Goal: Task Accomplishment & Management: Manage account settings

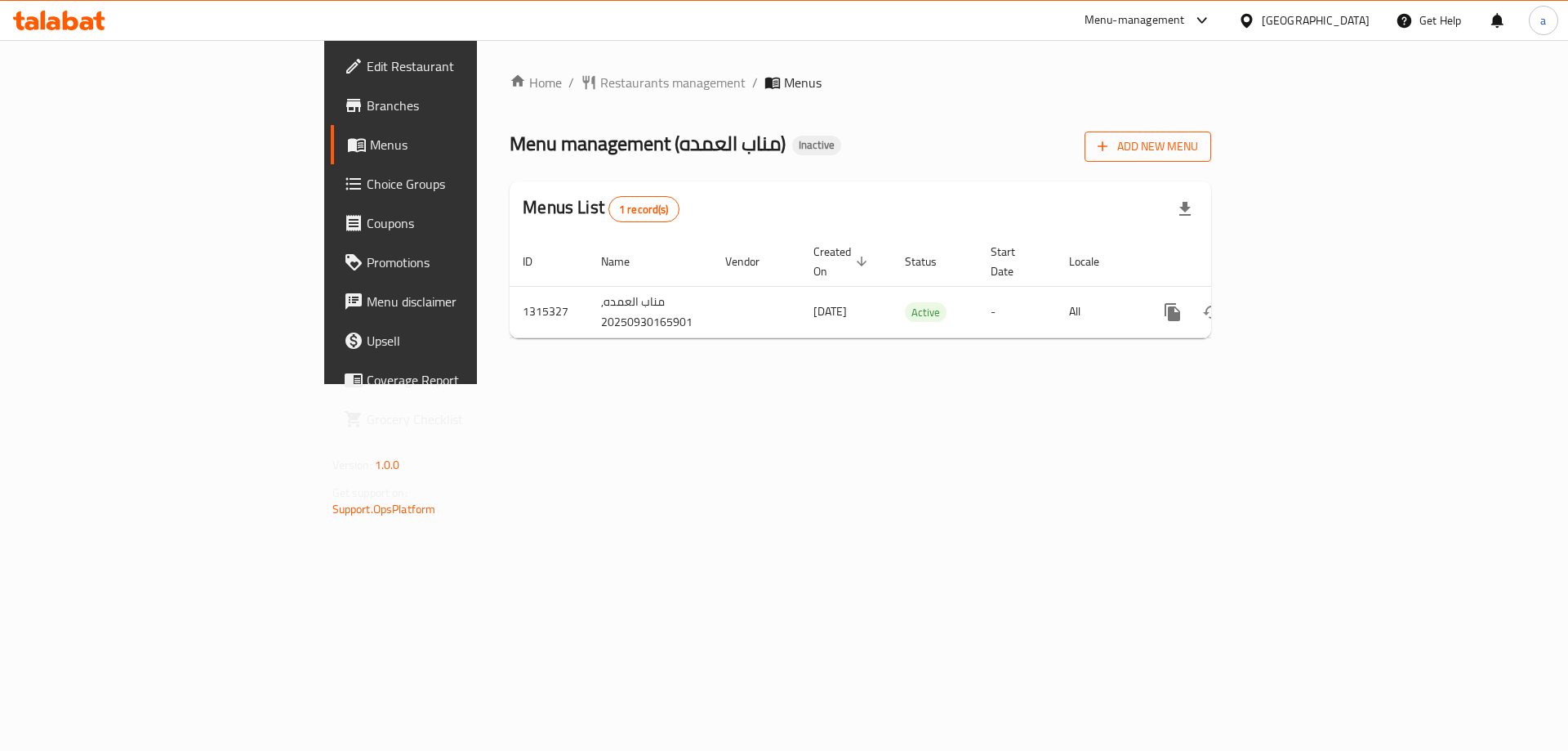
click at [1211, 158] on button "Add New Menu" at bounding box center [1148, 147] width 127 height 31
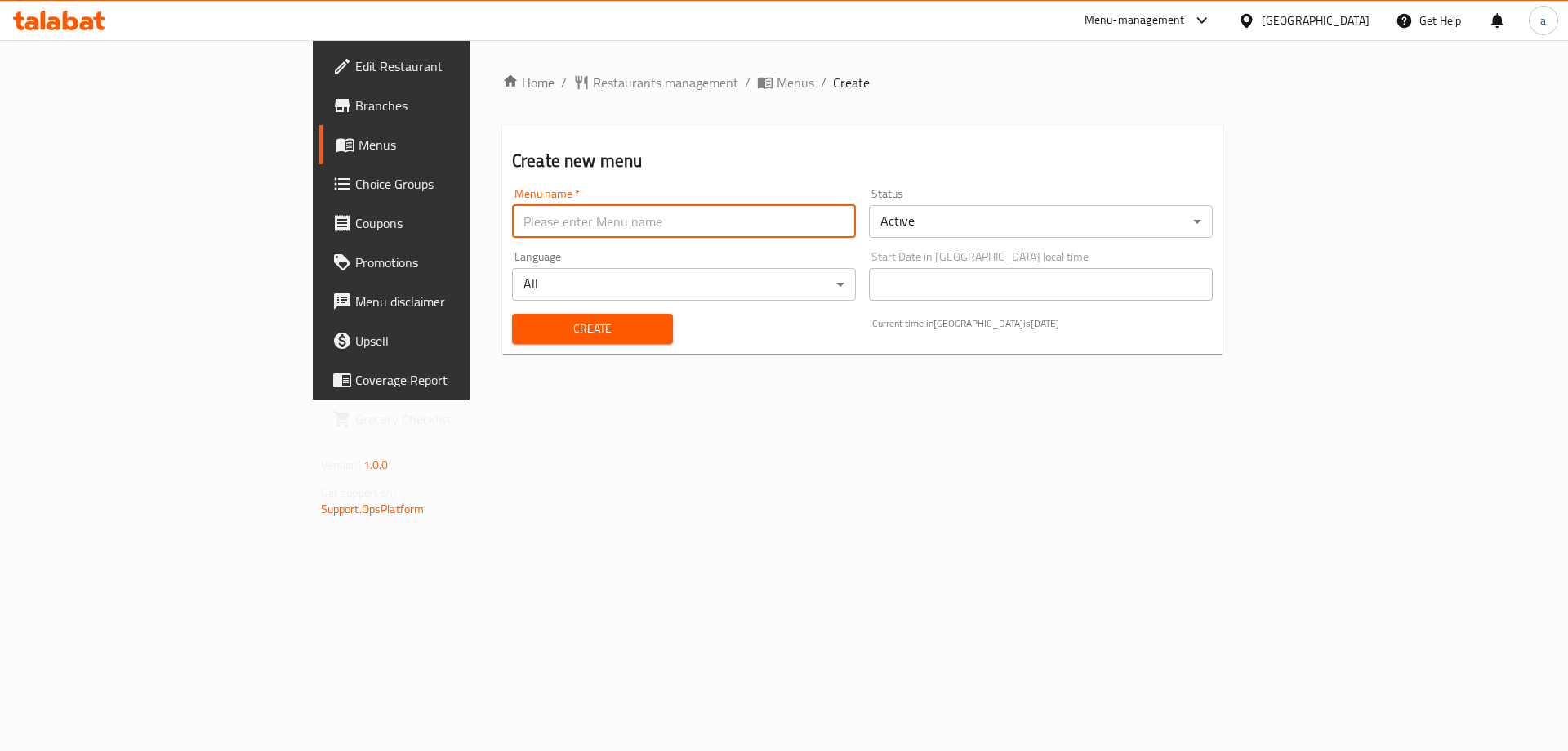
click at [784, 229] on input "text" at bounding box center [683, 221] width 344 height 33
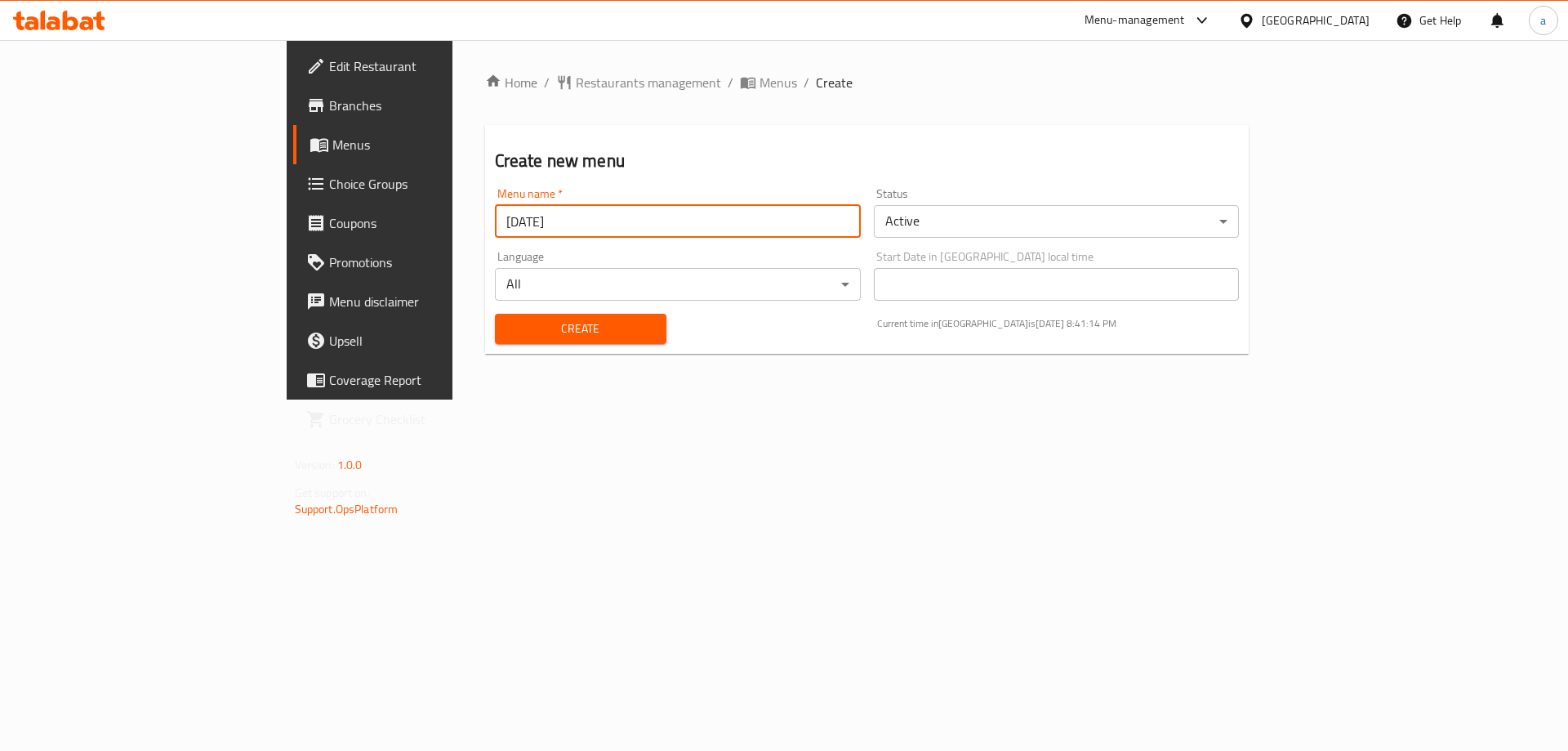
type input "[DATE]"
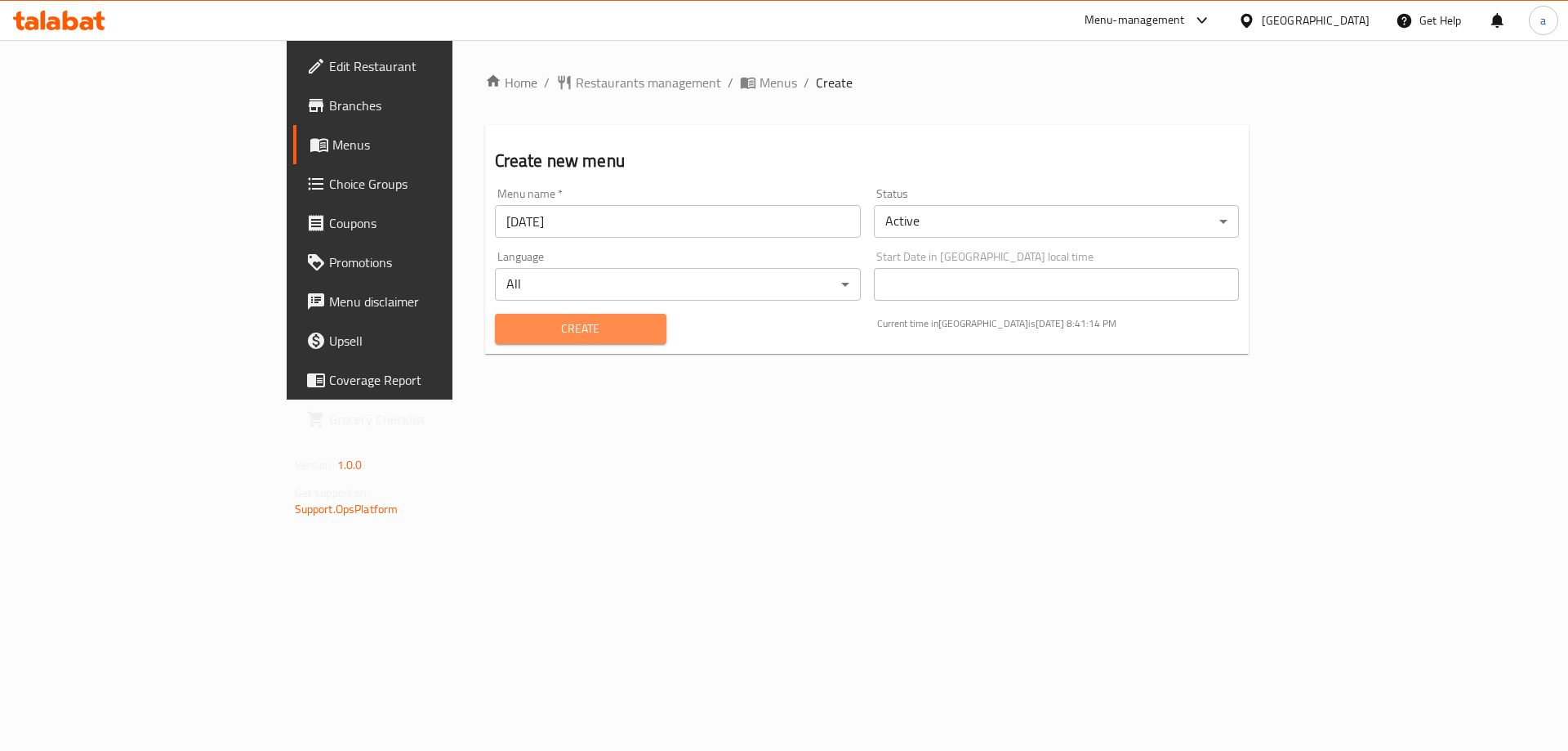
click at [508, 321] on span "Create" at bounding box center [580, 329] width 146 height 21
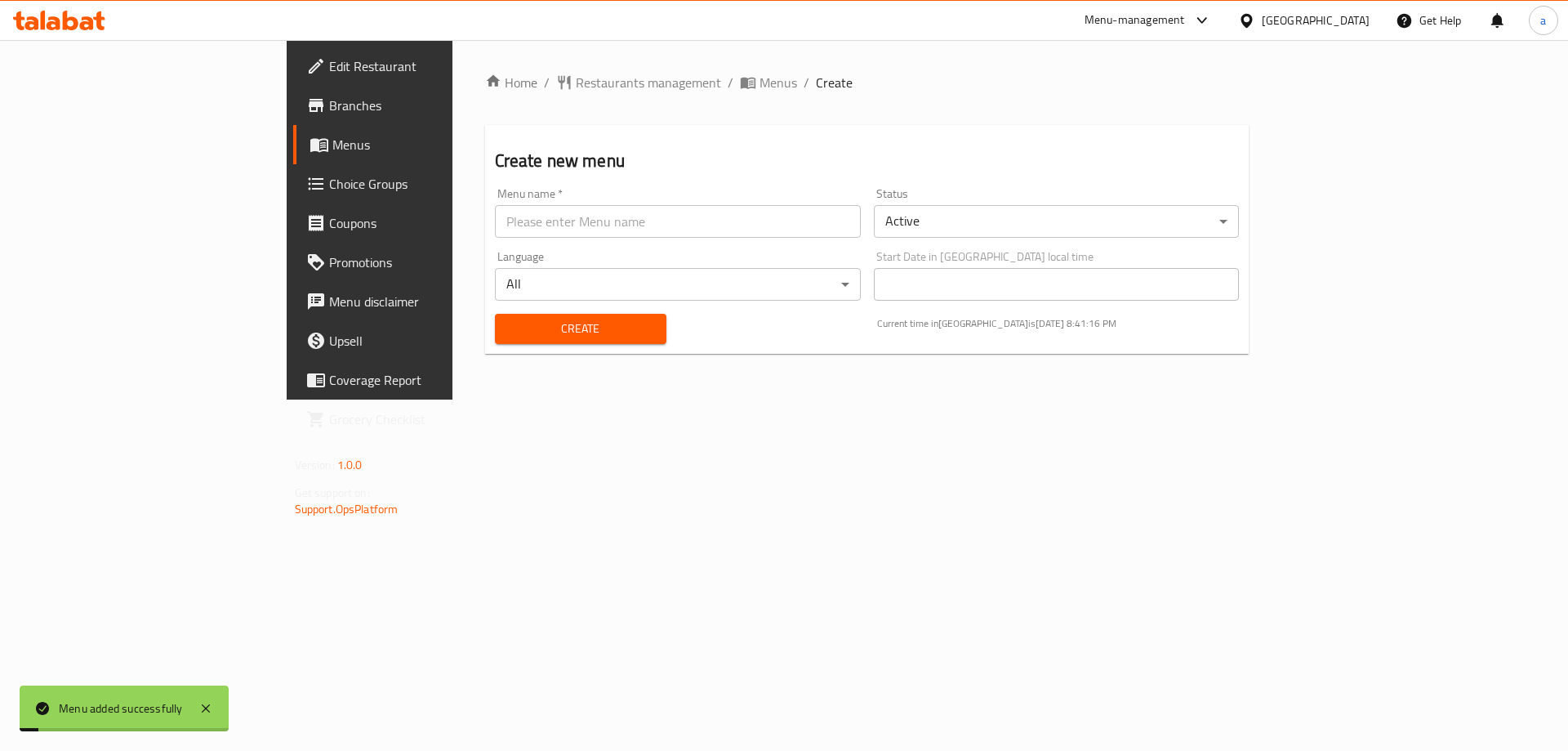
click at [333, 152] on span "Menus" at bounding box center [434, 145] width 203 height 20
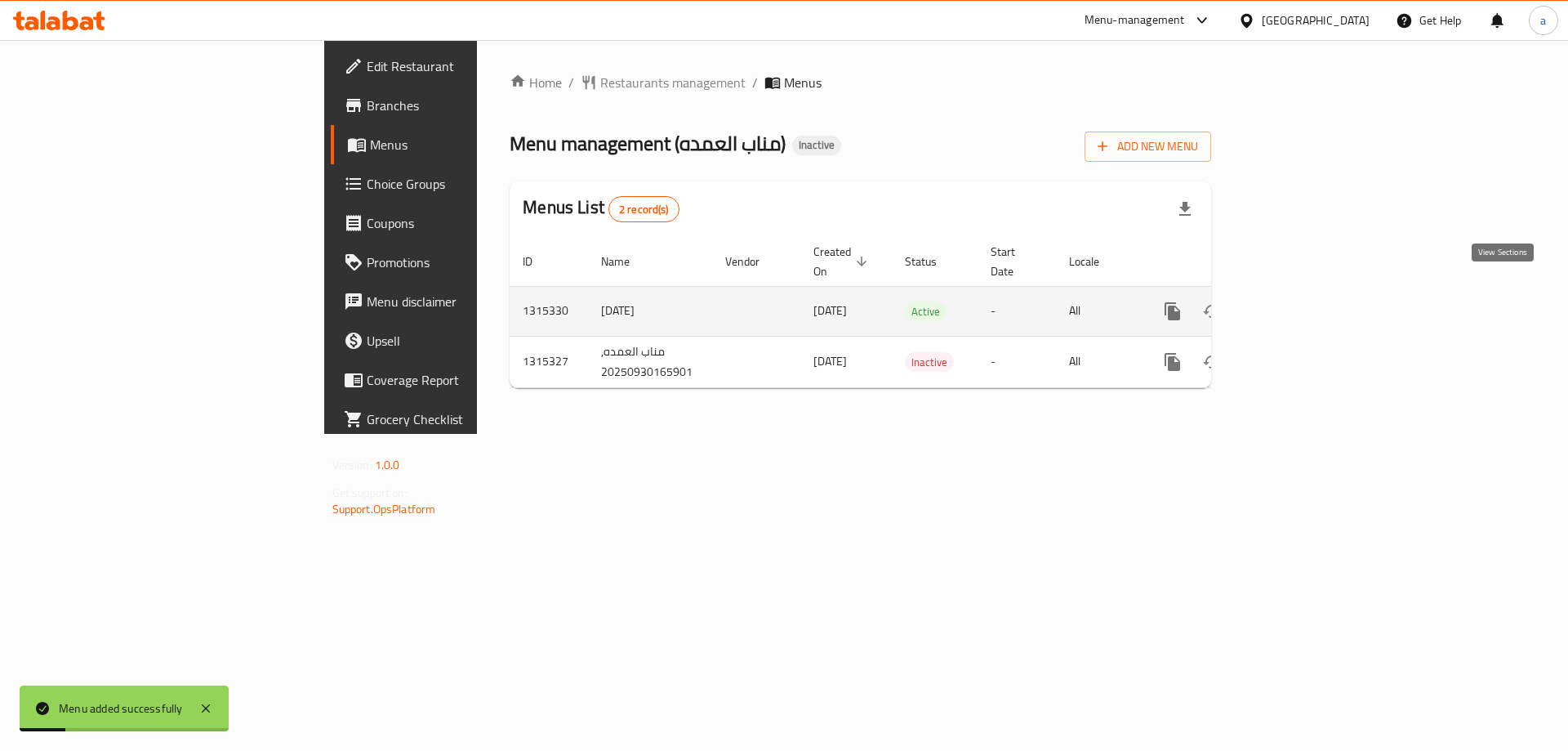
click at [1300, 301] on icon "enhanced table" at bounding box center [1291, 311] width 20 height 20
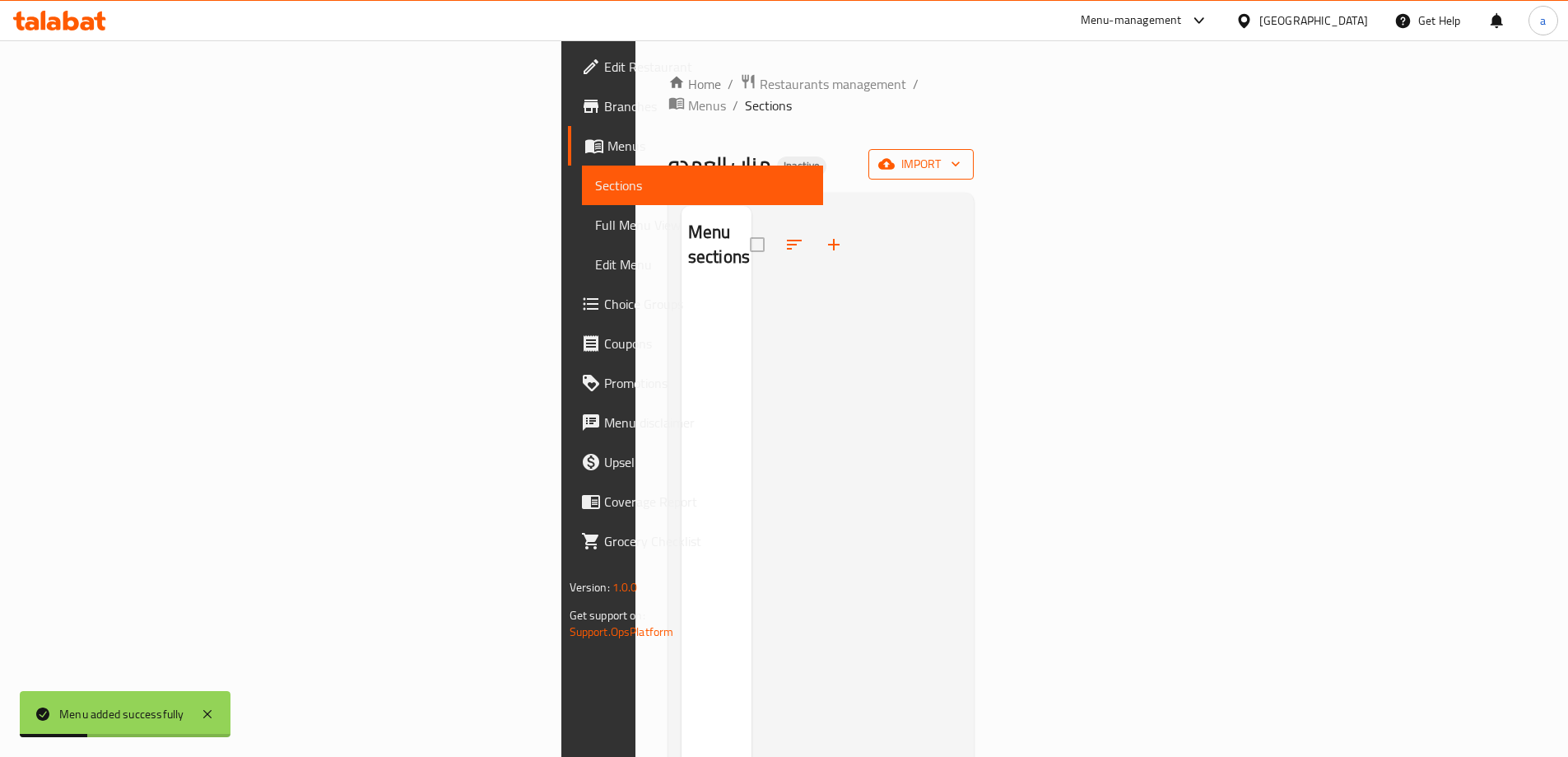
click at [894, 159] on icon "button" at bounding box center [886, 164] width 16 height 11
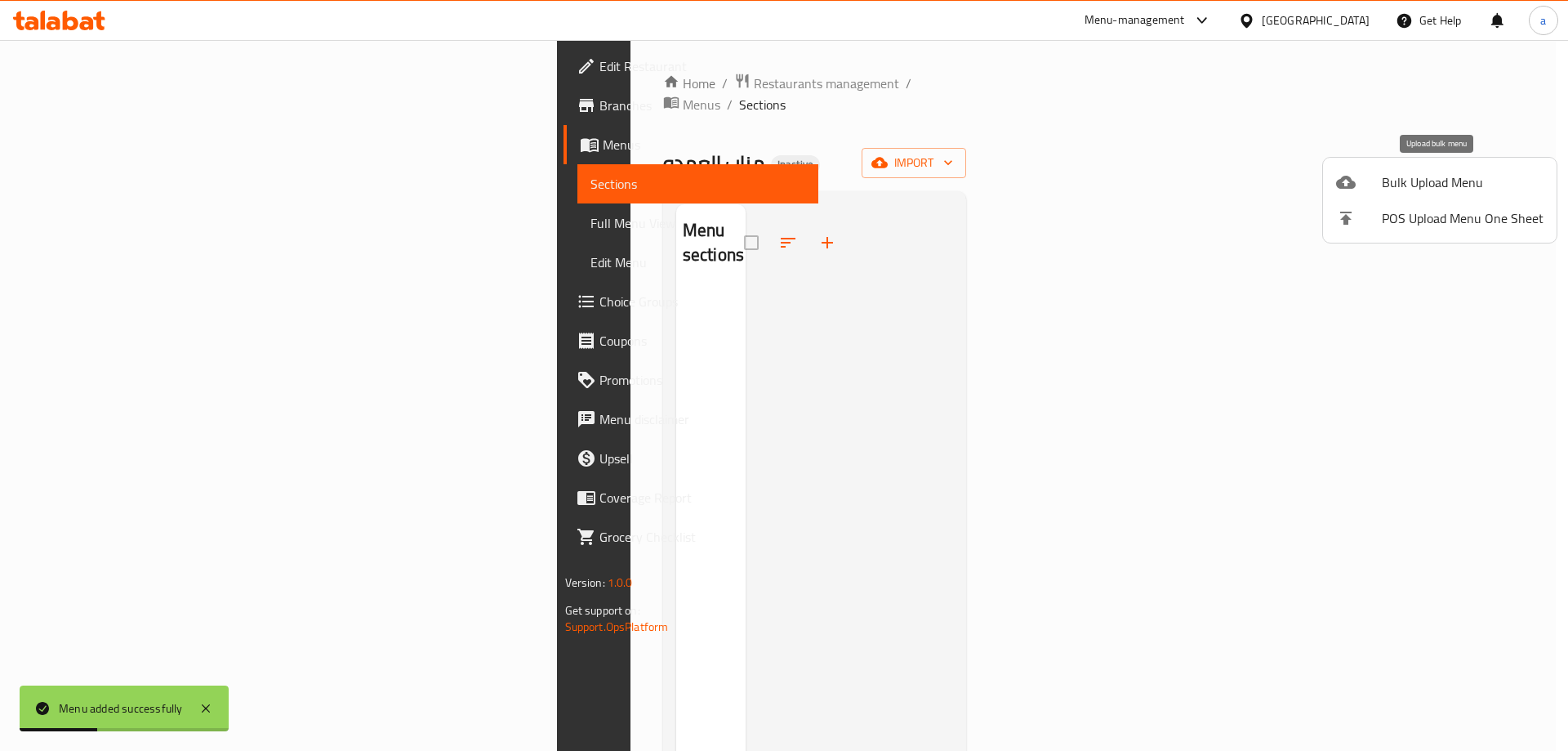
click at [1424, 168] on li "Bulk Upload Menu" at bounding box center [1440, 182] width 234 height 36
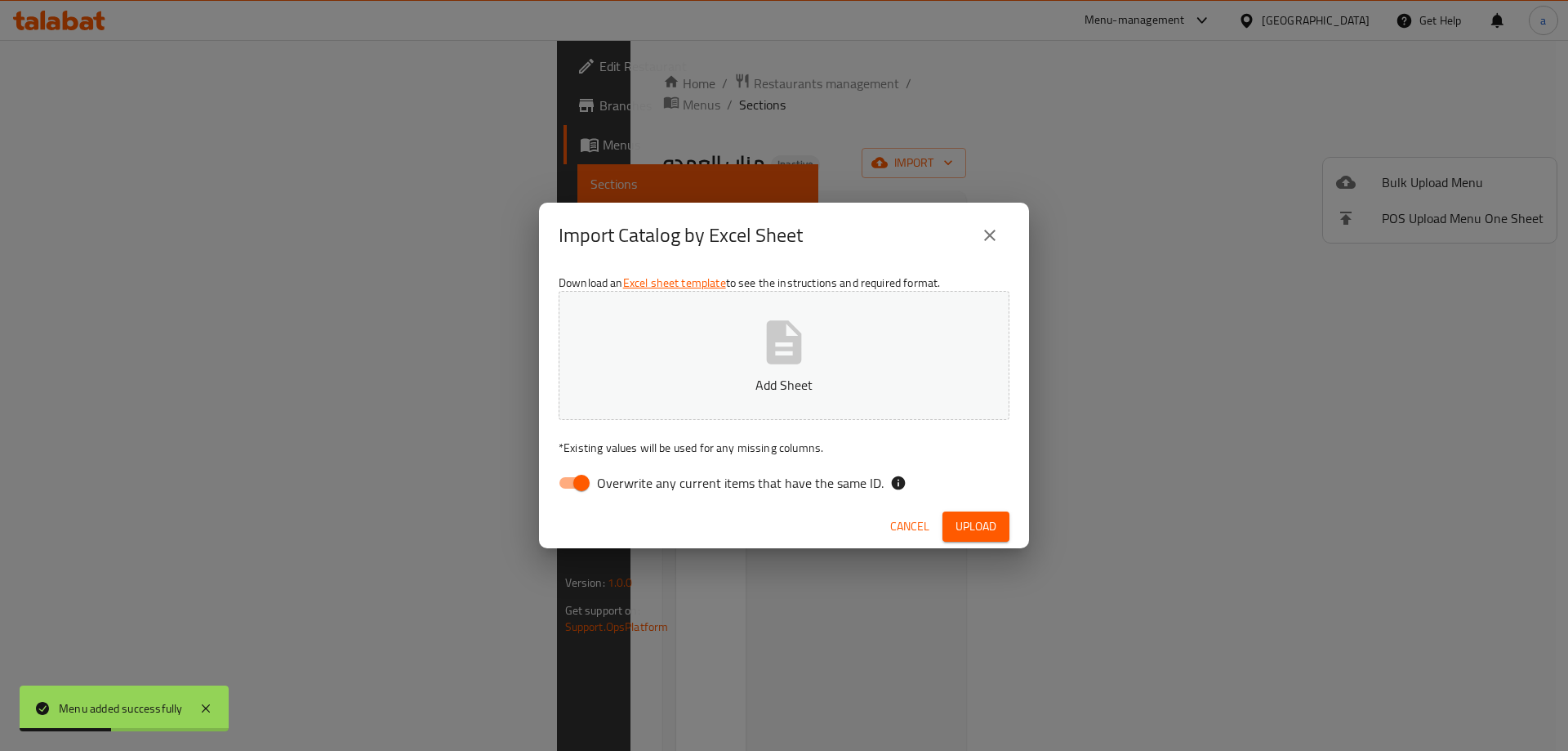
click at [624, 483] on span "Overwrite any current items that have the same ID." at bounding box center [740, 483] width 286 height 20
click at [624, 483] on input "Overwrite any current items that have the same ID." at bounding box center [581, 483] width 93 height 31
checkbox input "false"
click at [956, 523] on span "Upload" at bounding box center [976, 526] width 41 height 21
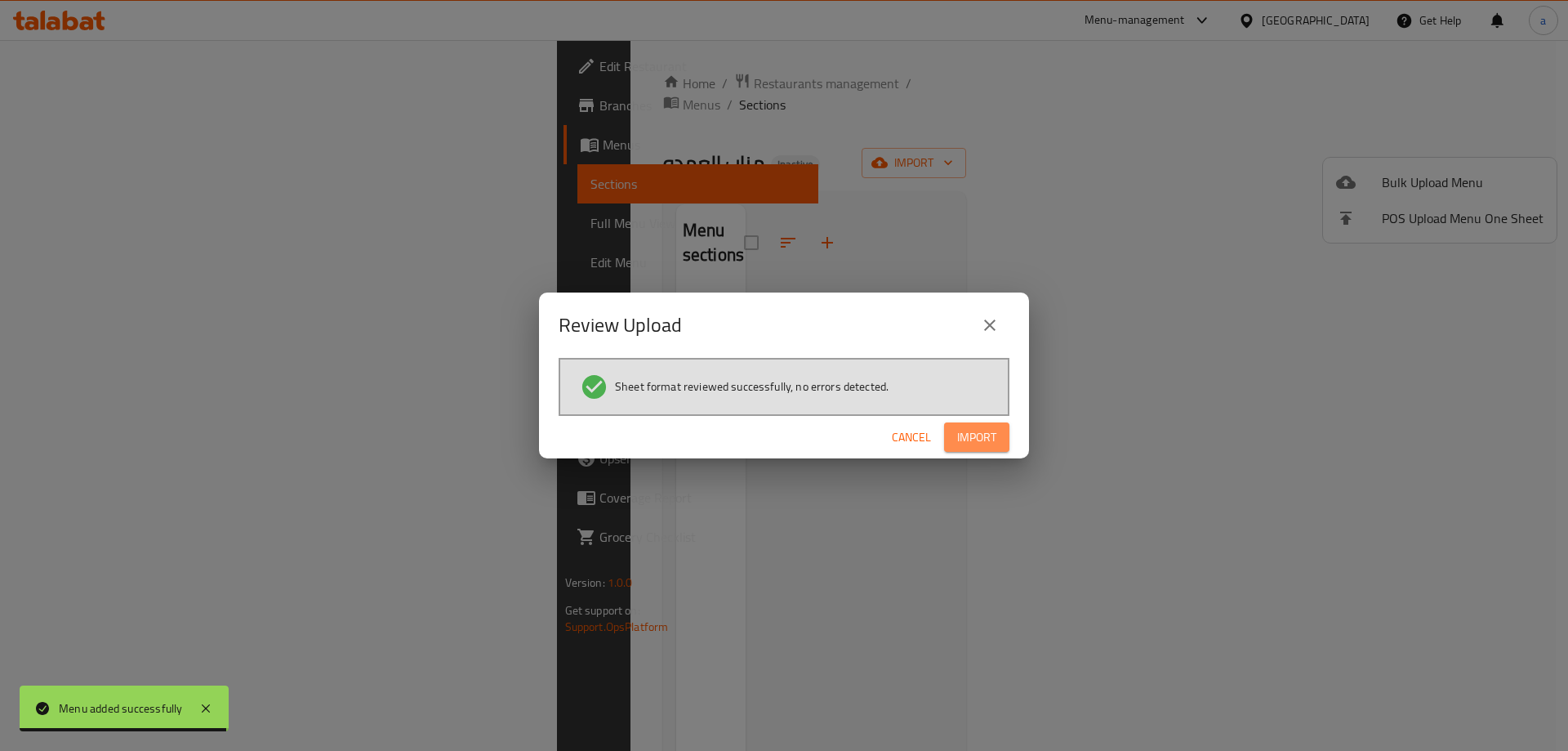
click at [973, 433] on span "Import" at bounding box center [977, 437] width 40 height 21
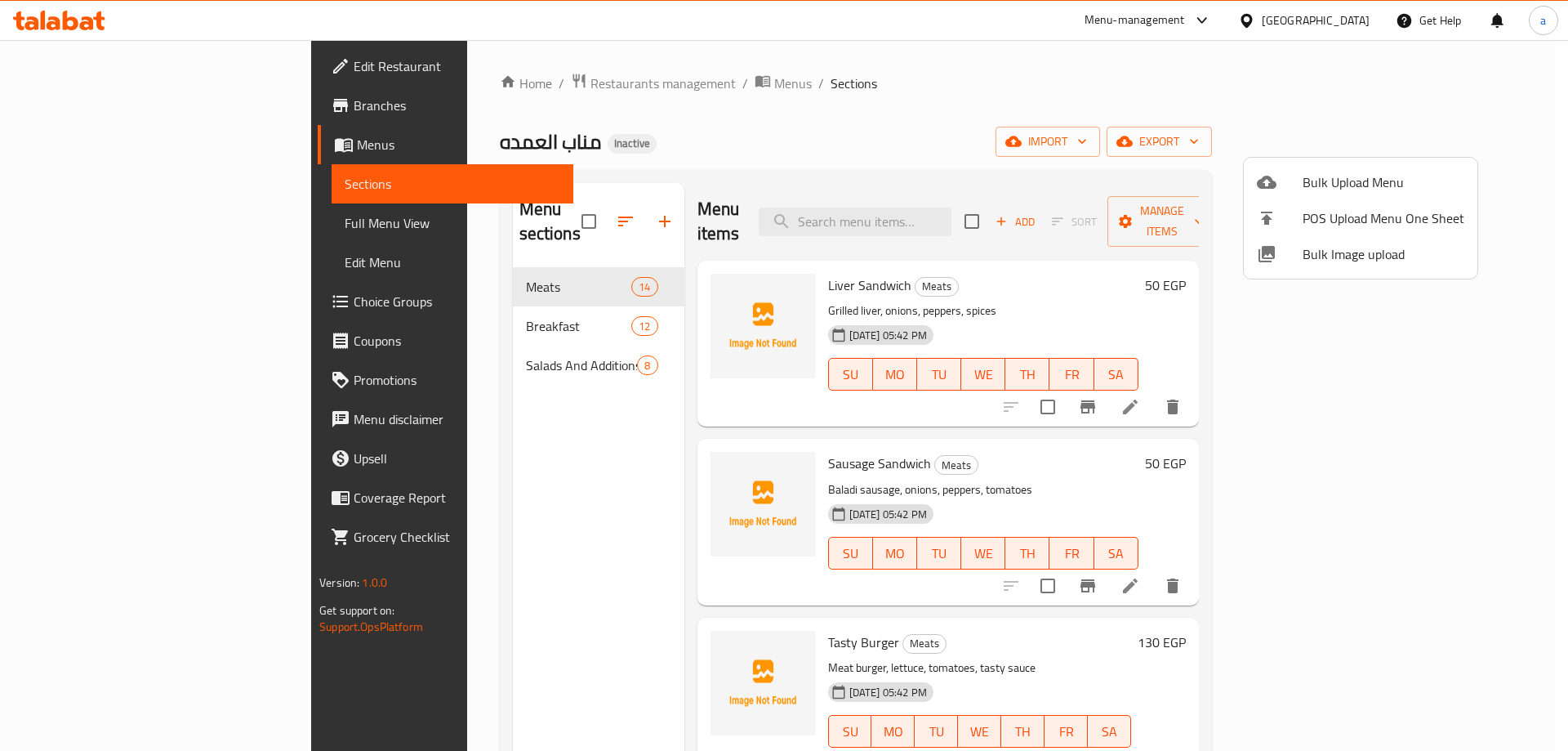
drag, startPoint x: 1140, startPoint y: 109, endPoint x: 1084, endPoint y: 127, distance: 58.8
click at [1140, 109] on div at bounding box center [784, 376] width 1568 height 751
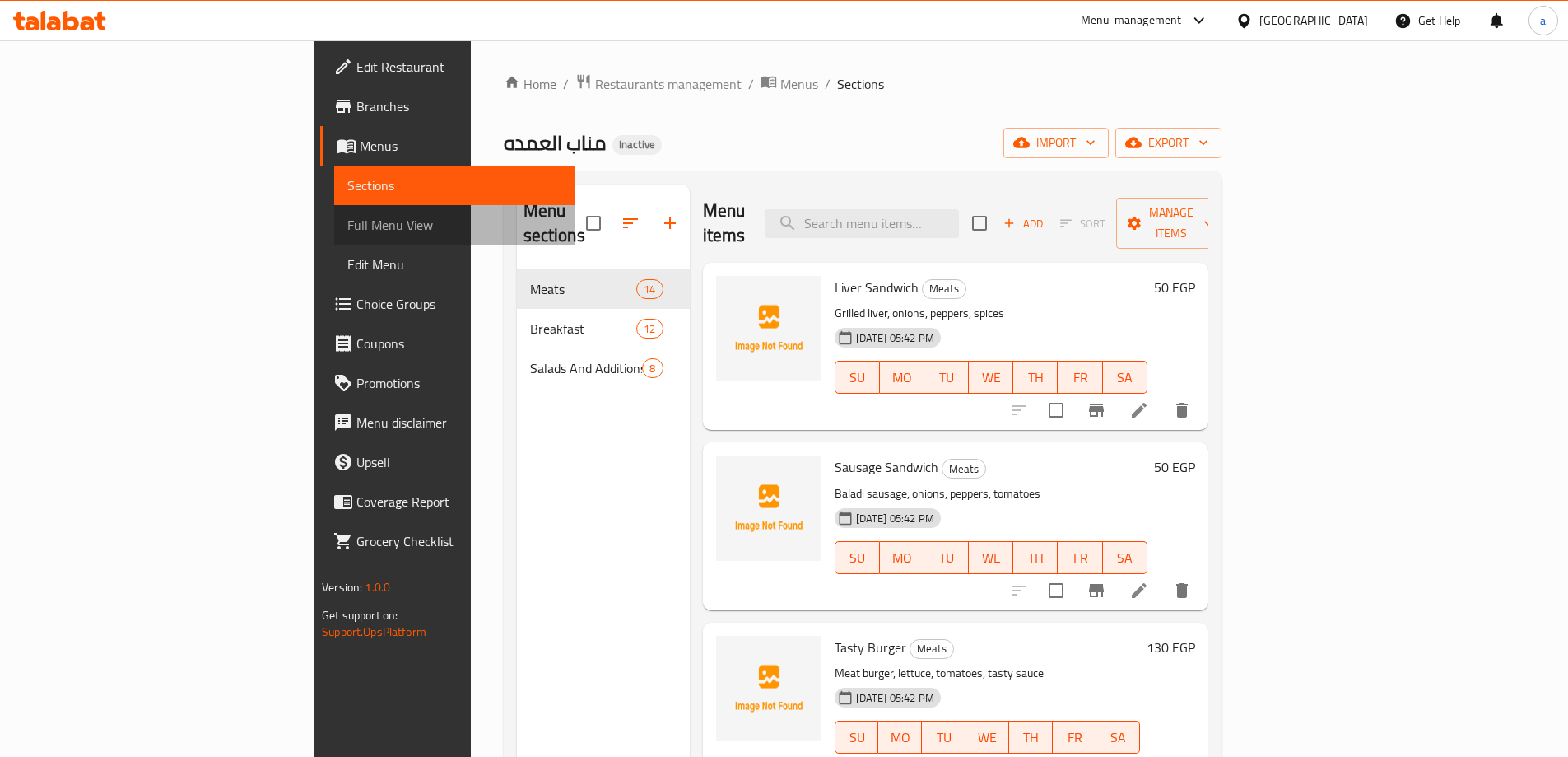
click at [347, 228] on span "Full Menu View" at bounding box center [454, 225] width 215 height 20
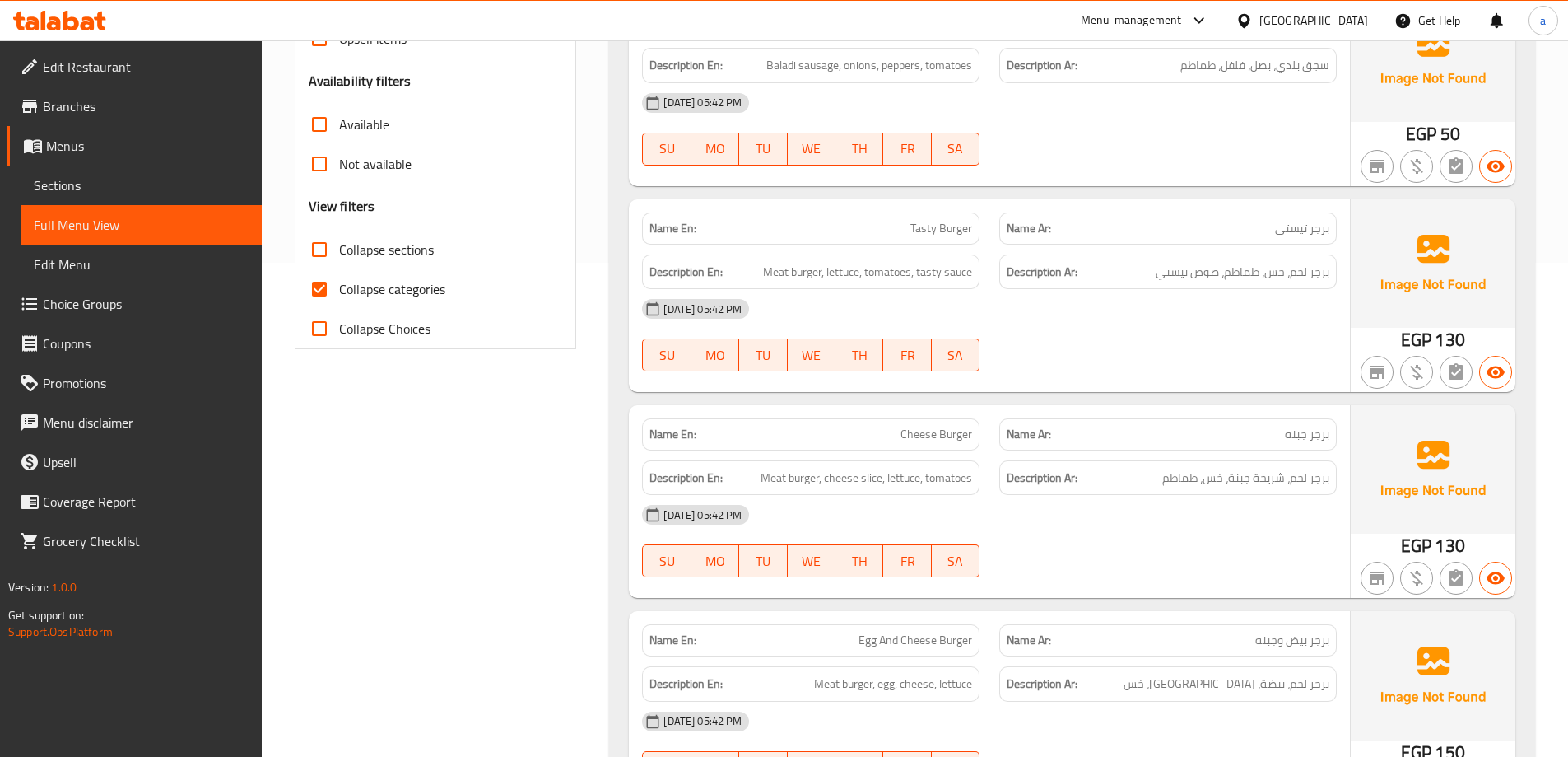
click at [403, 279] on span "Collapse categories" at bounding box center [392, 289] width 106 height 20
click at [339, 279] on input "Collapse categories" at bounding box center [319, 290] width 40 height 40
checkbox input "false"
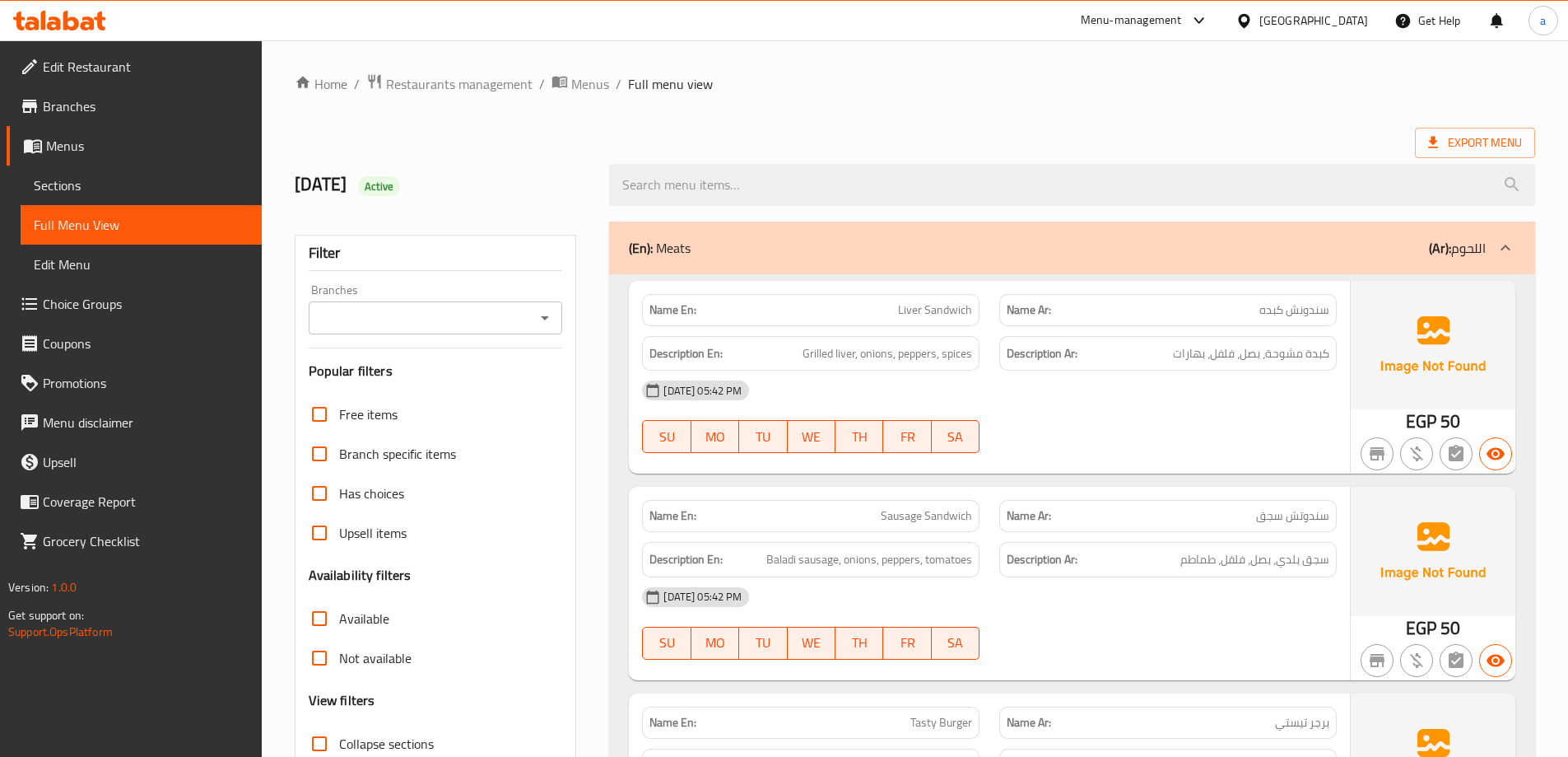
scroll to position [82, 0]
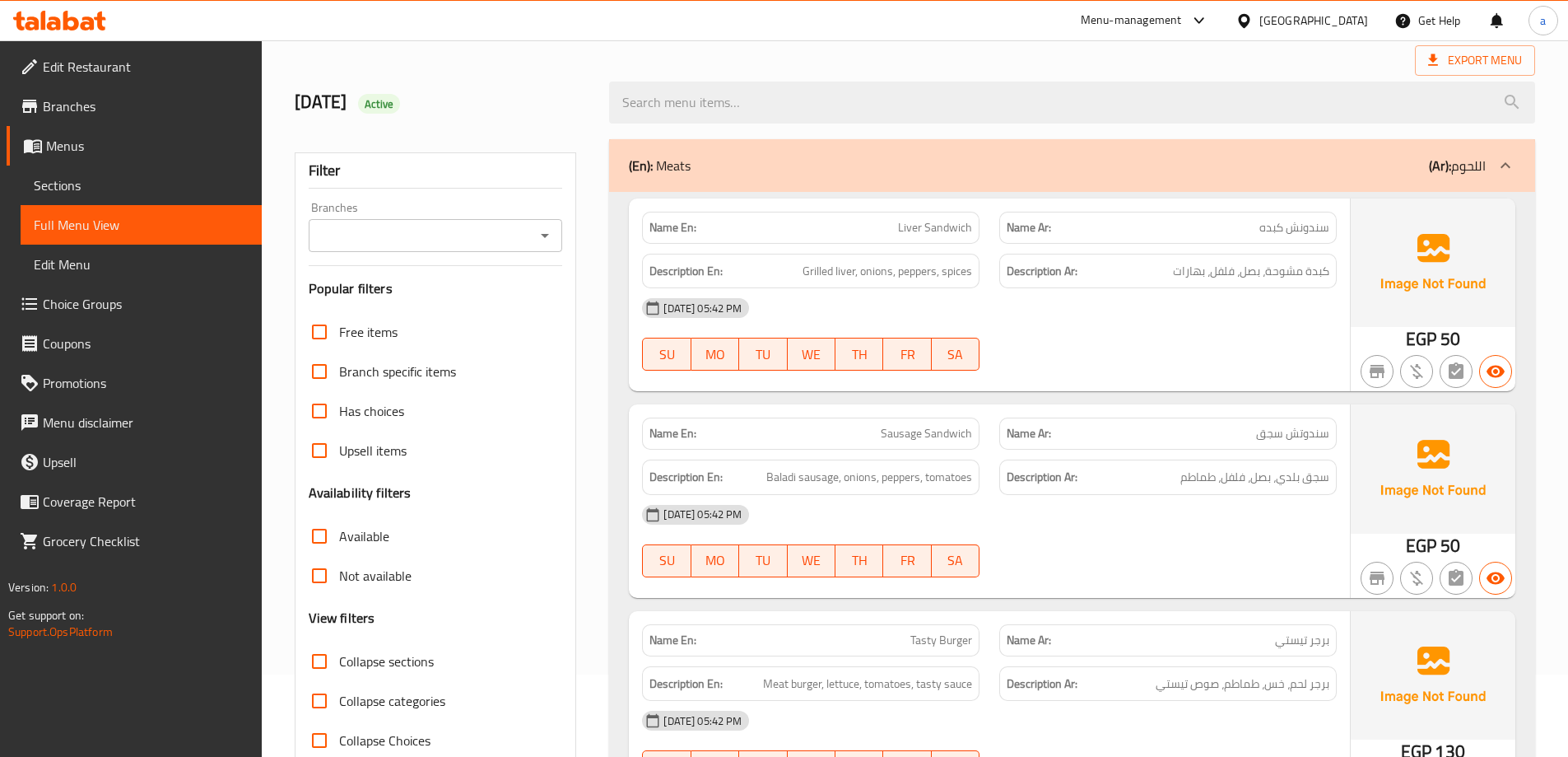
click at [1199, 325] on div "[DATE] 05:42 PM" at bounding box center [989, 309] width 715 height 40
click at [1121, 373] on div at bounding box center [1168, 371] width 357 height 20
click at [1301, 378] on div at bounding box center [1168, 371] width 357 height 20
click at [1276, 231] on span "سندونش کبده" at bounding box center [1294, 227] width 70 height 17
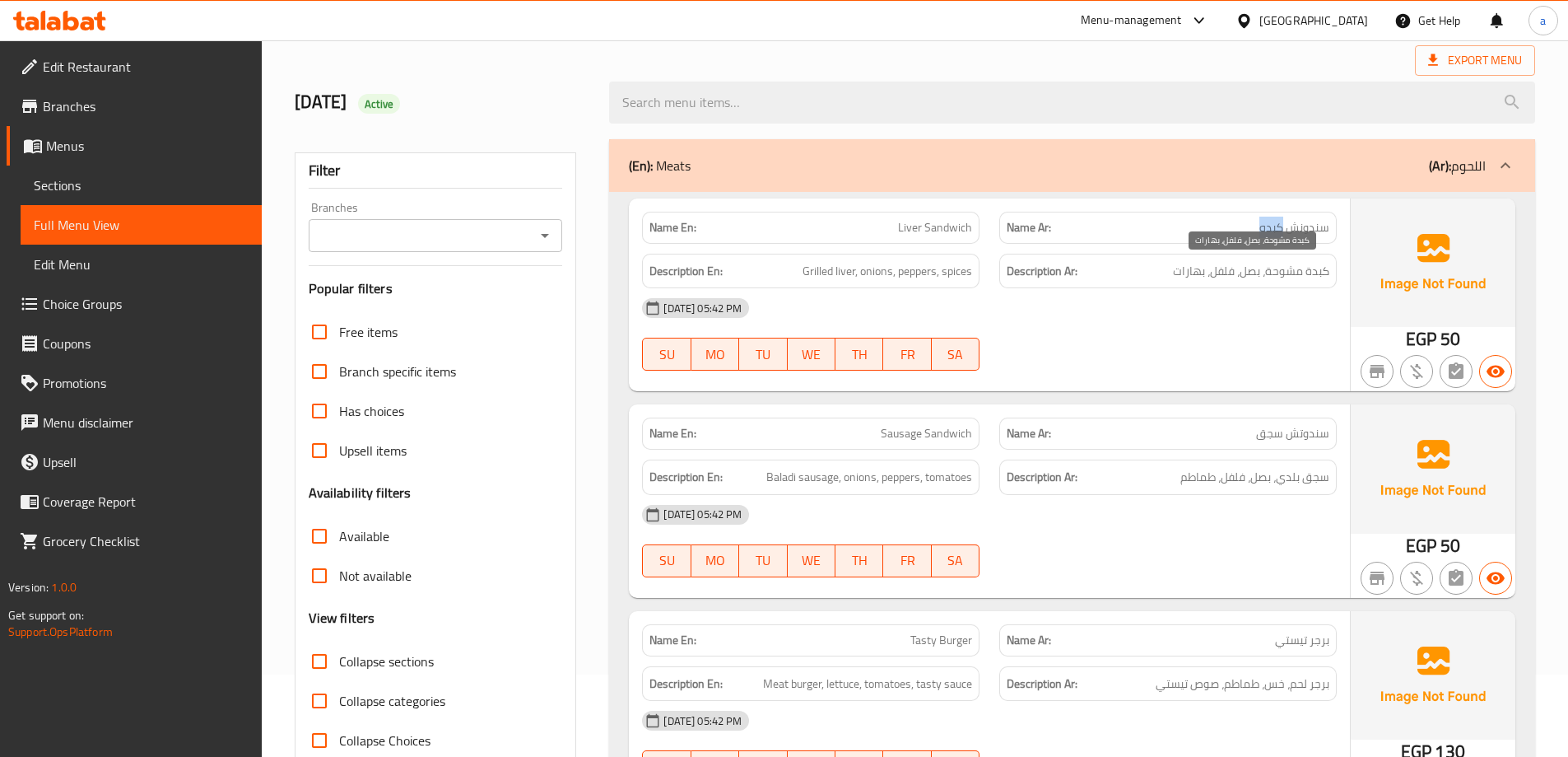
copy span "کبده"
click at [1036, 325] on div "[DATE] 05:42 PM" at bounding box center [989, 309] width 715 height 40
click at [1282, 273] on span "كبدة مشوحة، بصل، فلفل، بهارات" at bounding box center [1251, 271] width 157 height 21
copy span "مشوحة"
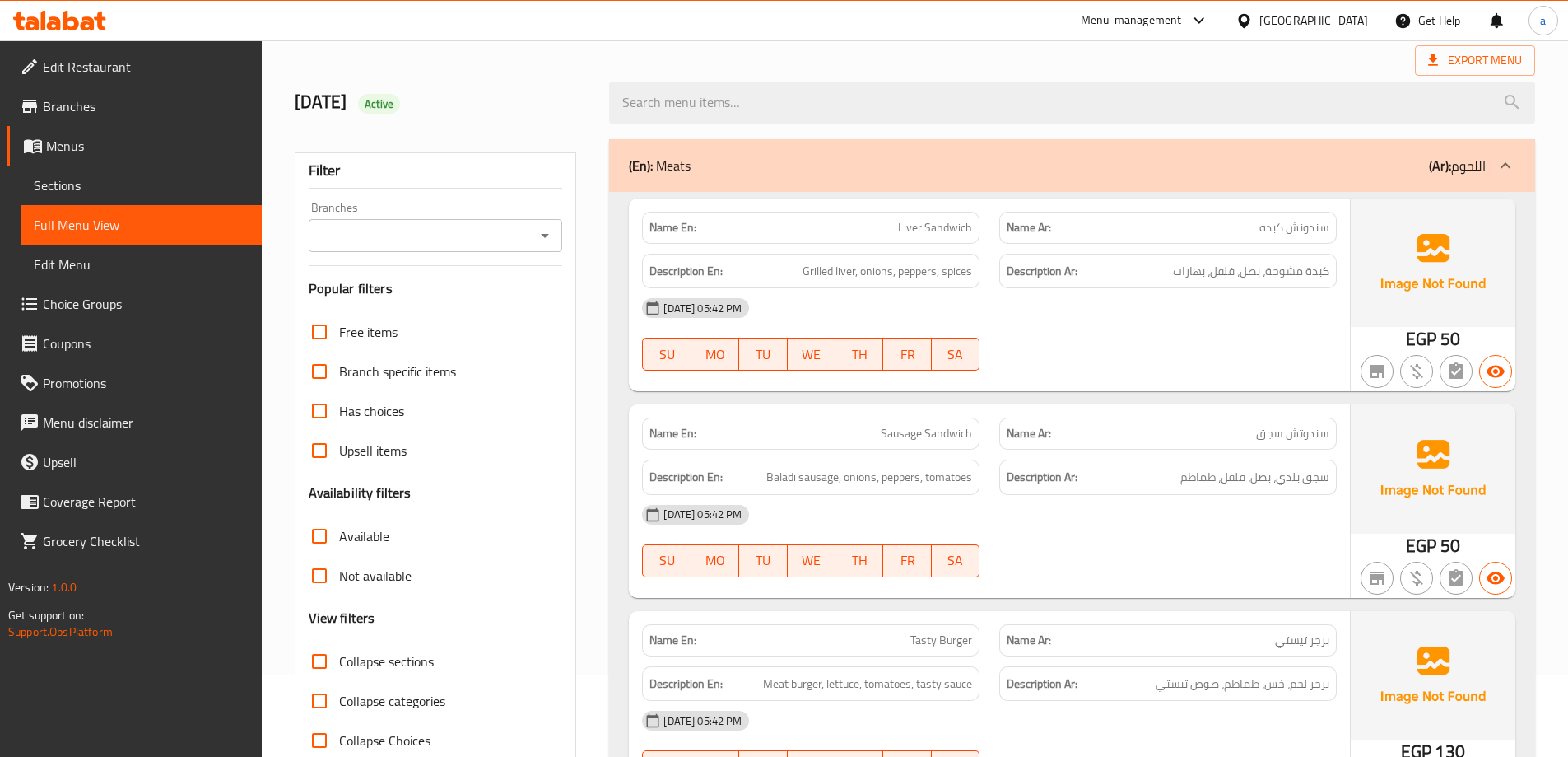
click at [921, 232] on span "Liver Sandwich" at bounding box center [934, 227] width 74 height 17
copy span "Liver Sandwich"
click at [1092, 442] on p "Name Ar: سندوتش سجق" at bounding box center [1167, 432] width 322 height 17
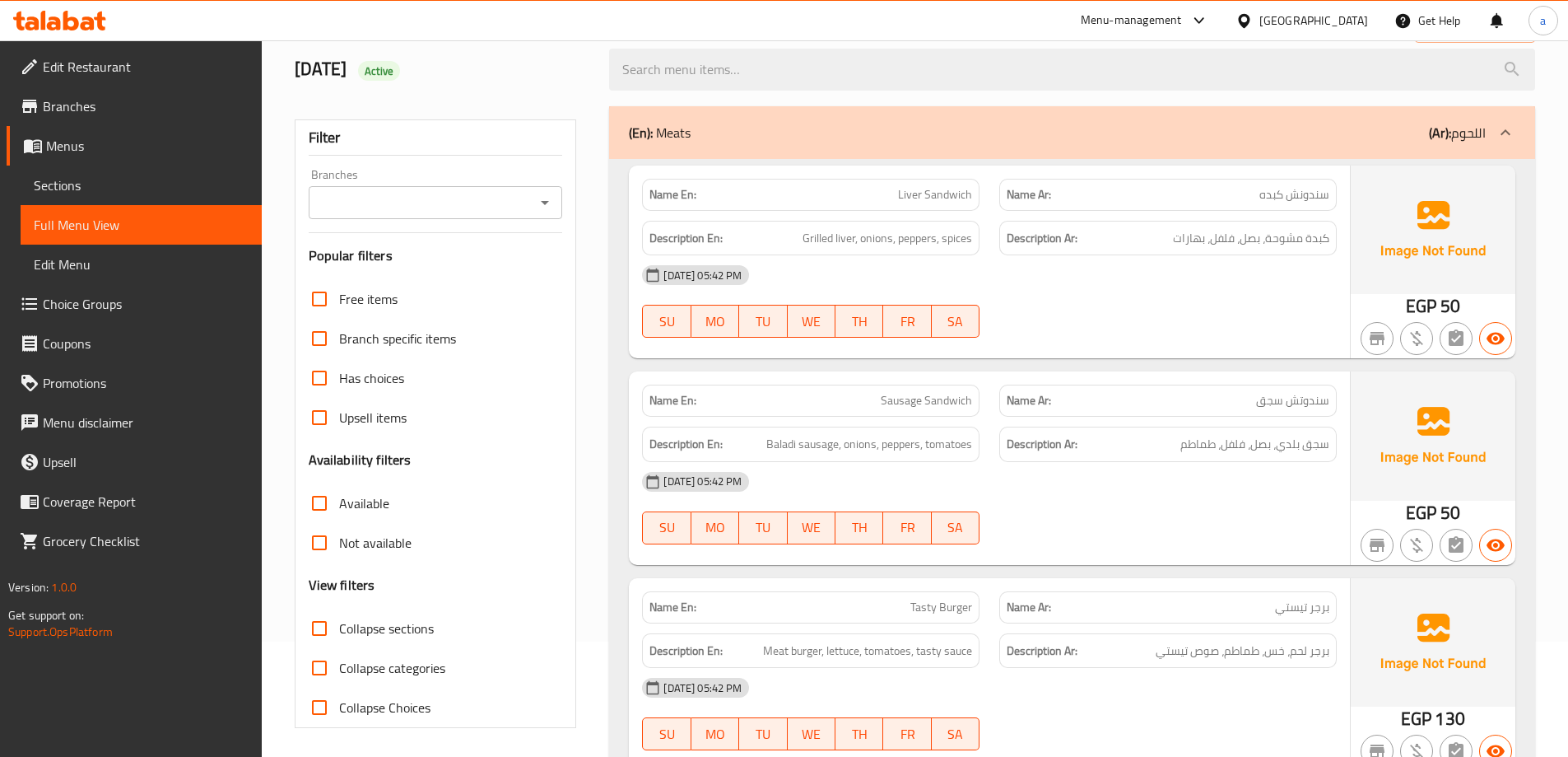
scroll to position [148, 0]
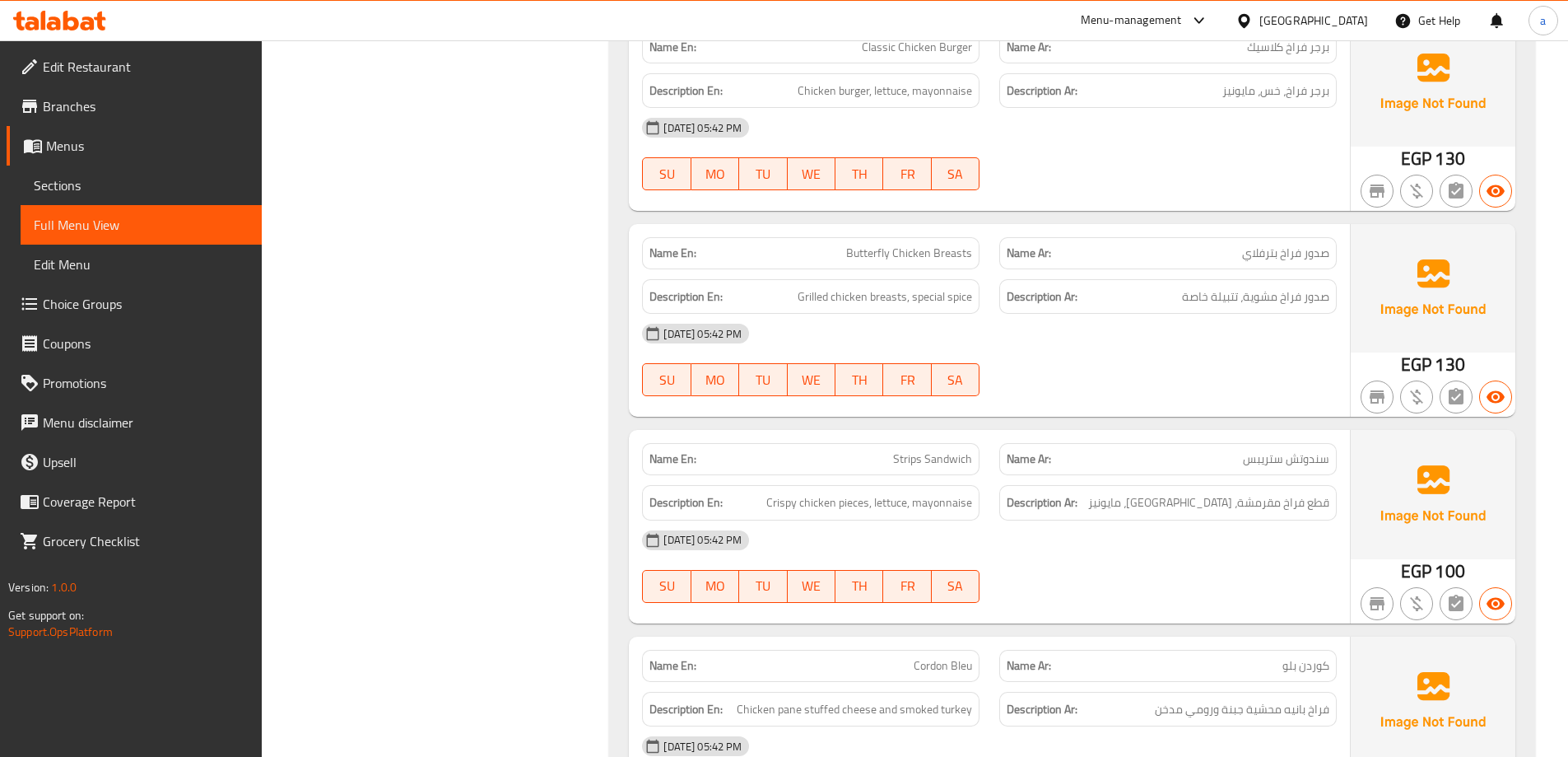
scroll to position [1301, 0]
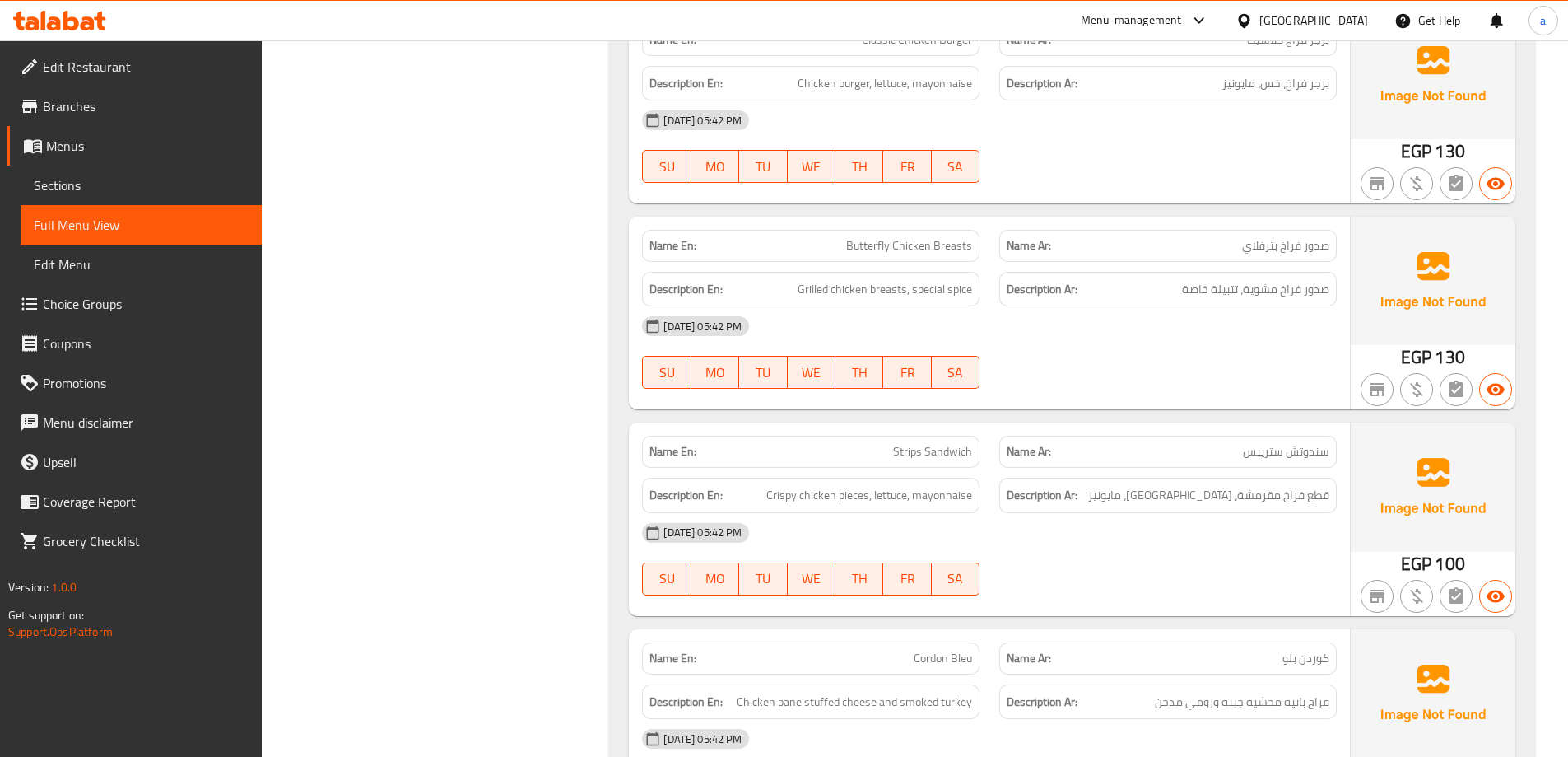
click at [865, 242] on span "Butterfly Chicken Breasts" at bounding box center [909, 245] width 126 height 17
copy span "Butterfly"
click at [1111, 336] on div "[DATE] 05:42 PM" at bounding box center [989, 327] width 715 height 40
click at [1188, 347] on div "30-09-2025 05:42 PM SU MO TU WE TH FR SA" at bounding box center [989, 353] width 715 height 92
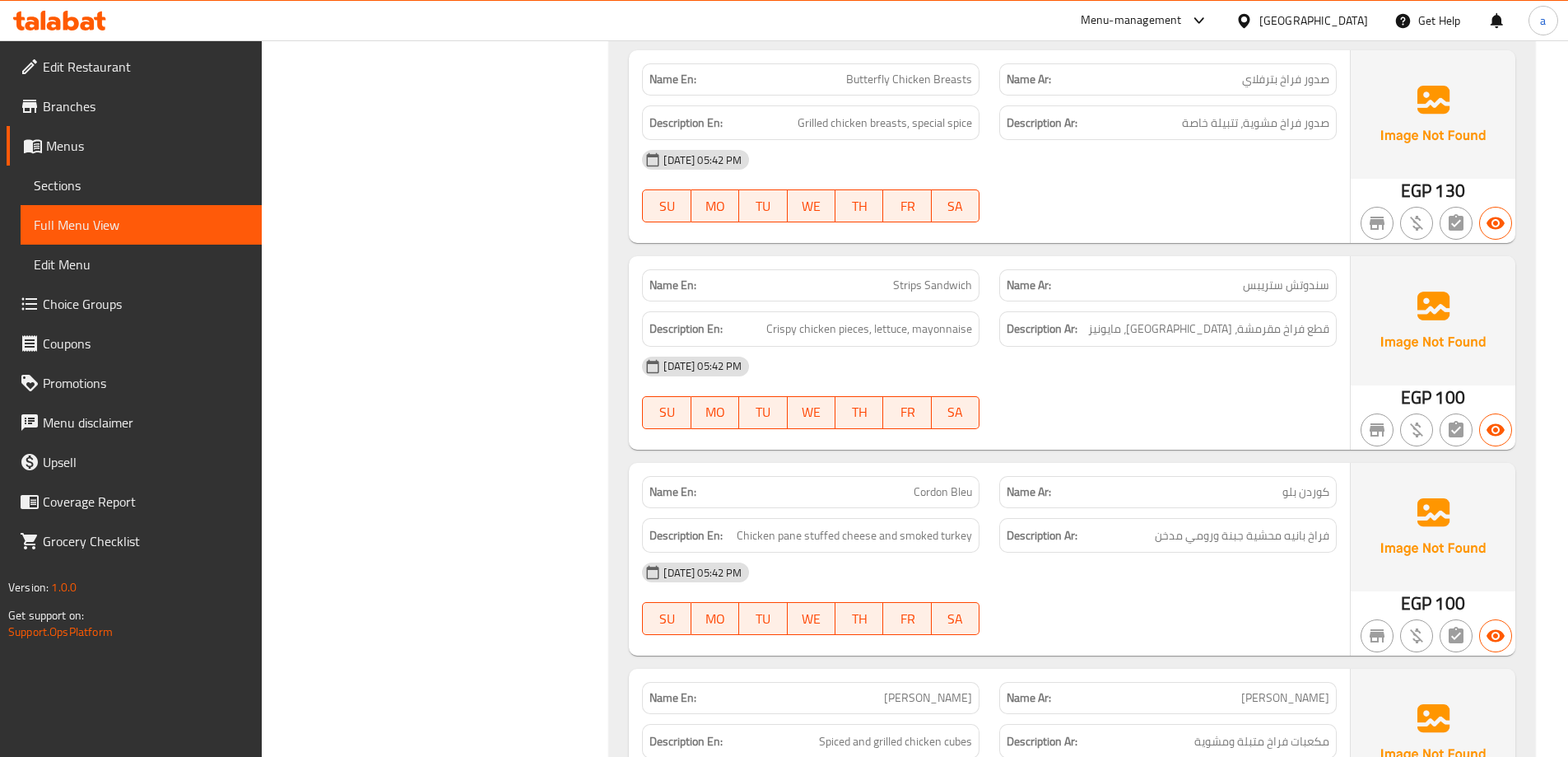
scroll to position [1498, 0]
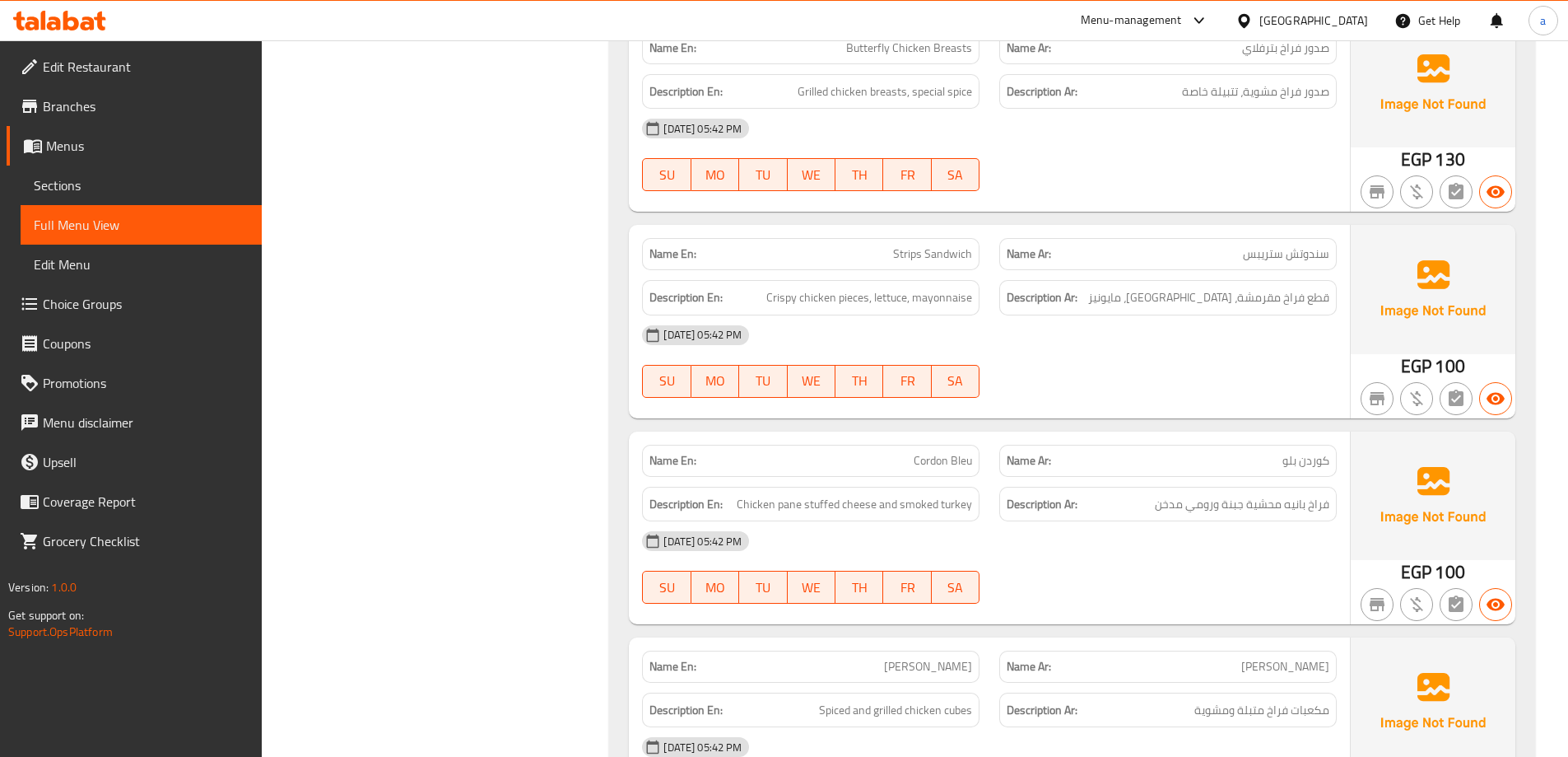
click at [1225, 333] on div "[DATE] 05:42 PM" at bounding box center [989, 336] width 715 height 40
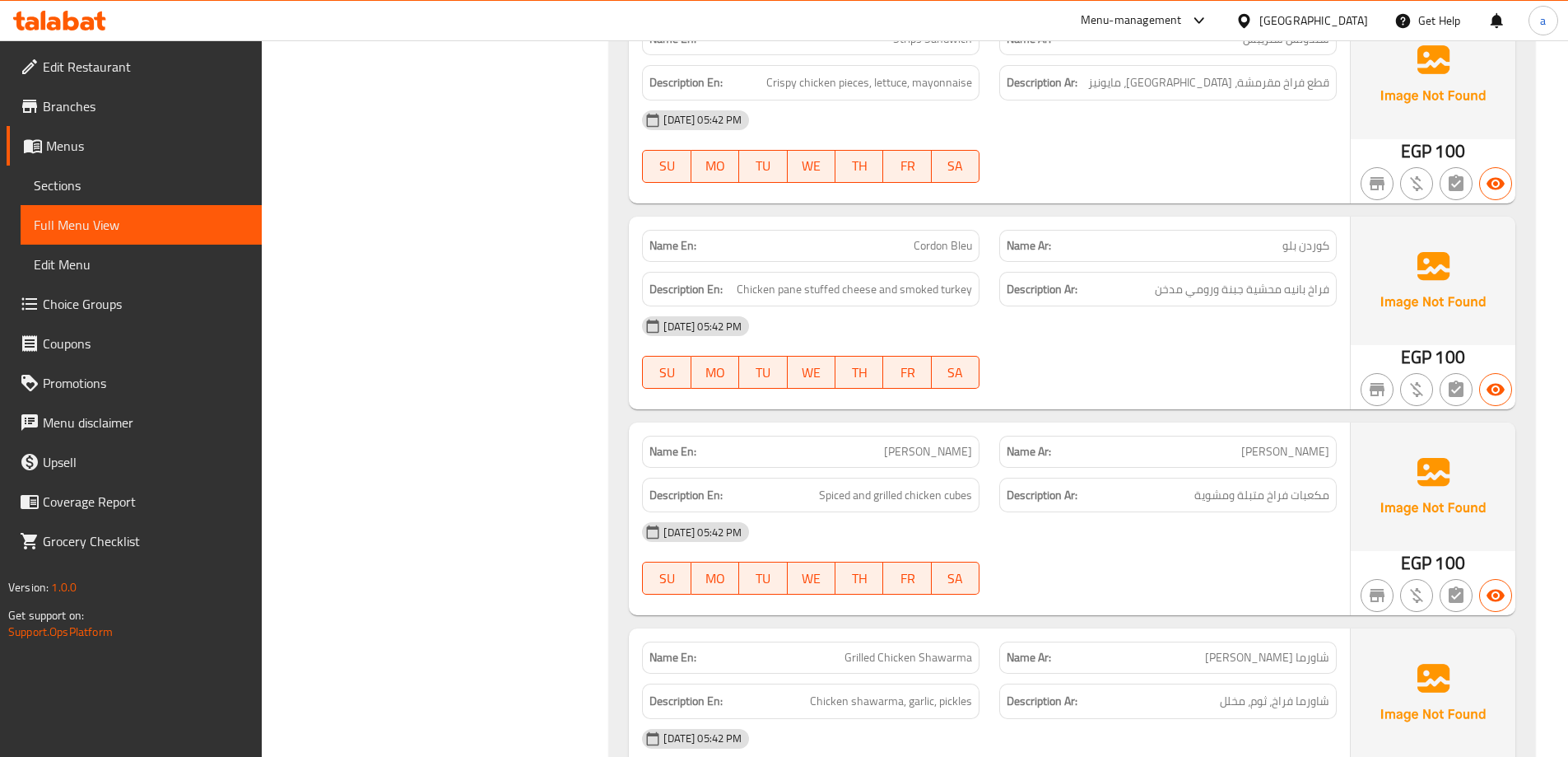
scroll to position [1729, 0]
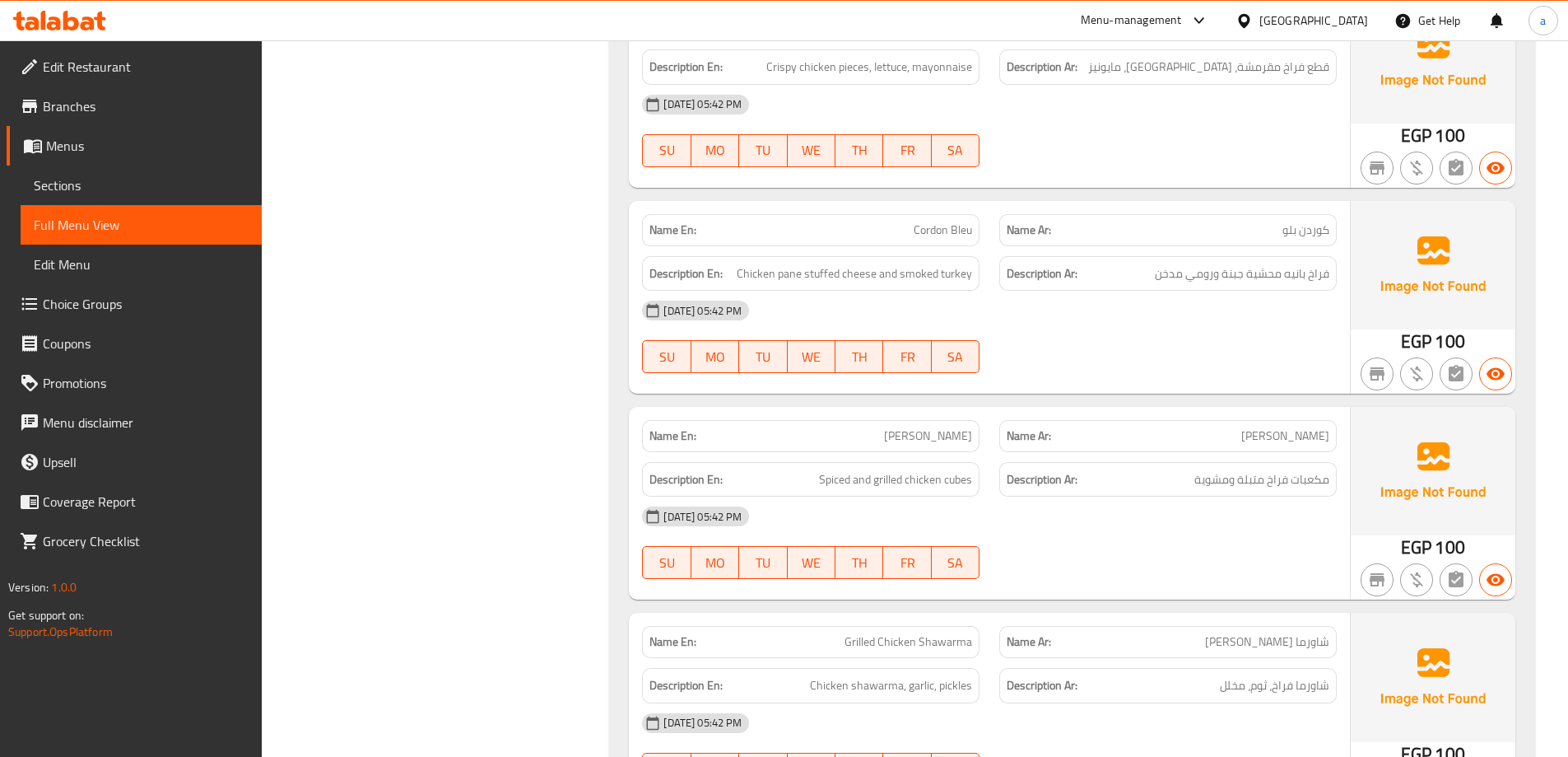
click at [1307, 233] on span "کوردن بلو" at bounding box center [1305, 230] width 47 height 17
copy span "کوردن بلو"
click at [954, 233] on span "Cordon Bleu" at bounding box center [942, 230] width 59 height 17
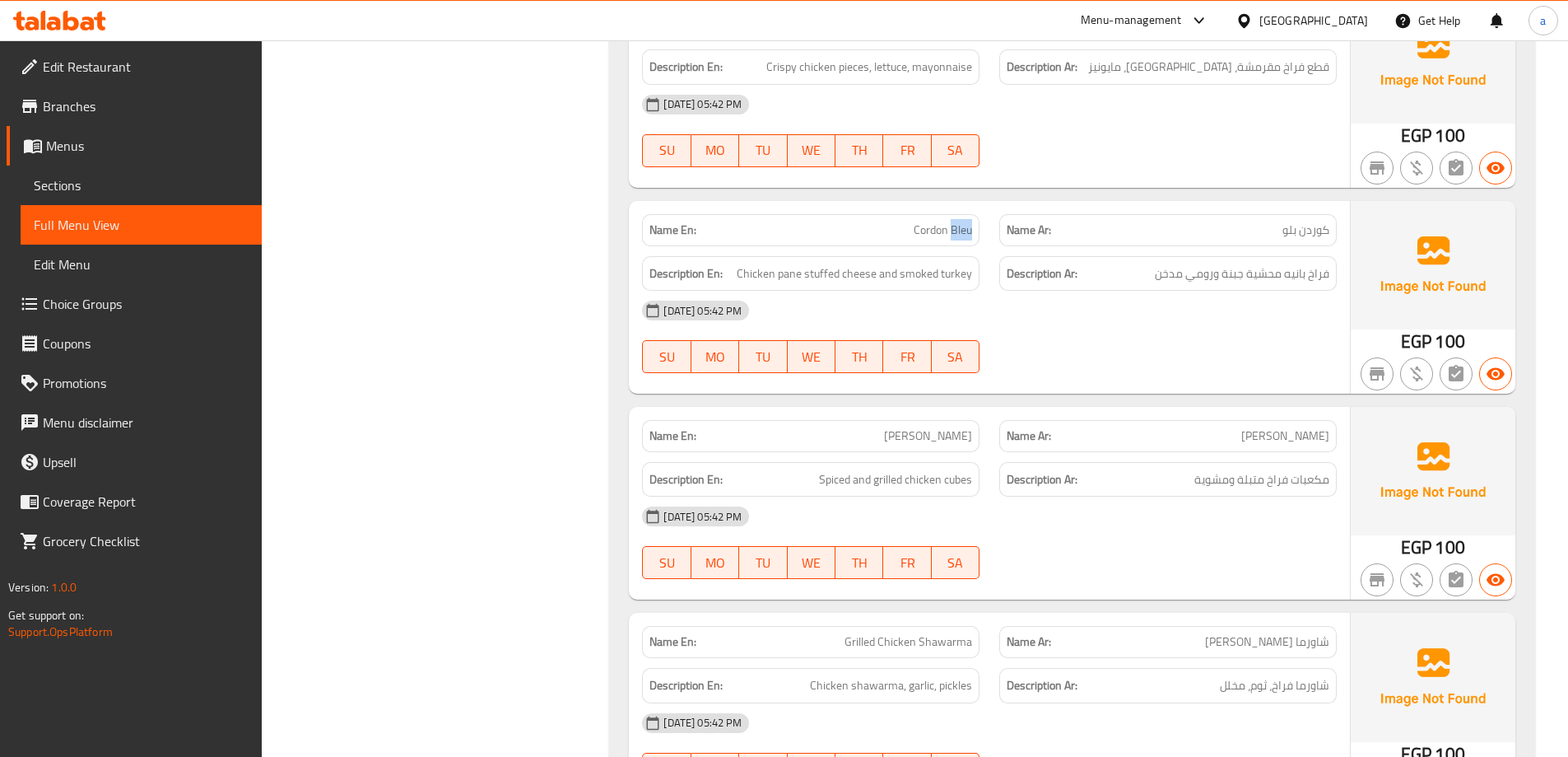
click at [954, 233] on span "Cordon Bleu" at bounding box center [942, 230] width 59 height 17
click at [925, 232] on span "Cordon Bleu" at bounding box center [942, 230] width 59 height 17
copy span "Cordon Bleu"
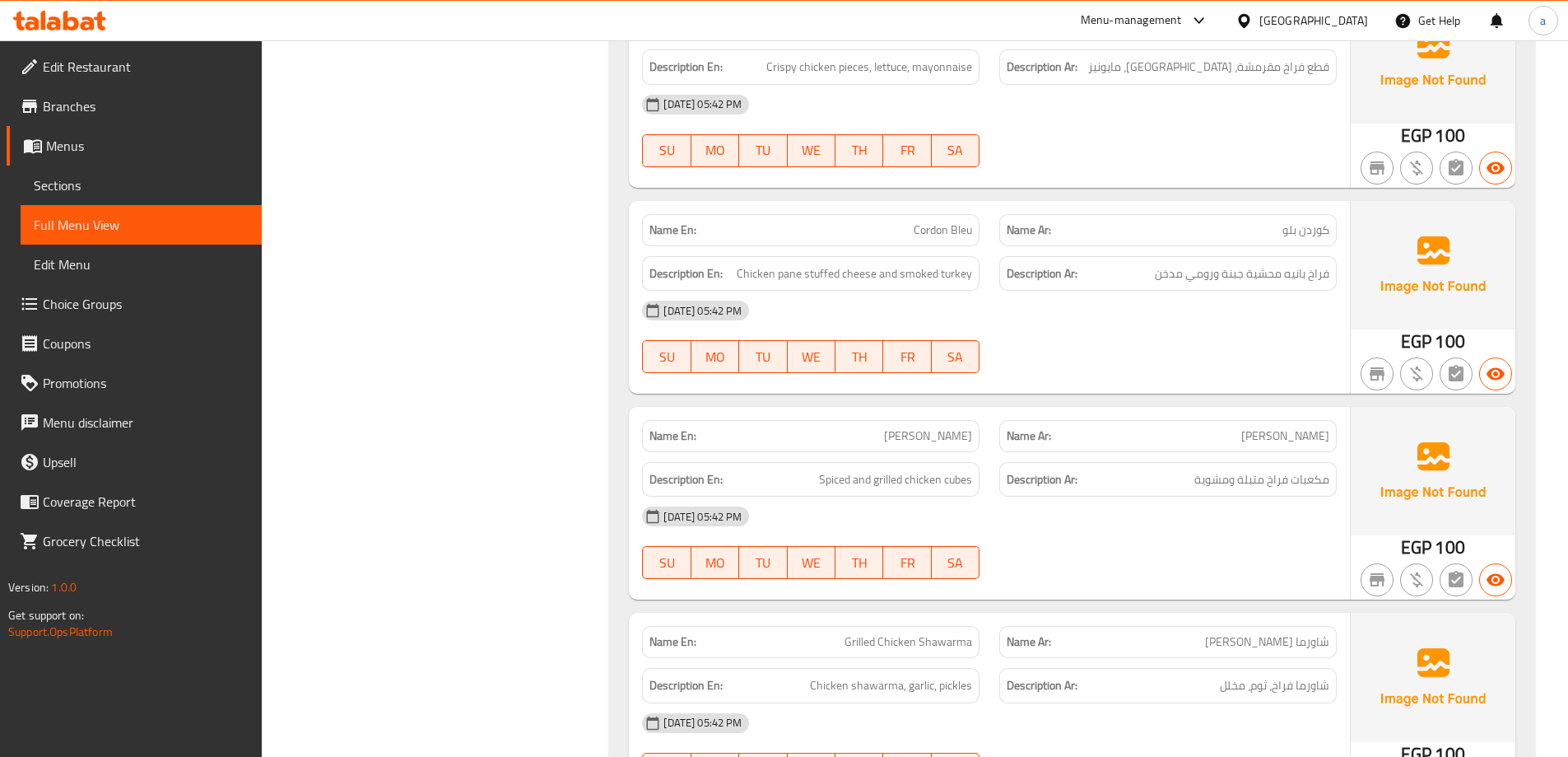
drag, startPoint x: 1150, startPoint y: 325, endPoint x: 1275, endPoint y: 219, distance: 163.9
click at [1150, 325] on div "[DATE] 05:42 PM" at bounding box center [989, 311] width 715 height 40
click at [1245, 348] on div "30-09-2025 05:42 PM SU MO TU WE TH FR SA" at bounding box center [989, 337] width 715 height 92
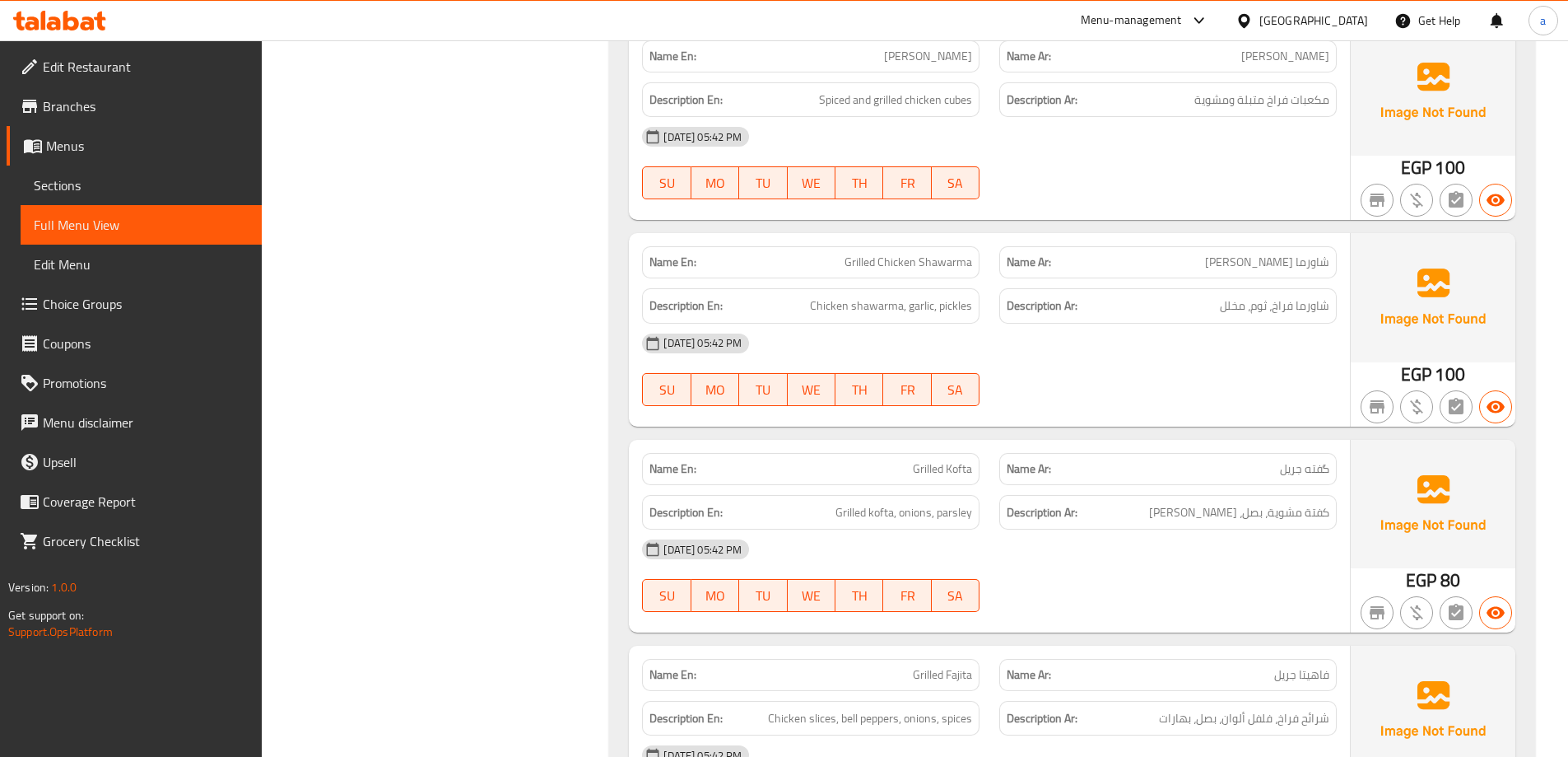
scroll to position [2124, 0]
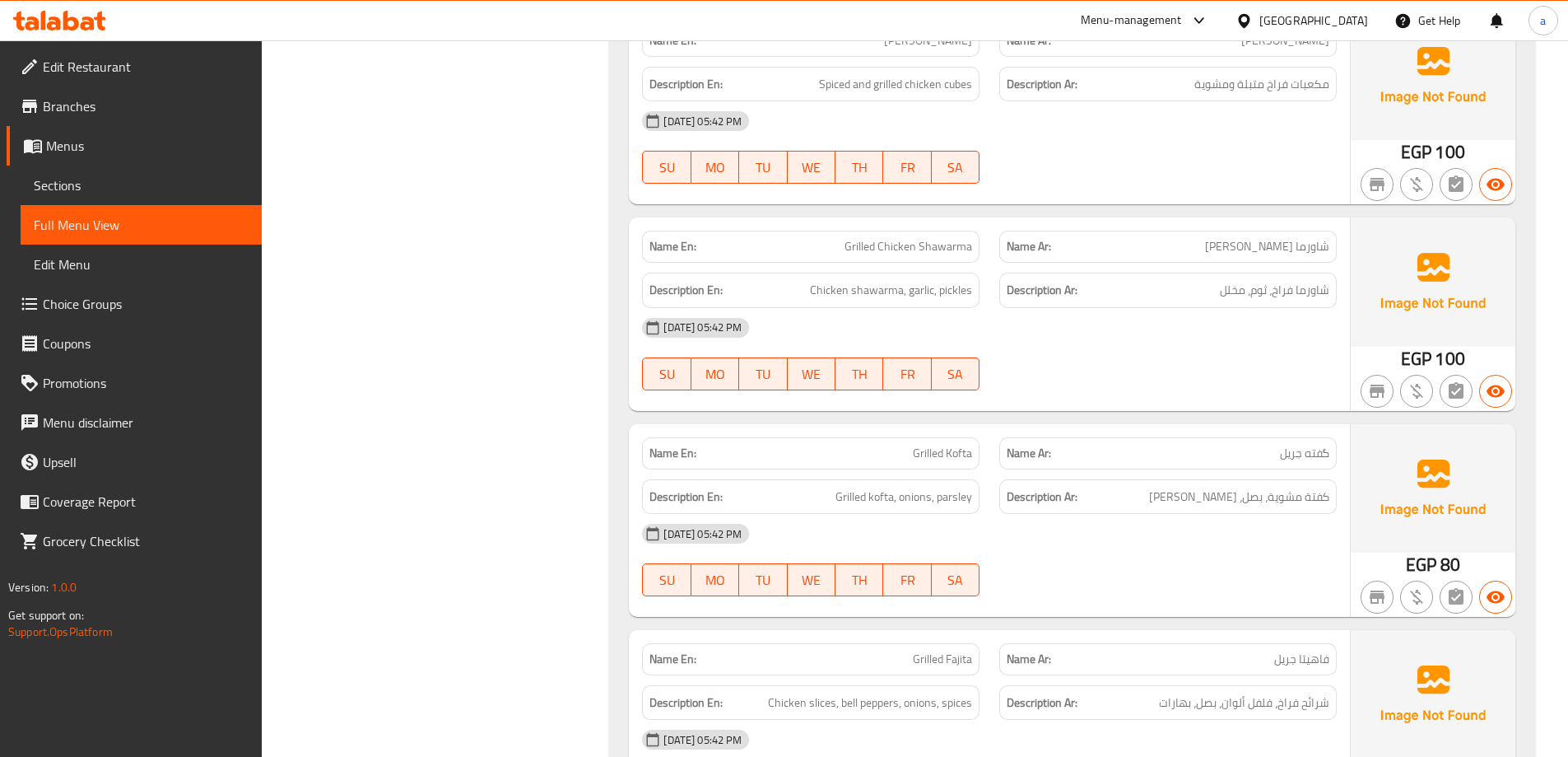
click at [897, 251] on span "Grilled Chicken Shawarma" at bounding box center [908, 246] width 128 height 17
copy span "Grilled Chicken Shawarma"
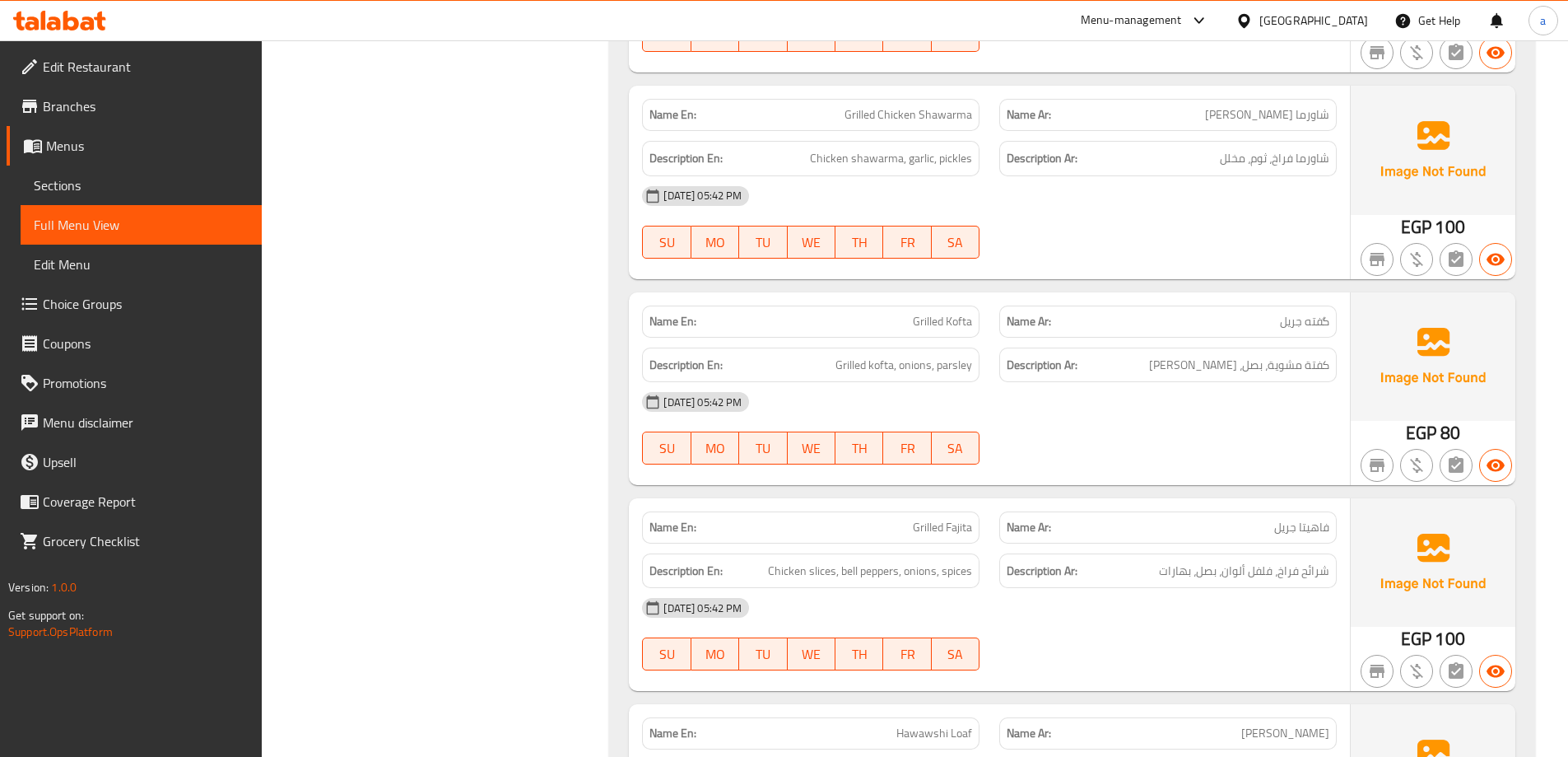
scroll to position [2289, 0]
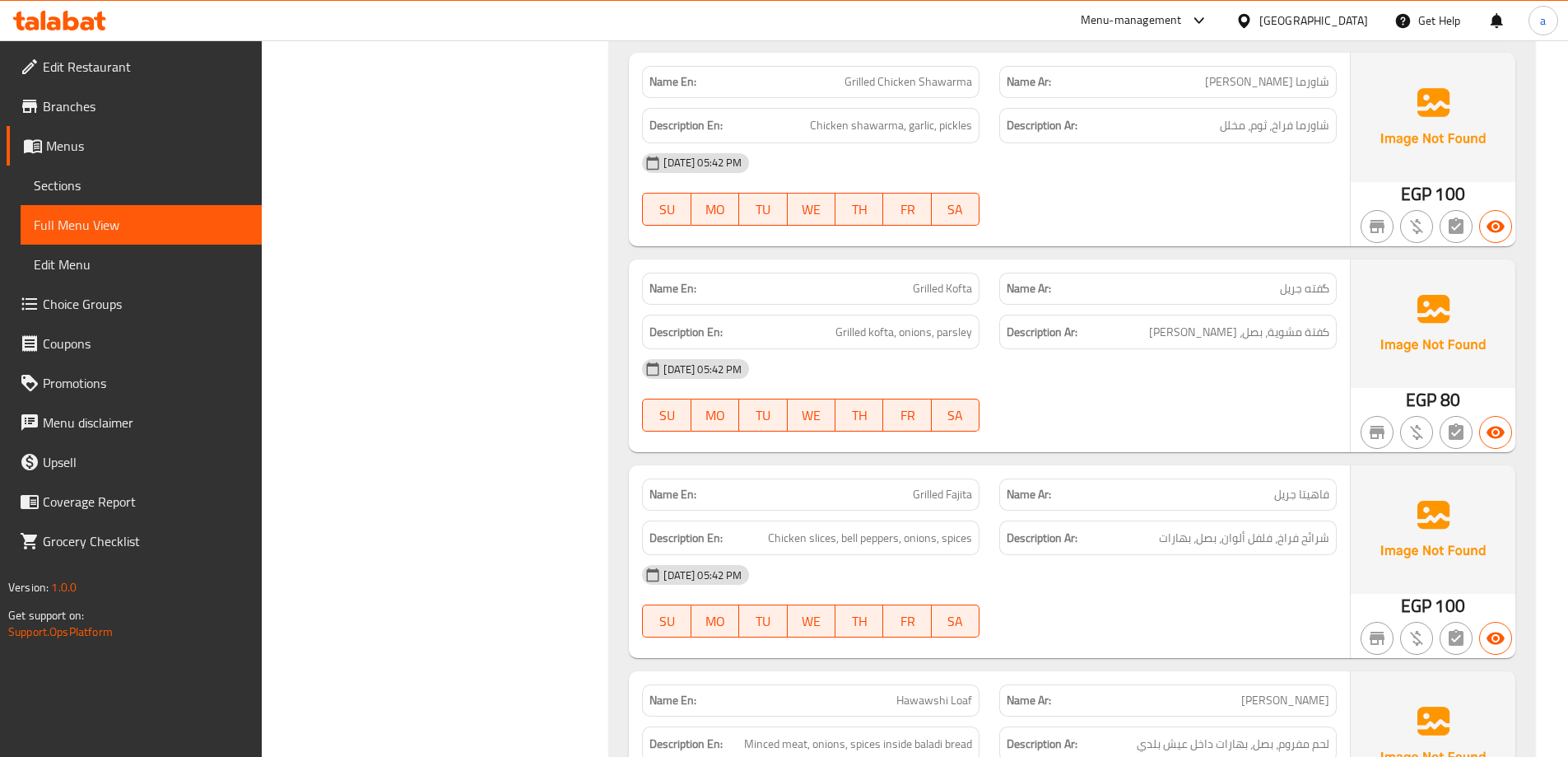
click at [954, 288] on span "Grilled Kofta" at bounding box center [941, 288] width 59 height 17
copy span "Grilled Kofta"
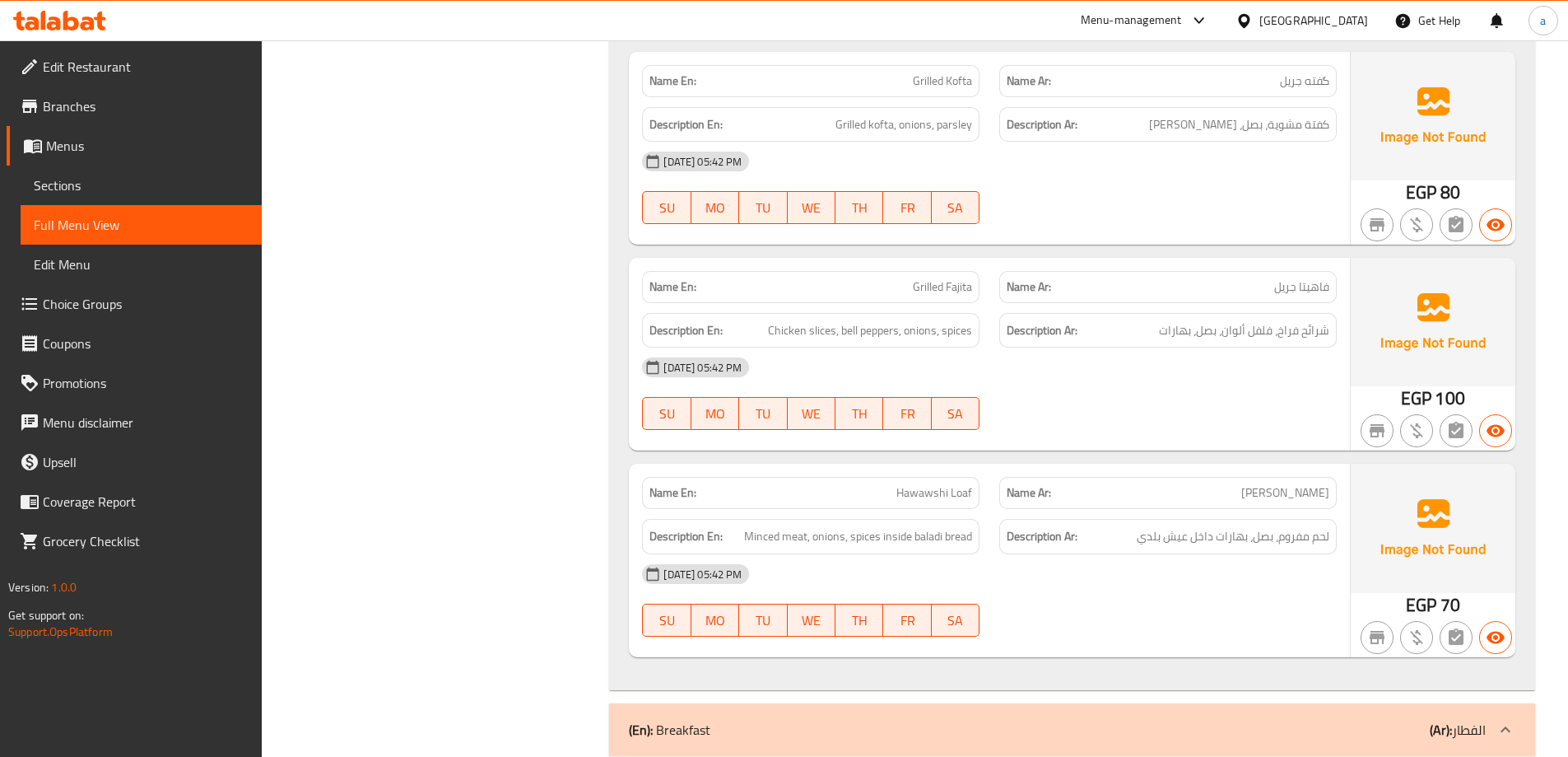
scroll to position [2536, 0]
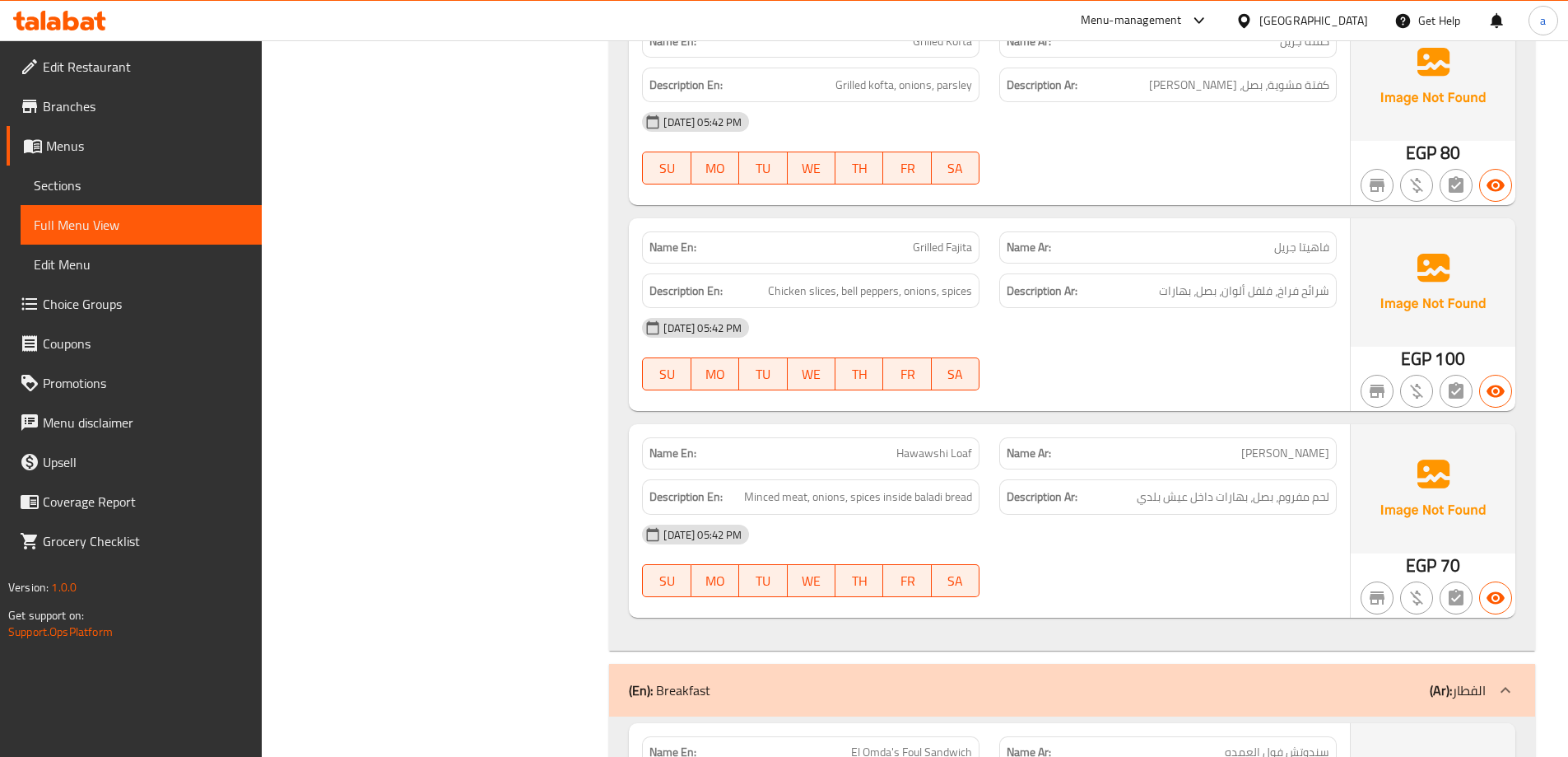
click at [939, 241] on span "Grilled Fajita" at bounding box center [941, 247] width 59 height 17
copy span "Grilled Fajita"
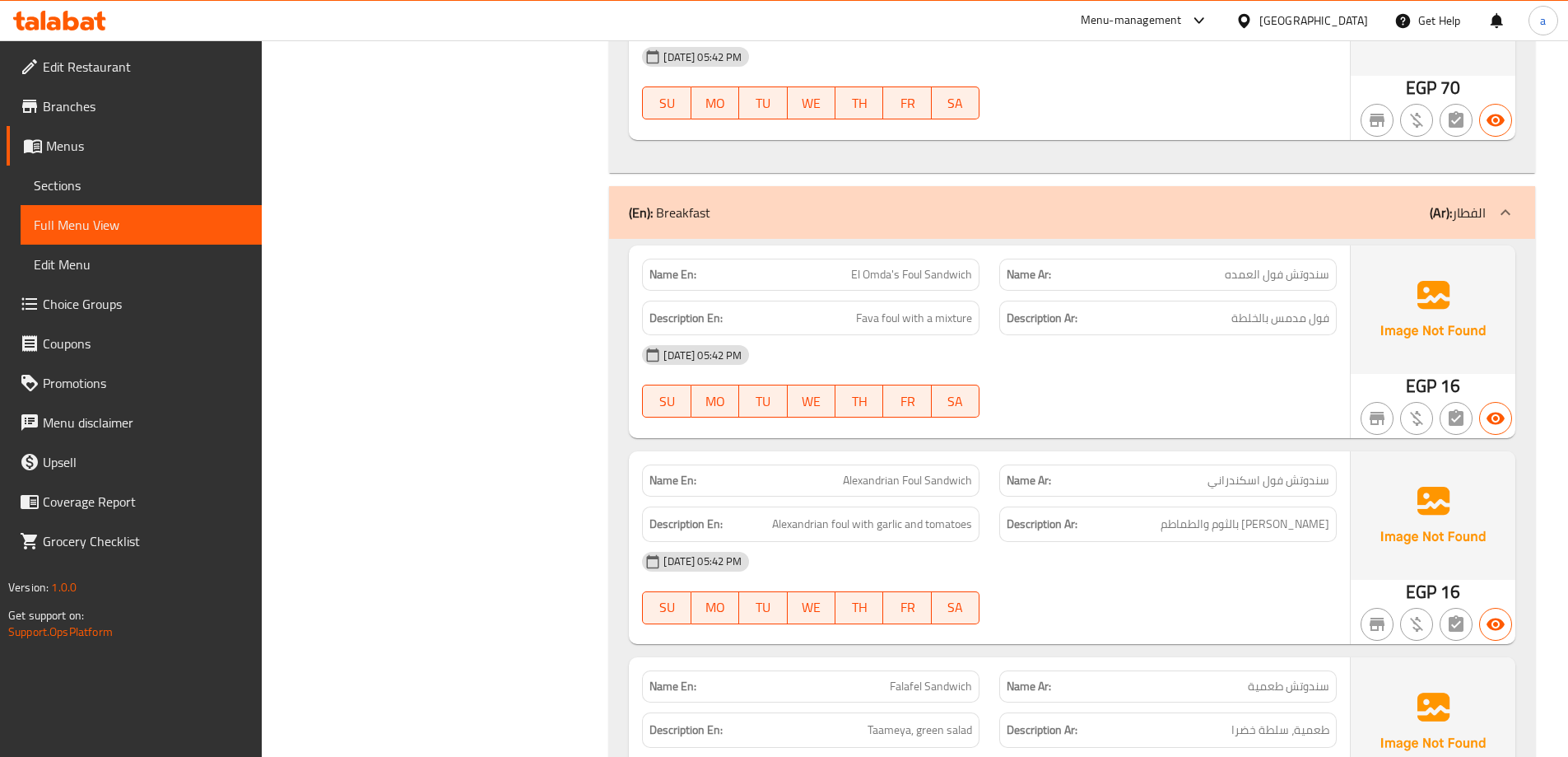
scroll to position [3112, 0]
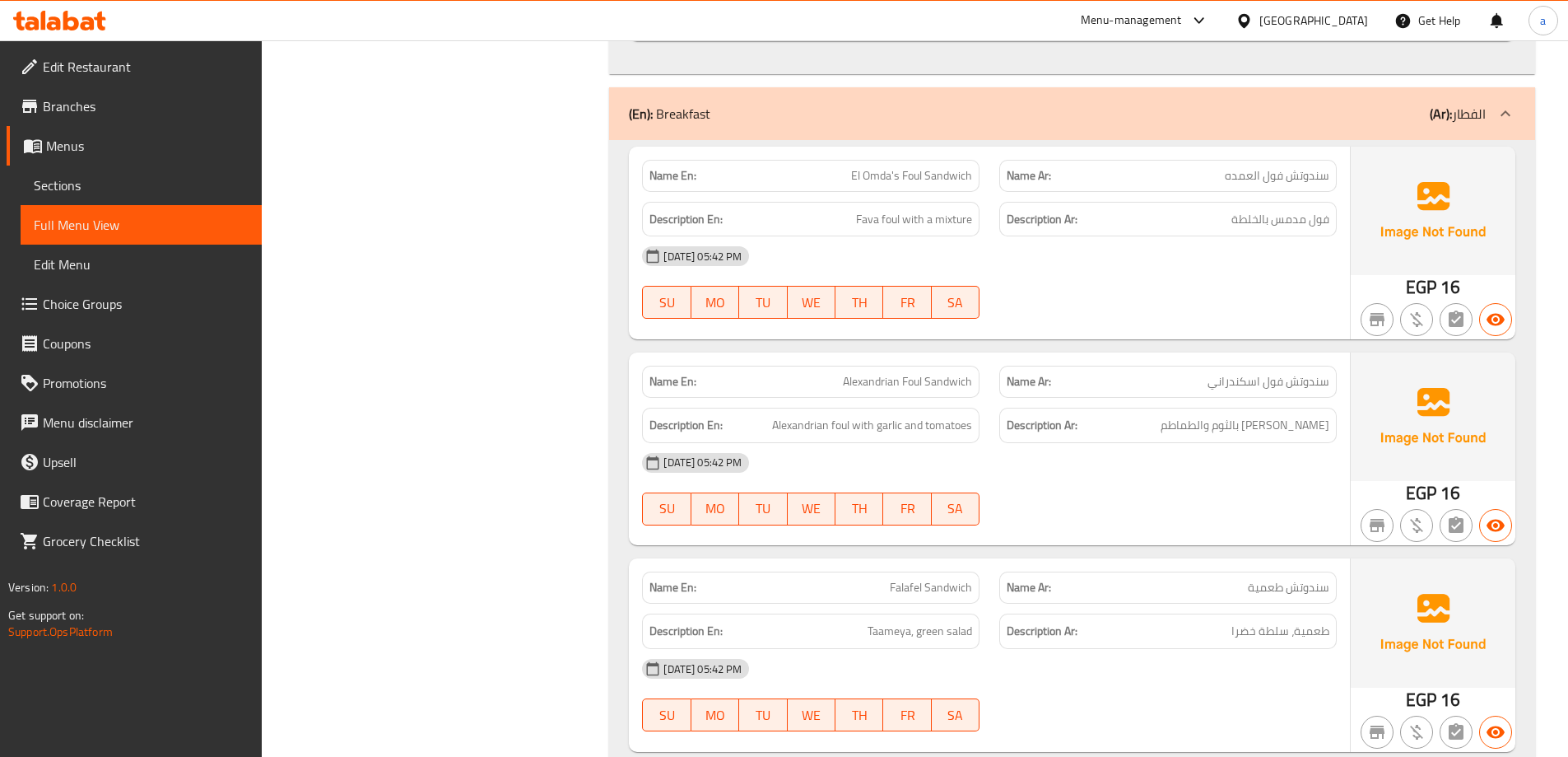
click at [954, 179] on span "El Omda's Foul Sandwich" at bounding box center [910, 175] width 121 height 17
copy span "El Omda's Foul Sandwich"
click at [575, 458] on div "Filter Branches Branches Popular filters Free items Branch specific items Has c…" at bounding box center [442, 770] width 315 height 7341
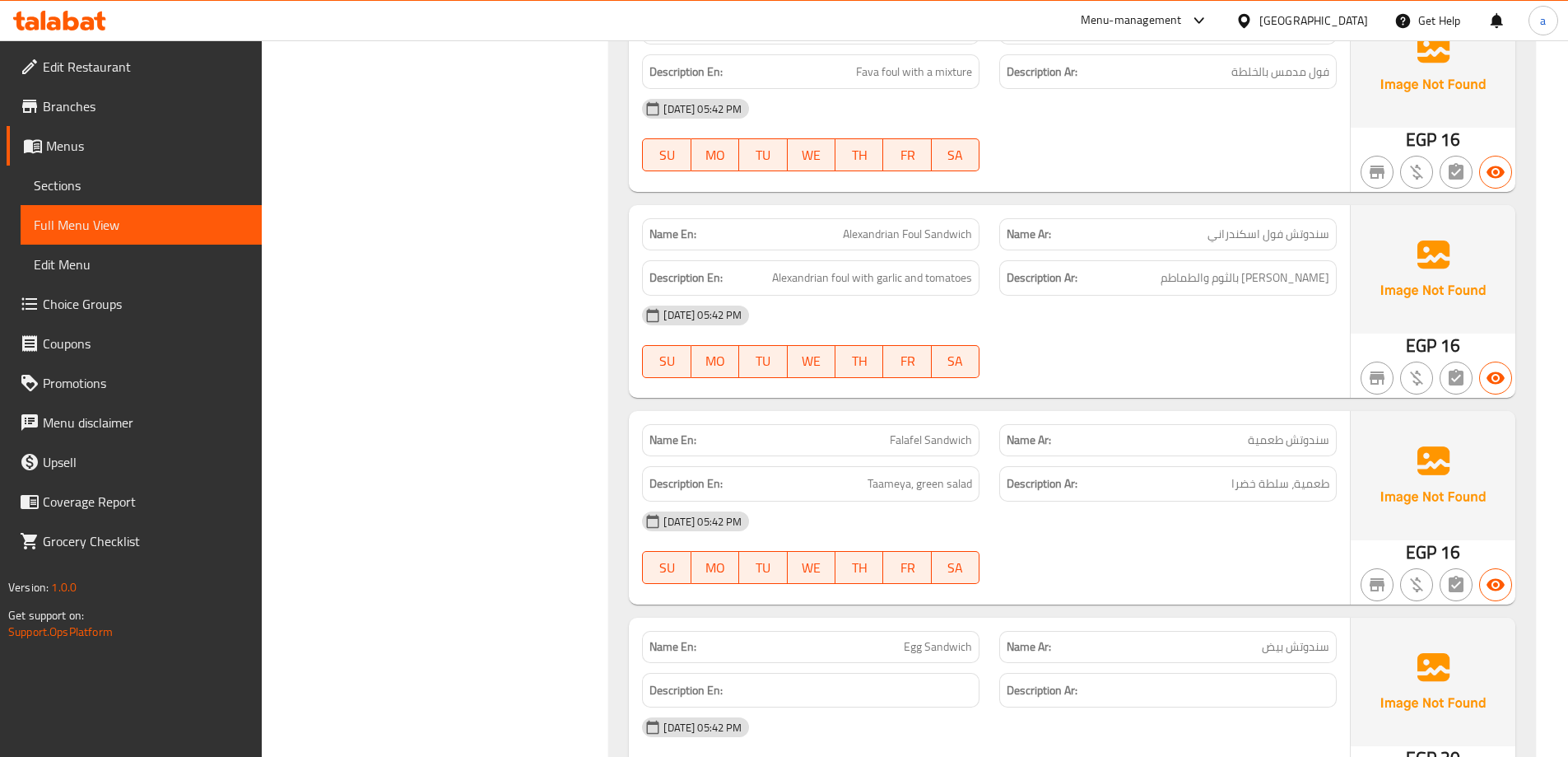
scroll to position [3360, 0]
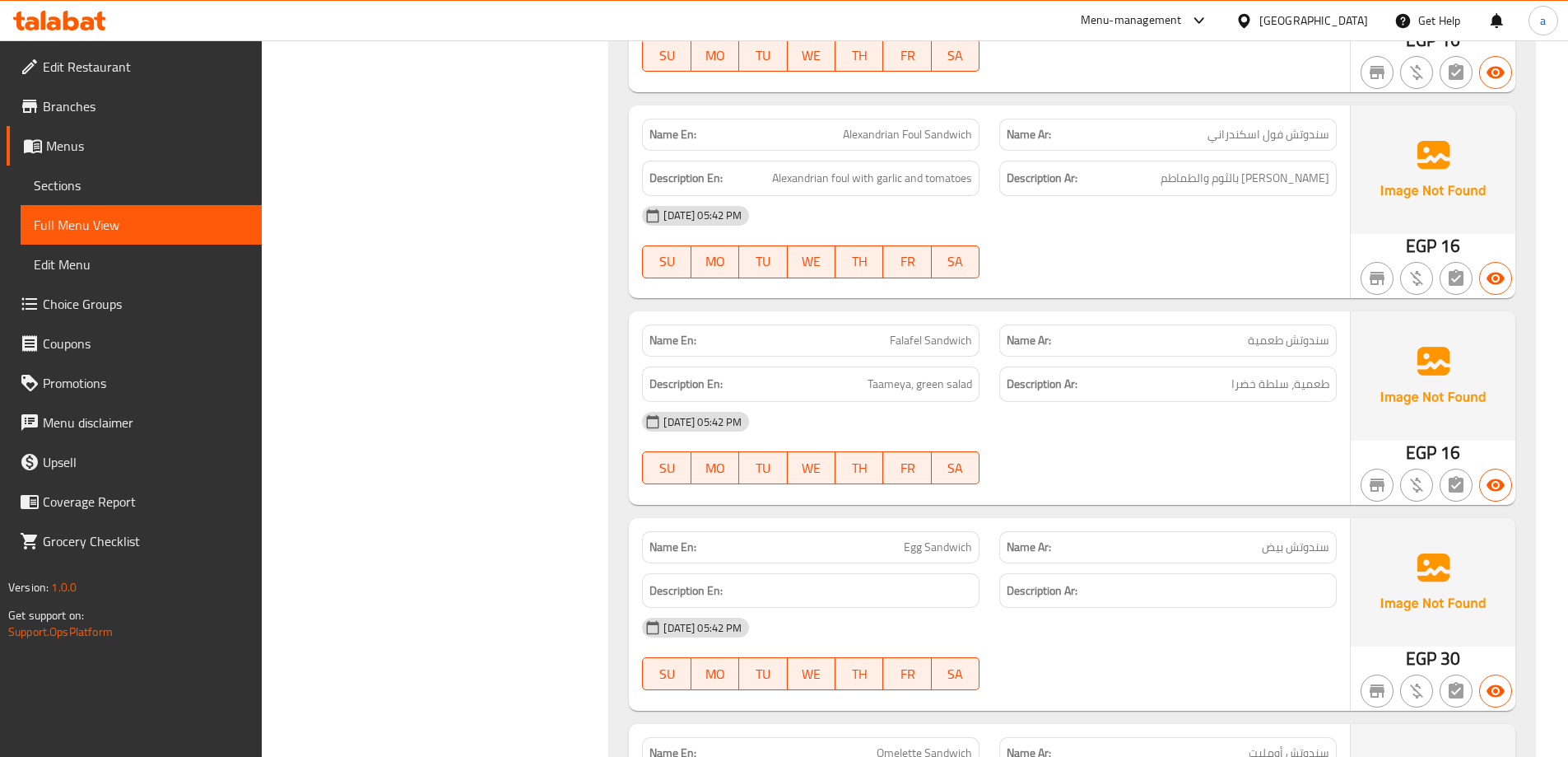
click at [1119, 420] on div "[DATE] 05:42 PM" at bounding box center [989, 421] width 715 height 40
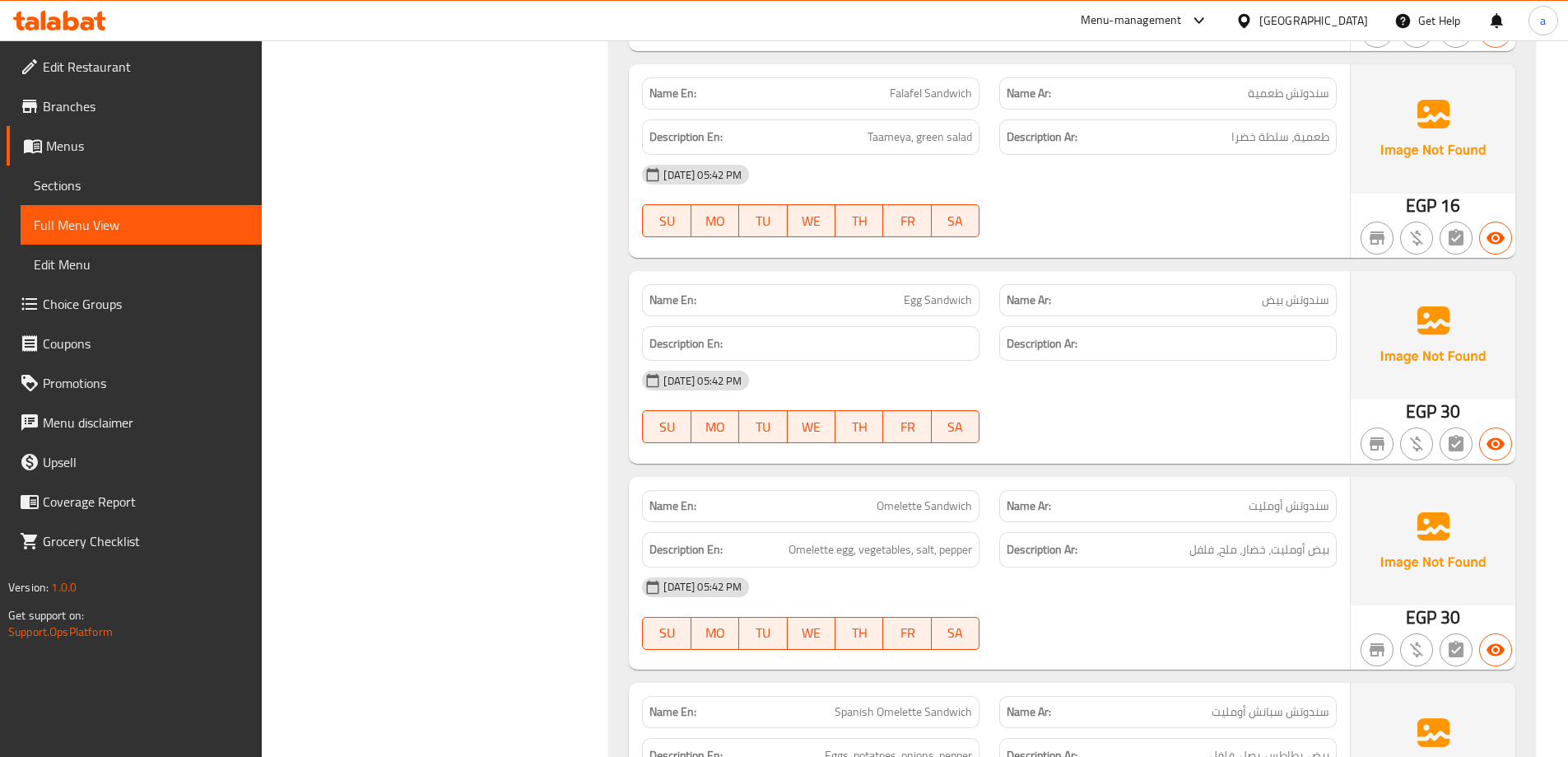
click at [1112, 372] on div "[DATE] 05:42 PM" at bounding box center [989, 380] width 715 height 40
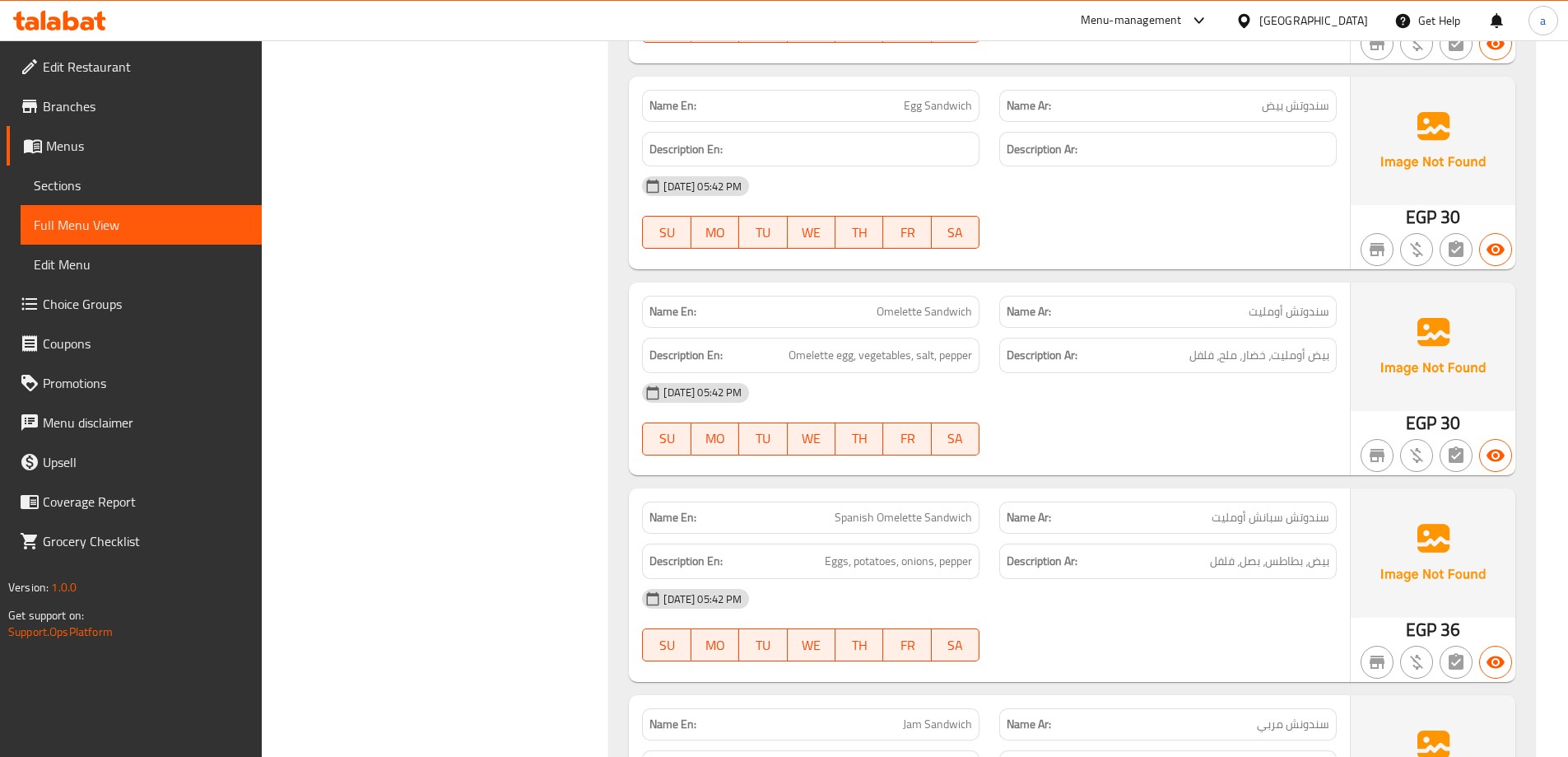
scroll to position [3771, 0]
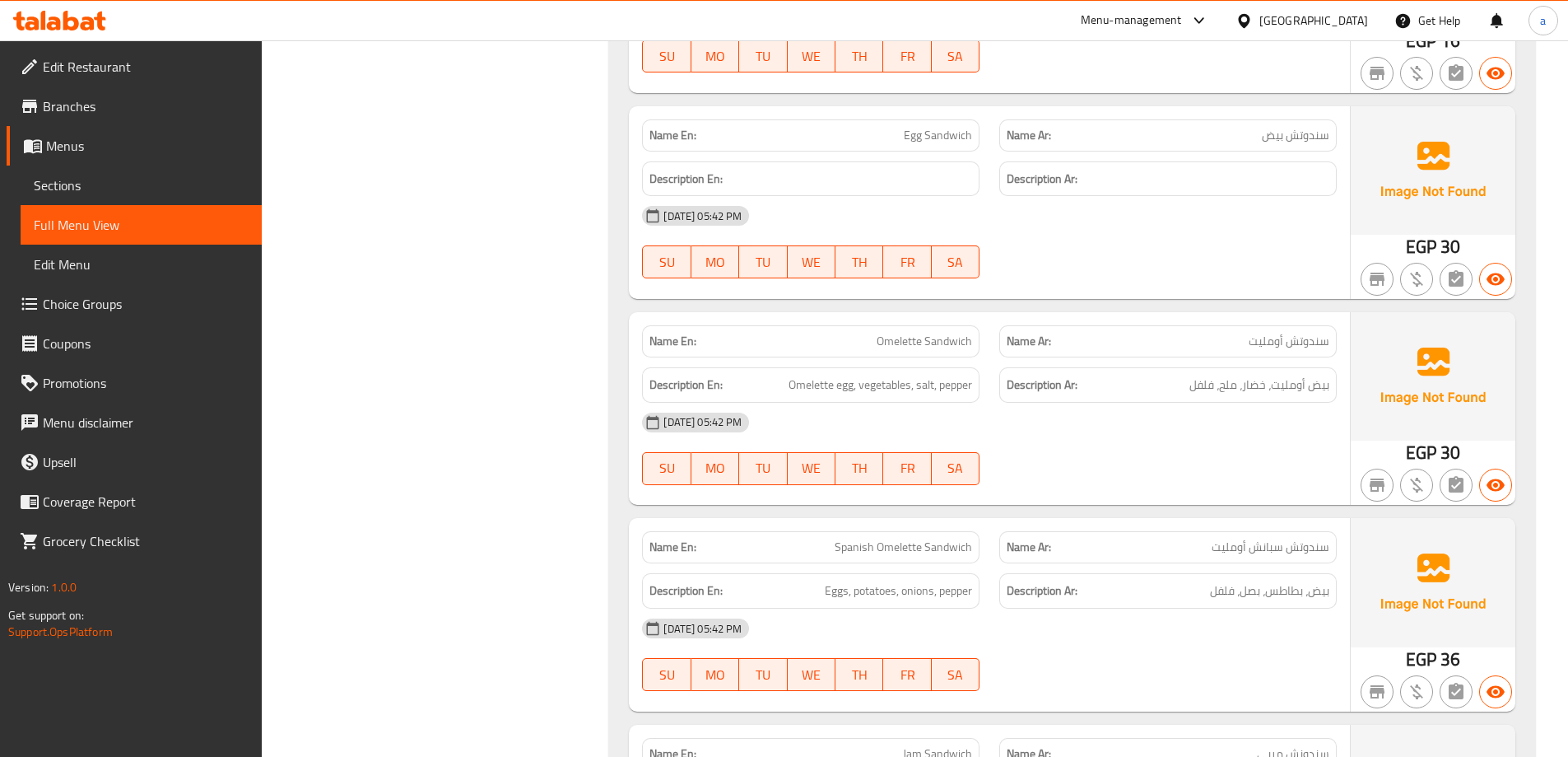
click at [521, 427] on div "Filter Branches Branches Popular filters Free items Branch specific items Has c…" at bounding box center [442, 112] width 315 height 7342
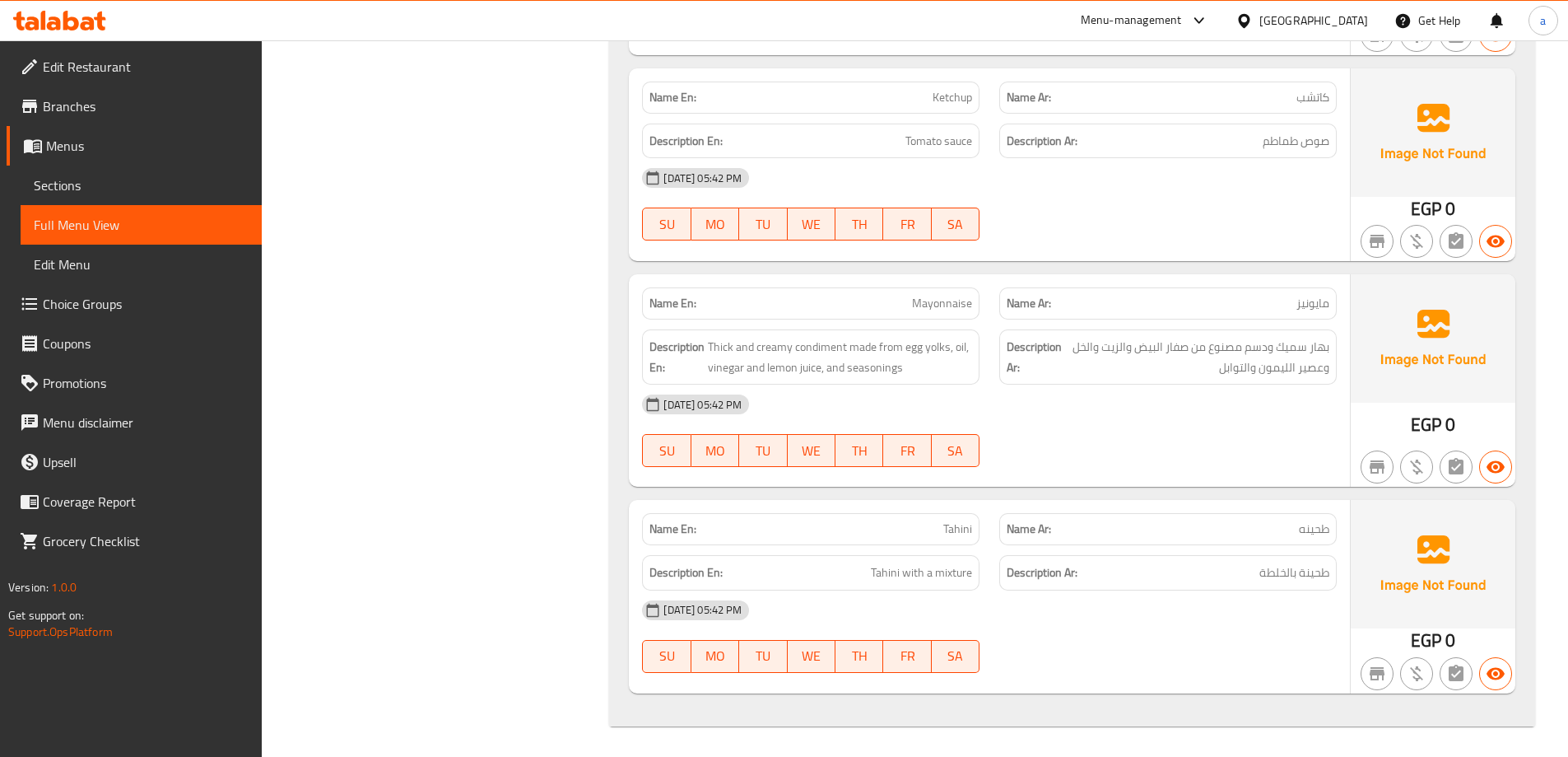
scroll to position [6828, 0]
click at [956, 523] on span "Tahini" at bounding box center [957, 526] width 29 height 17
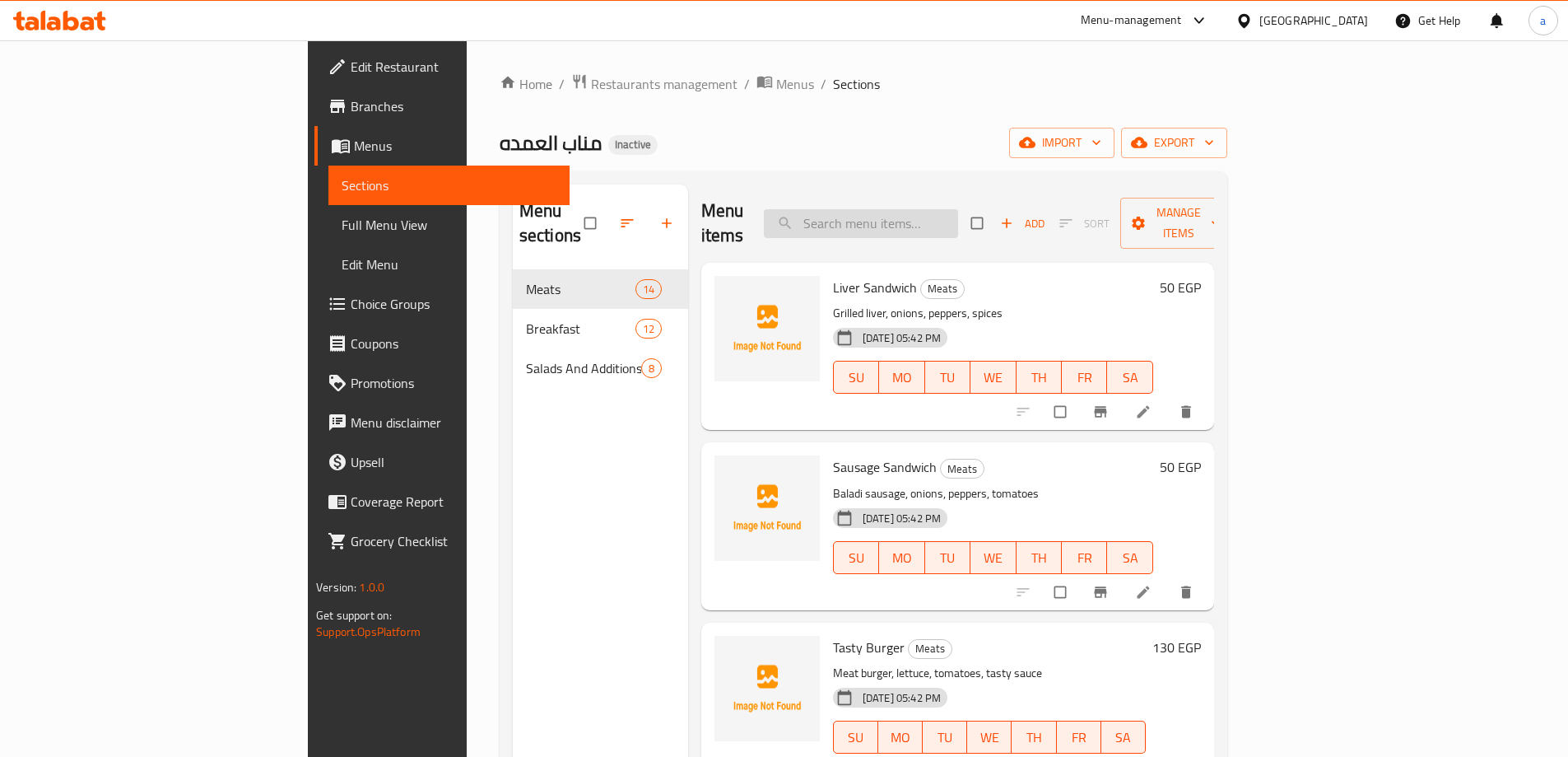
click at [958, 209] on input "search" at bounding box center [860, 223] width 195 height 29
paste input "Liver Sandwich"
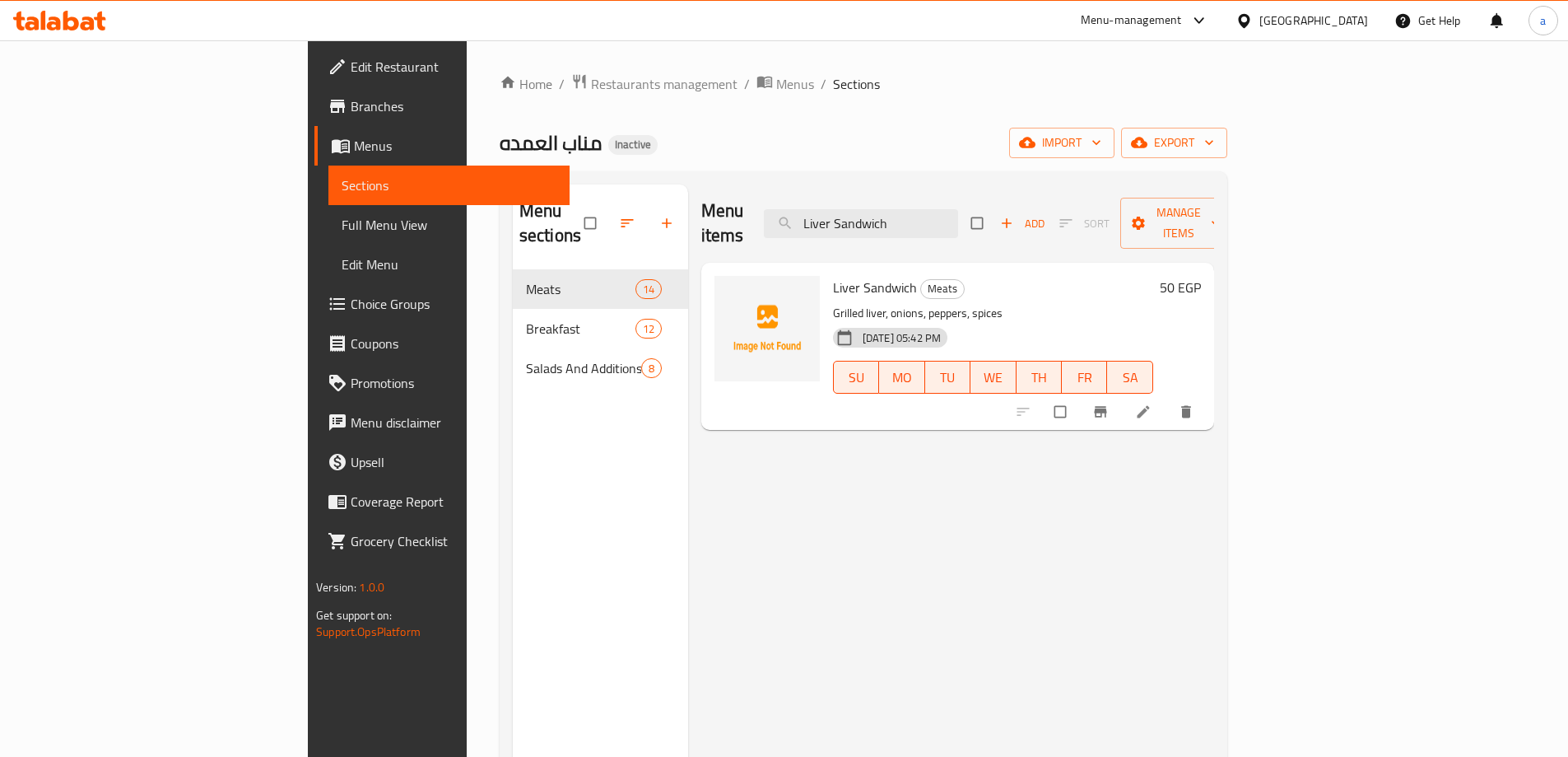
type input "Liver Sandwich"
click at [1151, 403] on icon at bounding box center [1143, 411] width 16 height 16
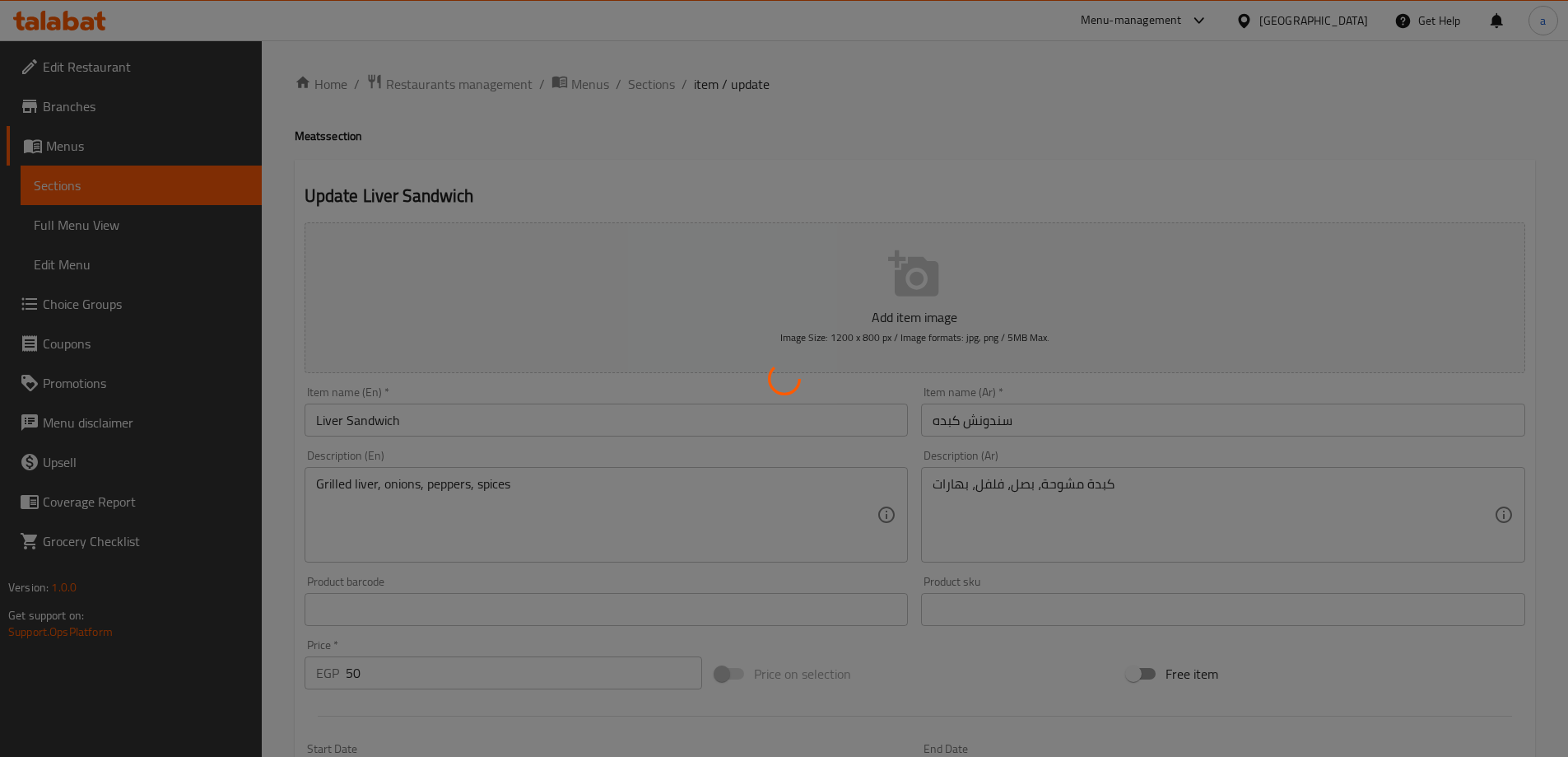
click at [335, 495] on div at bounding box center [784, 378] width 1568 height 757
click at [345, 476] on div at bounding box center [784, 378] width 1568 height 757
click at [347, 479] on div at bounding box center [784, 378] width 1568 height 757
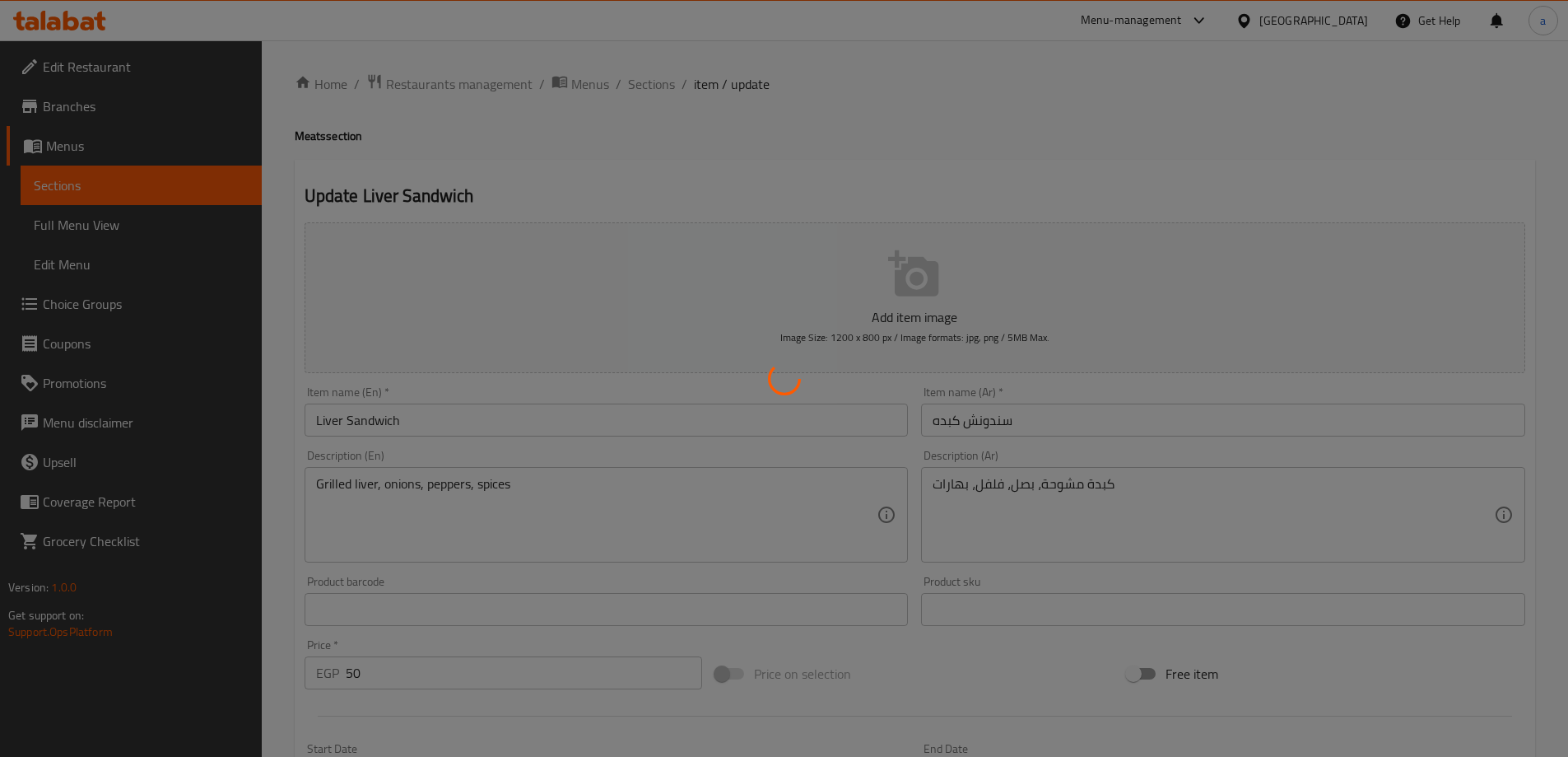
click at [353, 484] on div at bounding box center [784, 378] width 1568 height 757
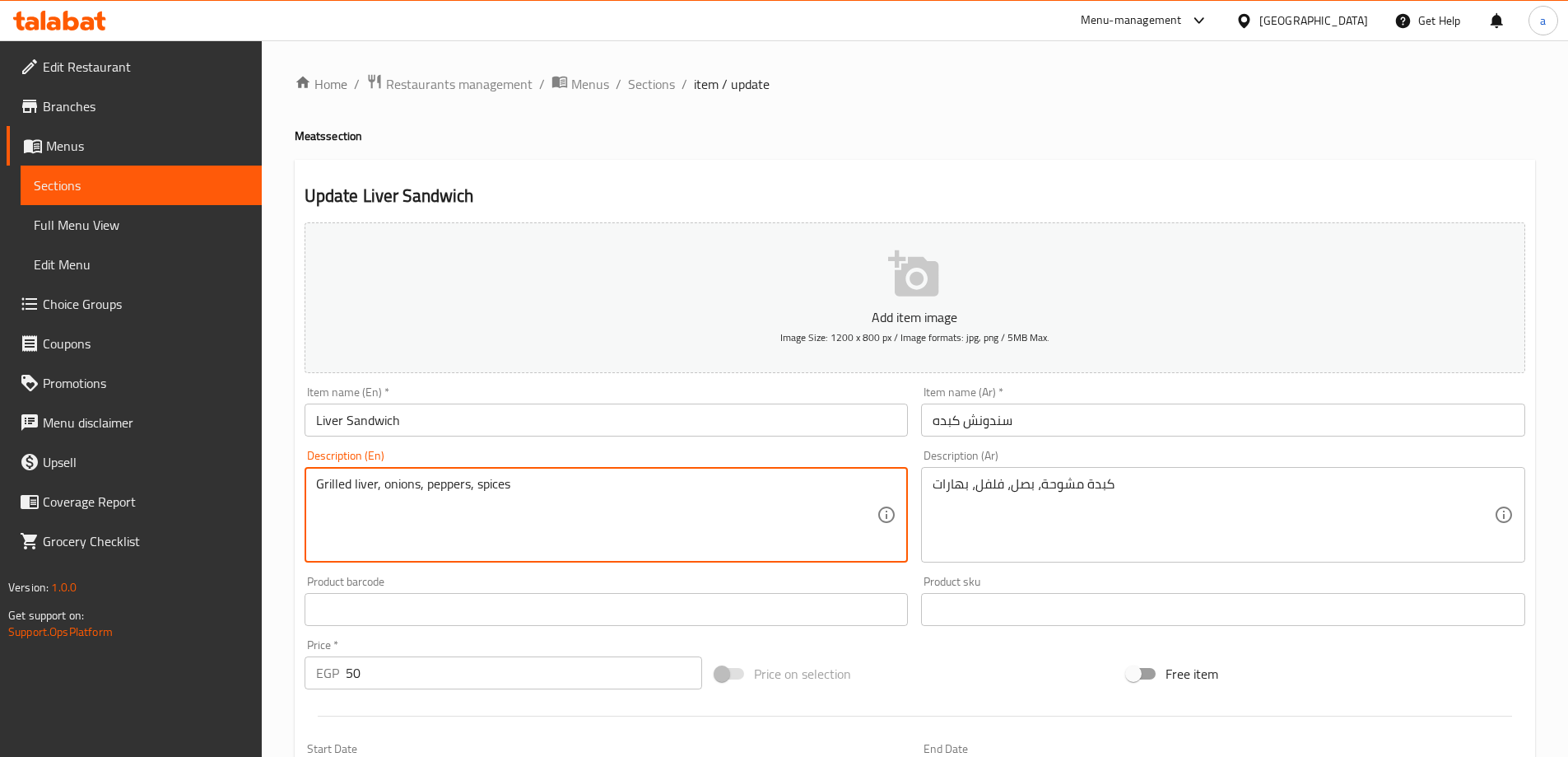
click at [352, 482] on textarea "Grilled liver, onions, peppers, spices" at bounding box center [597, 515] width 561 height 78
drag, startPoint x: 351, startPoint y: 483, endPoint x: 270, endPoint y: 490, distance: 81.3
click at [270, 490] on div "Home / Restaurants management / Menus / Sections / item / update Meats section …" at bounding box center [914, 601] width 1306 height 1124
paste textarea "pan sear"
click at [324, 485] on textarea "pan seared liver, onions, peppers, spices" at bounding box center [597, 515] width 561 height 78
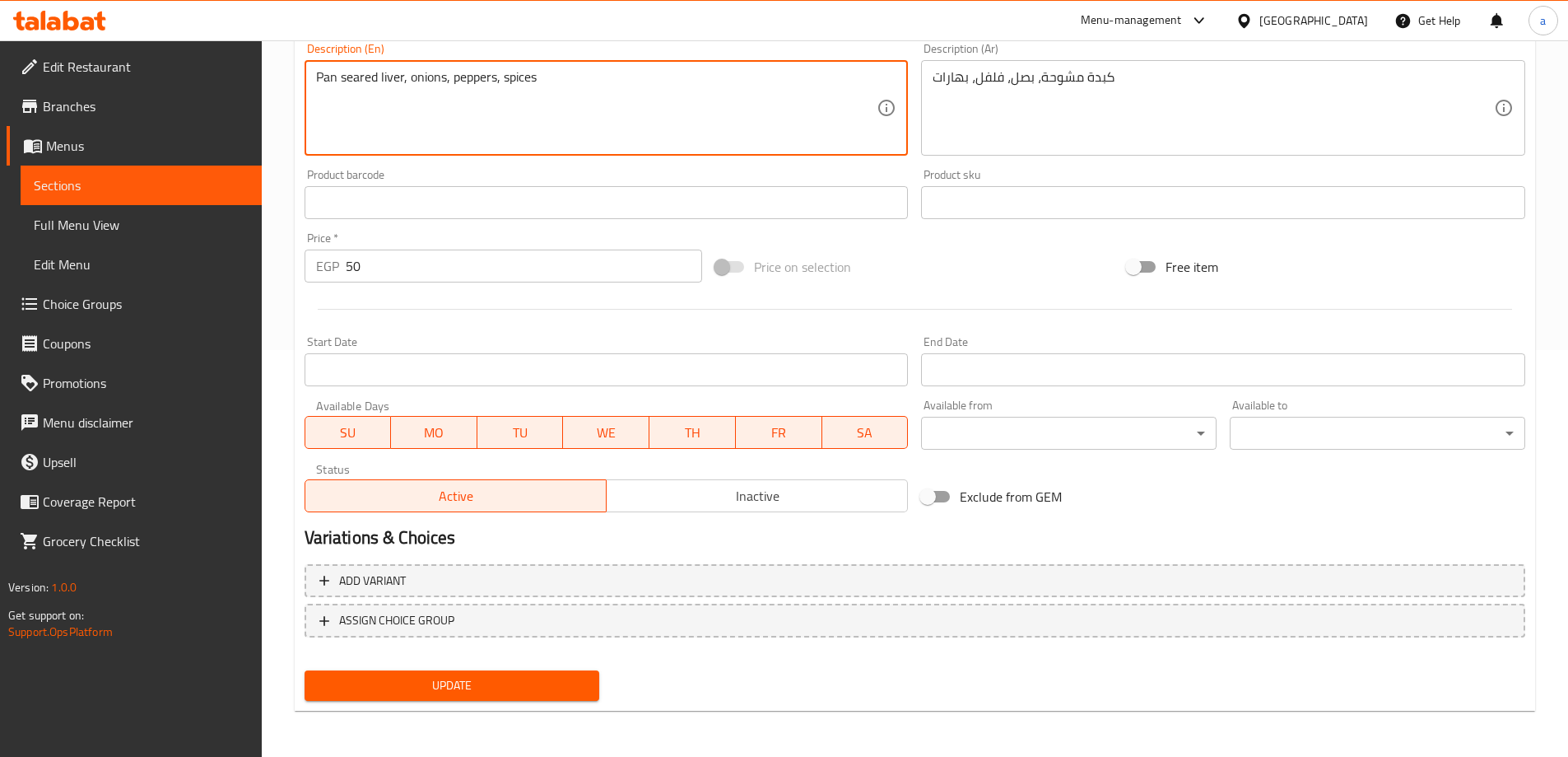
type textarea "Pan seared liver, onions, peppers, spices"
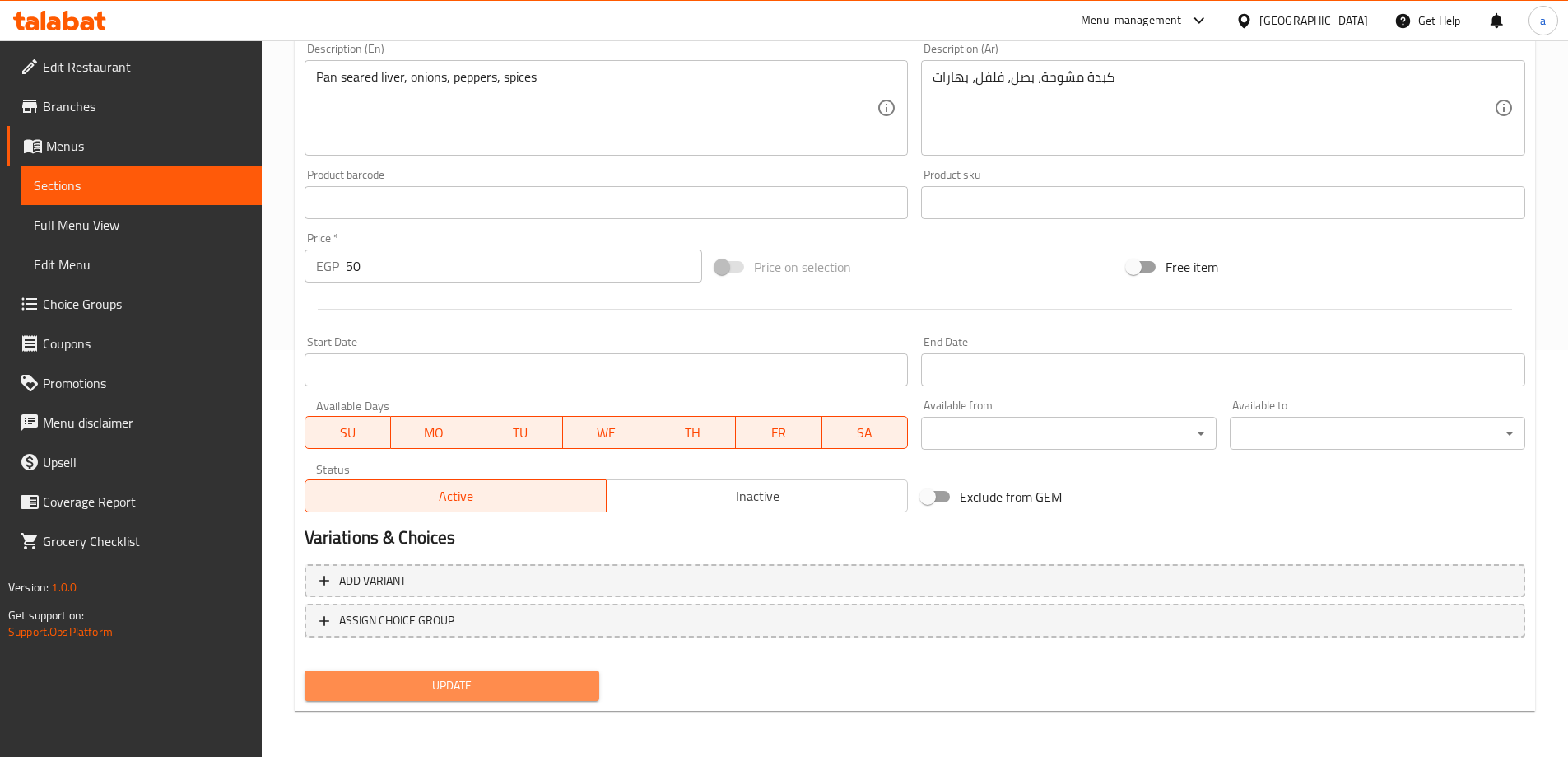
click at [498, 675] on span "Update" at bounding box center [452, 685] width 269 height 21
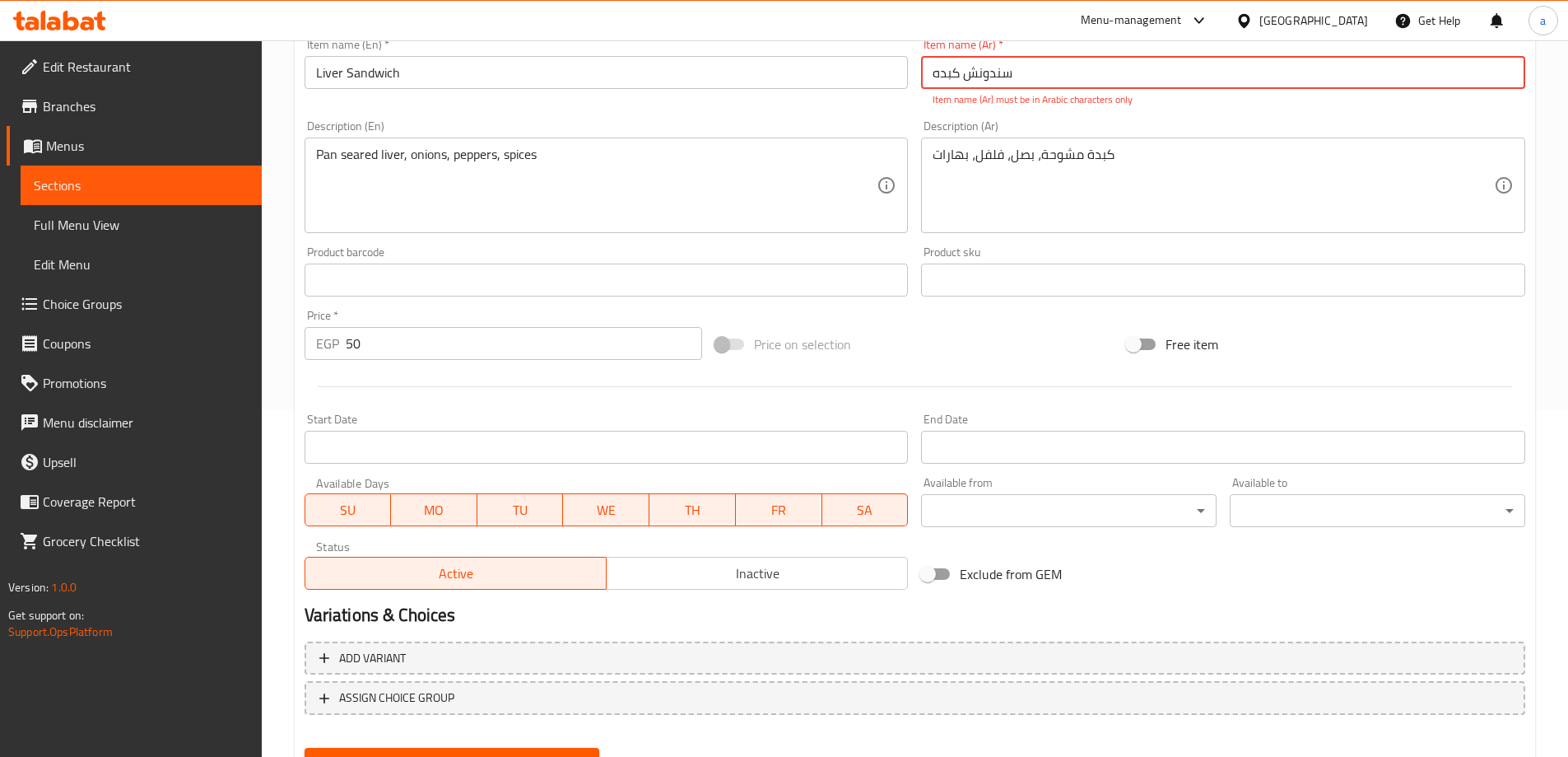
scroll to position [239, 0]
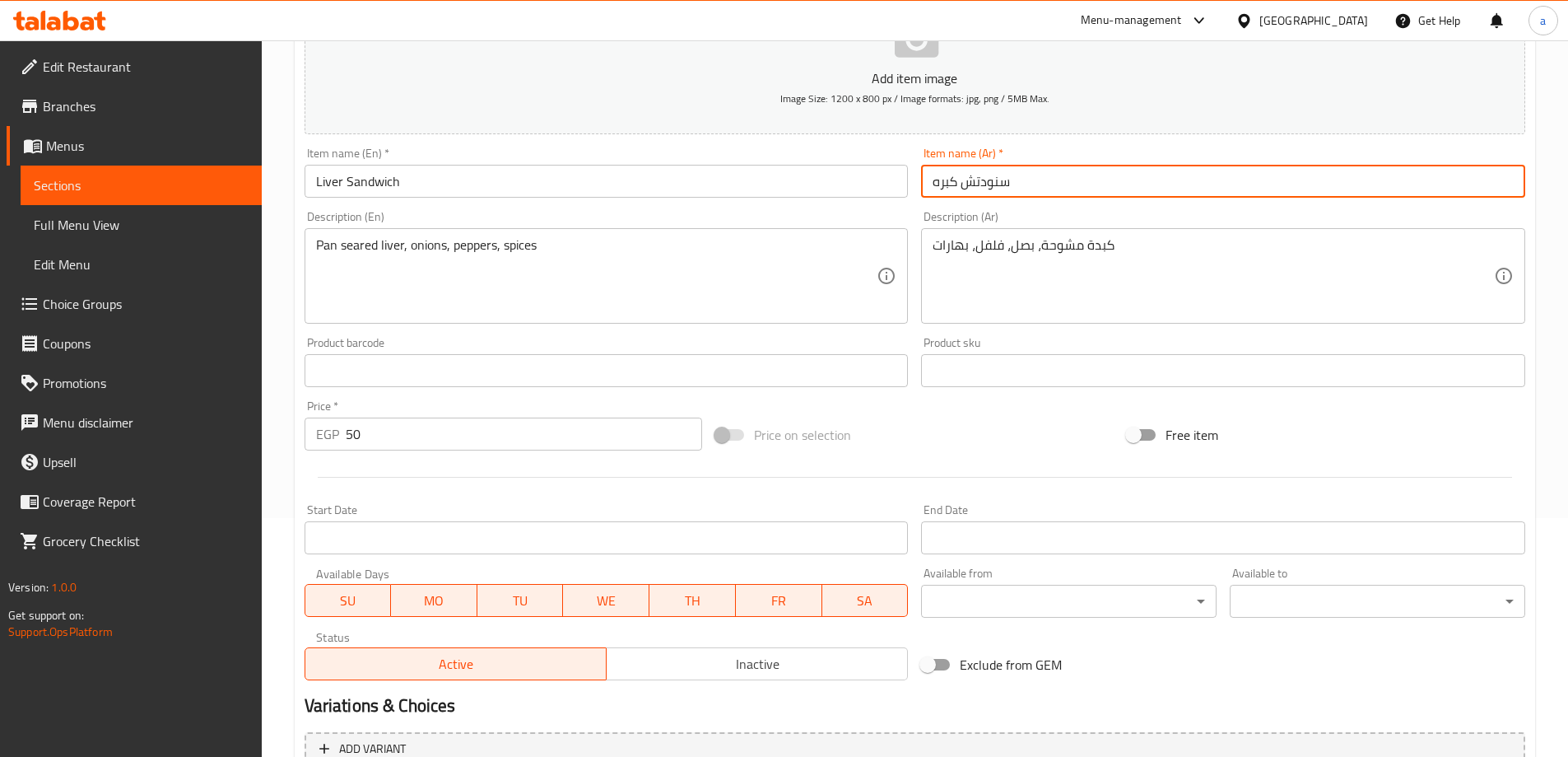
click at [986, 190] on input "سنودتش كبره" at bounding box center [1223, 181] width 604 height 33
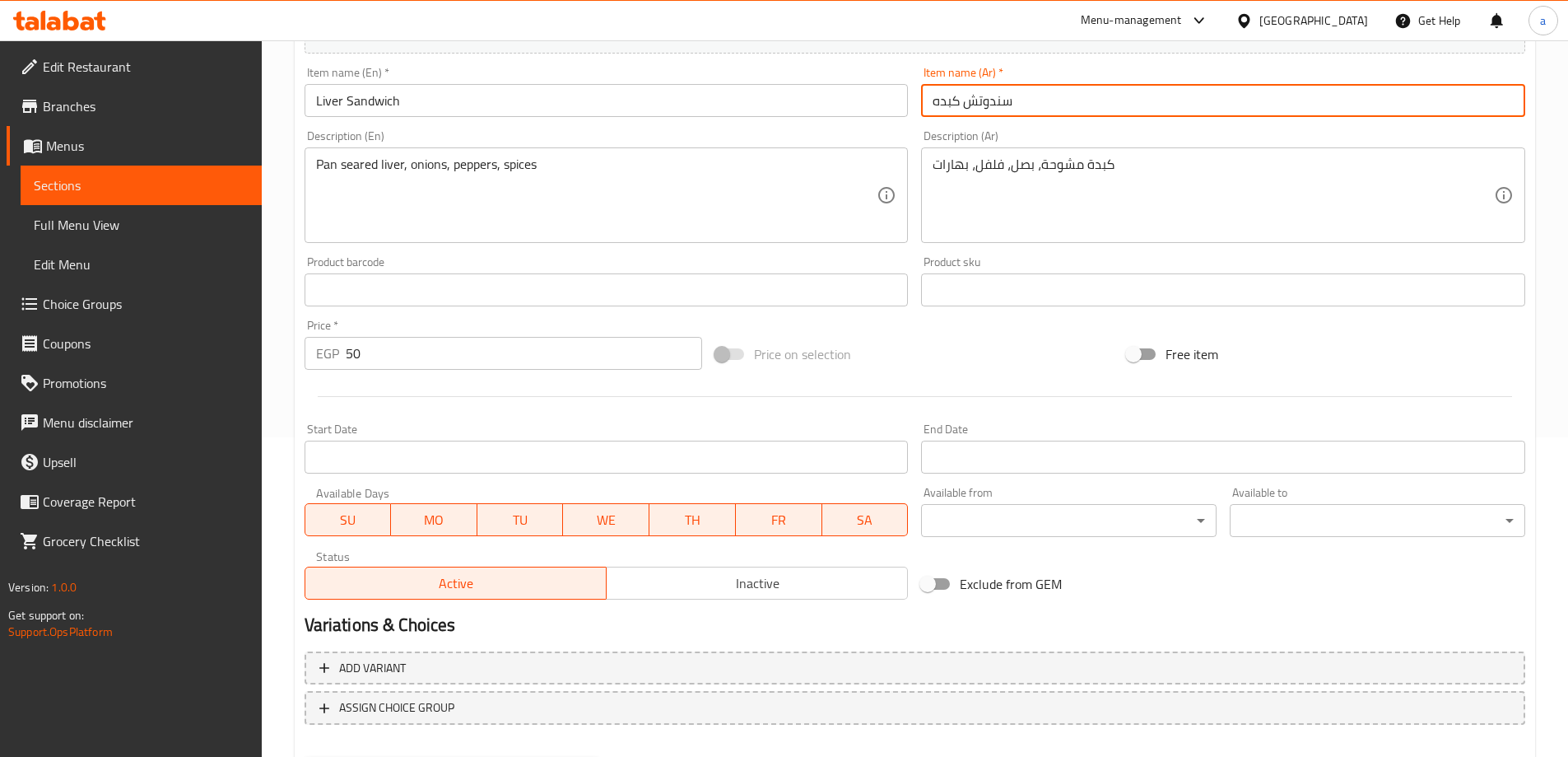
scroll to position [406, 0]
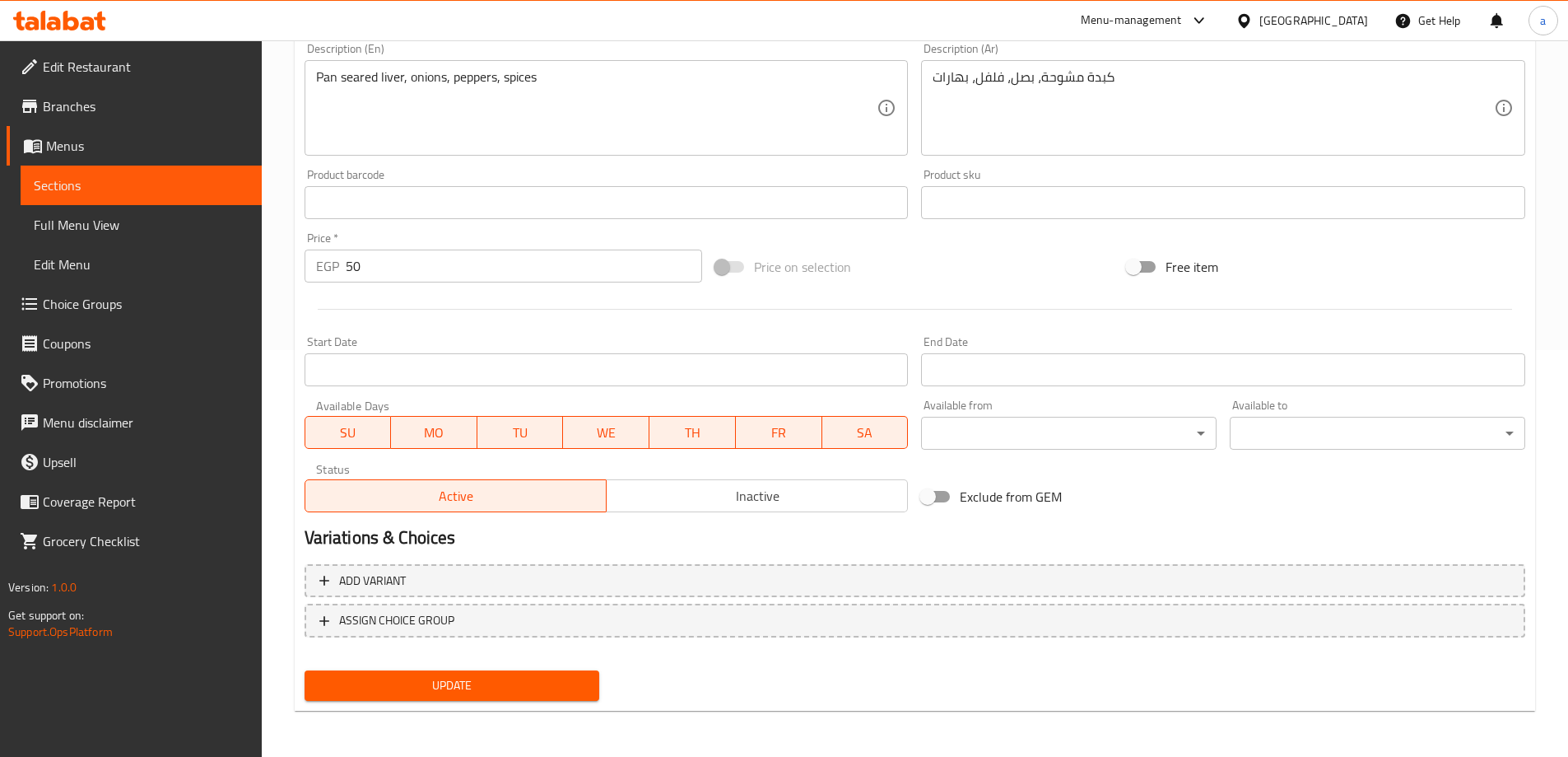
type input "سندوتش كبده"
click at [461, 673] on button "Update" at bounding box center [452, 685] width 295 height 31
click at [165, 179] on span "Sections" at bounding box center [141, 186] width 215 height 20
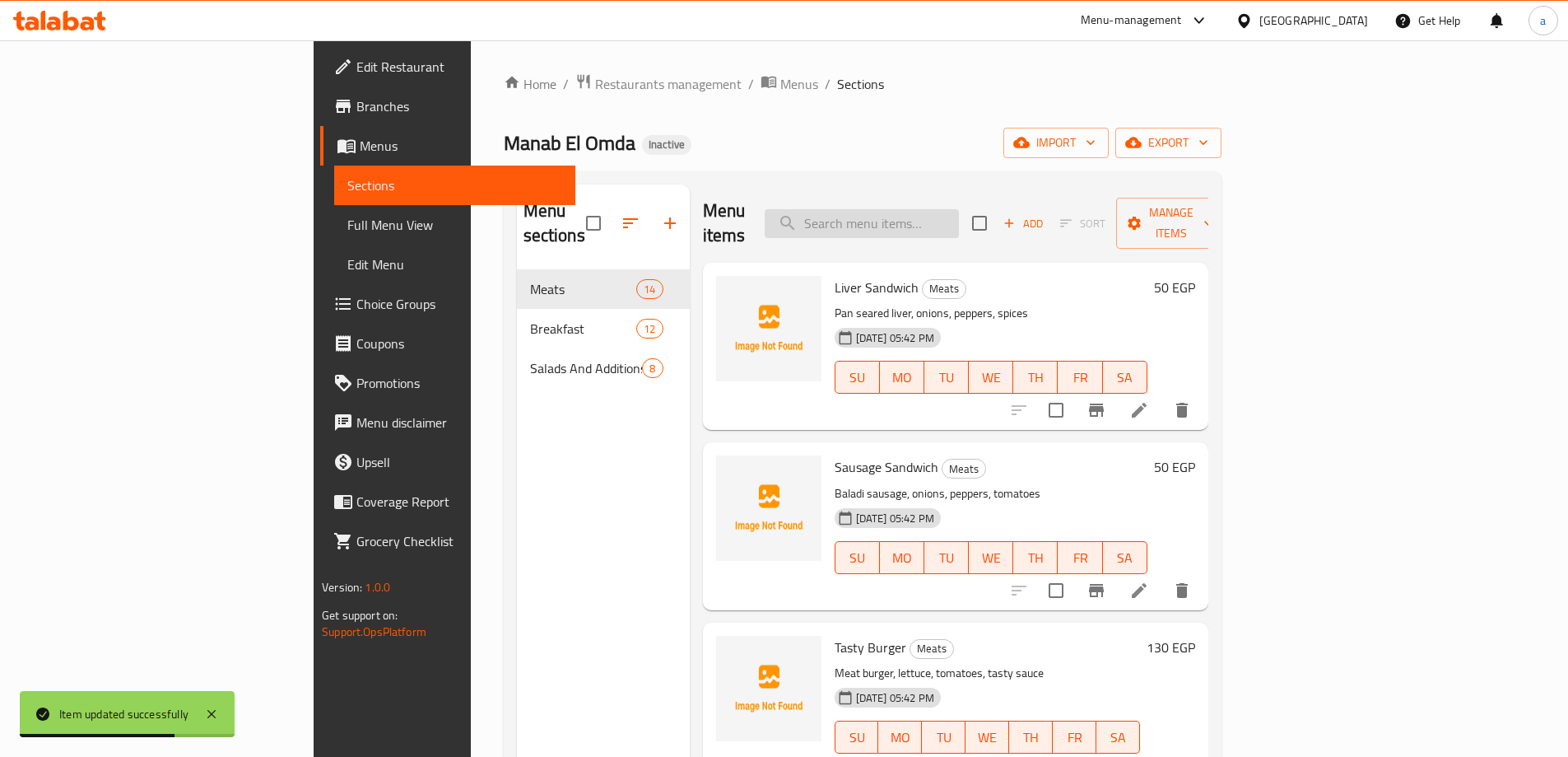
click at [925, 209] on input "search" at bounding box center [861, 223] width 195 height 29
paste input "Grilled Chicken Shawarma"
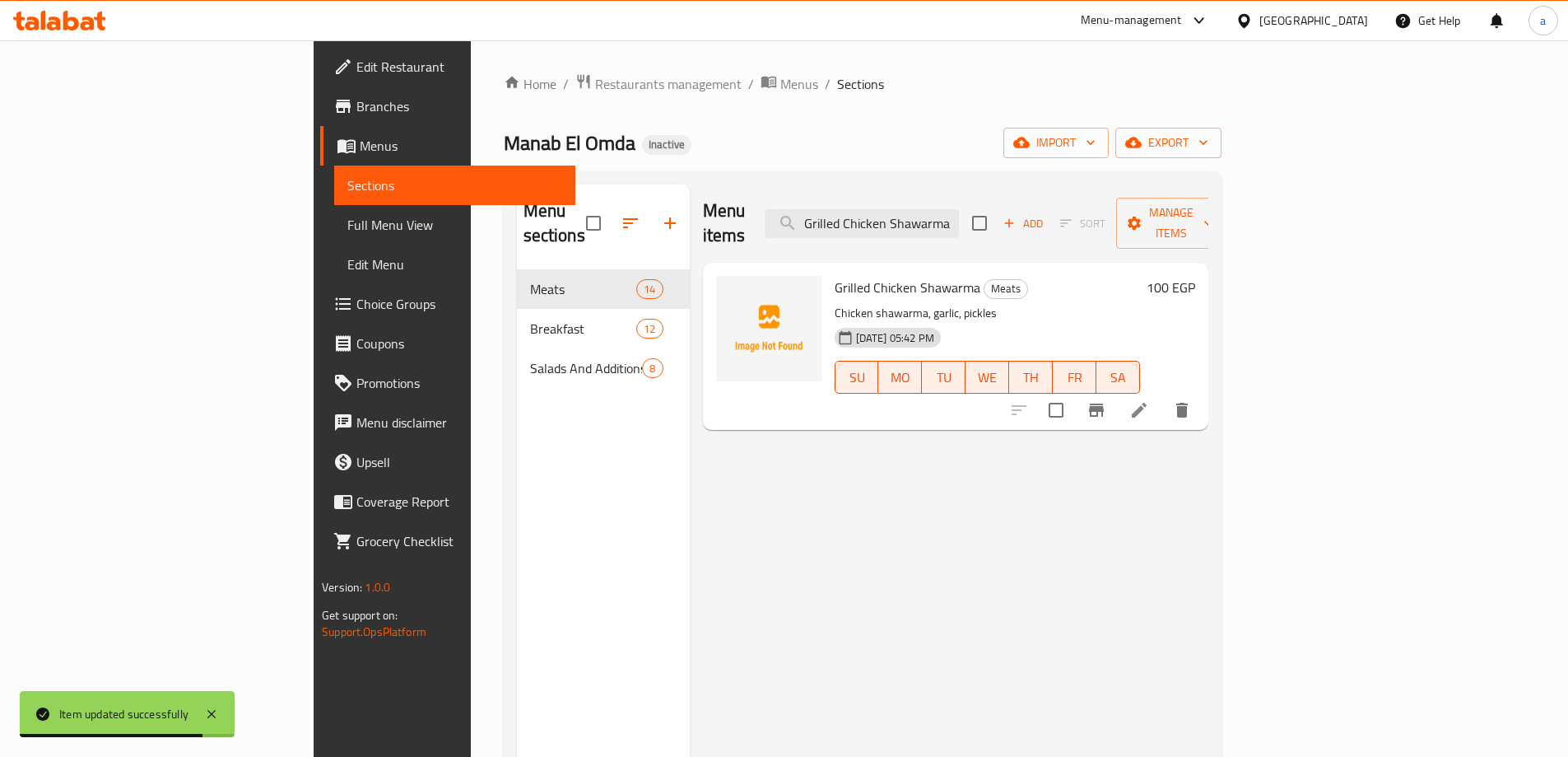
type input "Grilled Chicken Shawarma"
click at [1149, 400] on icon at bounding box center [1139, 410] width 20 height 20
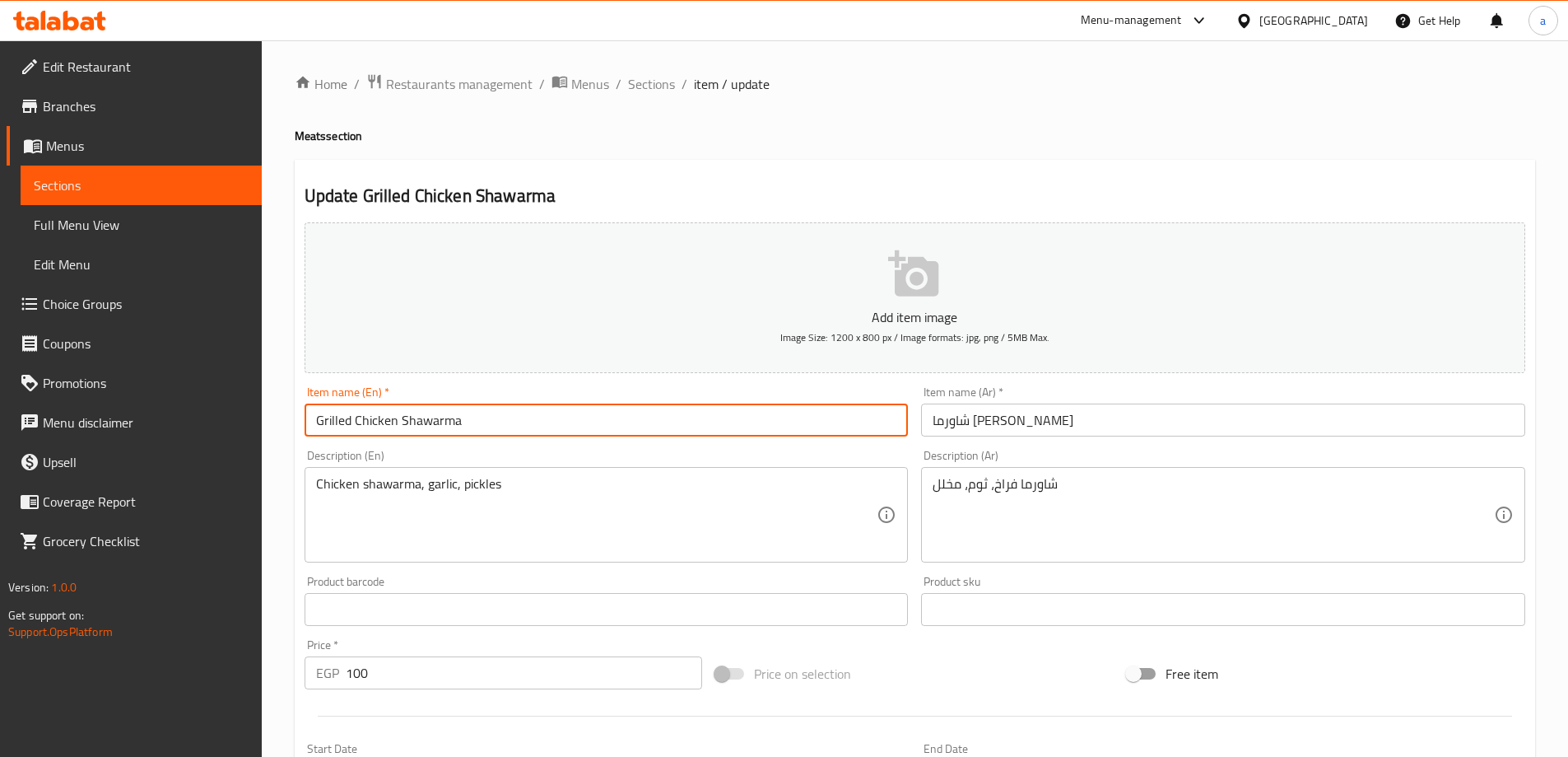
click at [353, 421] on input "Grilled Chicken Shawarma" at bounding box center [606, 419] width 604 height 33
click at [353, 418] on input "Grilled Chicken Shawarma" at bounding box center [606, 419] width 604 height 33
click at [351, 418] on input "Grilled Chicken Shawarma" at bounding box center [606, 419] width 604 height 33
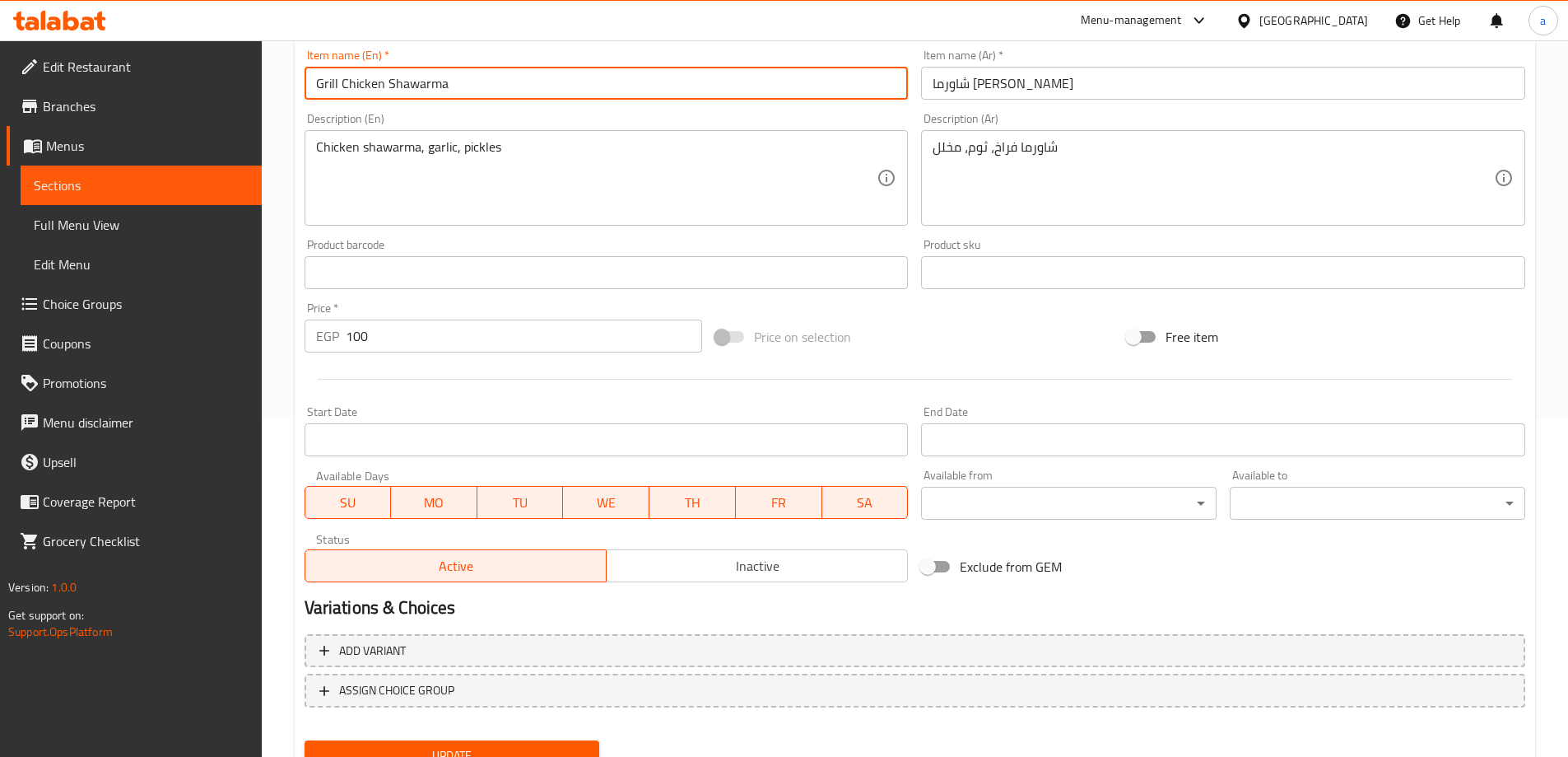
scroll to position [406, 0]
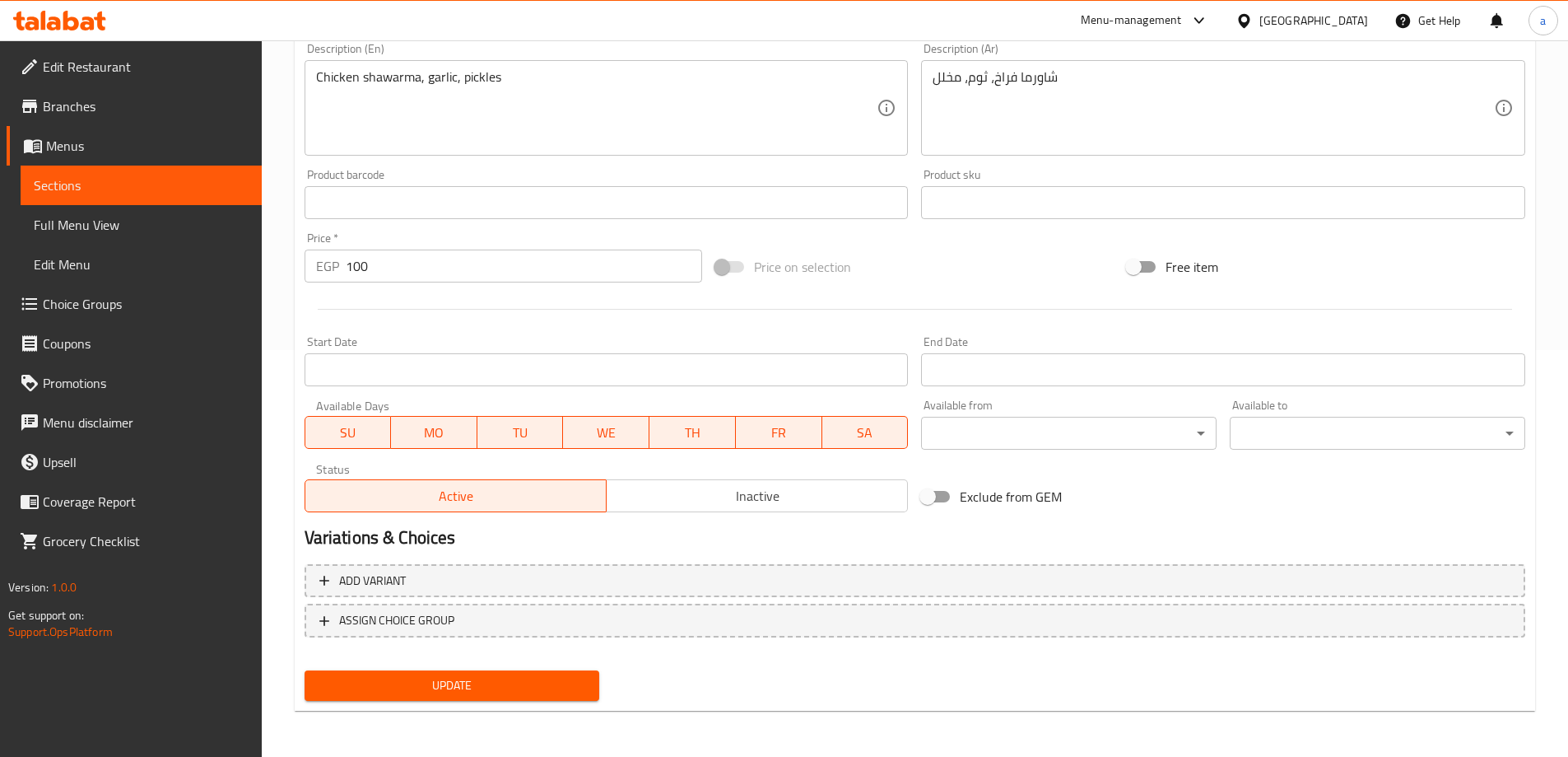
type input "Grill Chicken Shawarma"
click at [431, 668] on div "Update" at bounding box center [451, 685] width 308 height 44
click at [431, 675] on span "Update" at bounding box center [452, 685] width 269 height 21
click at [170, 183] on span "Sections" at bounding box center [141, 186] width 215 height 20
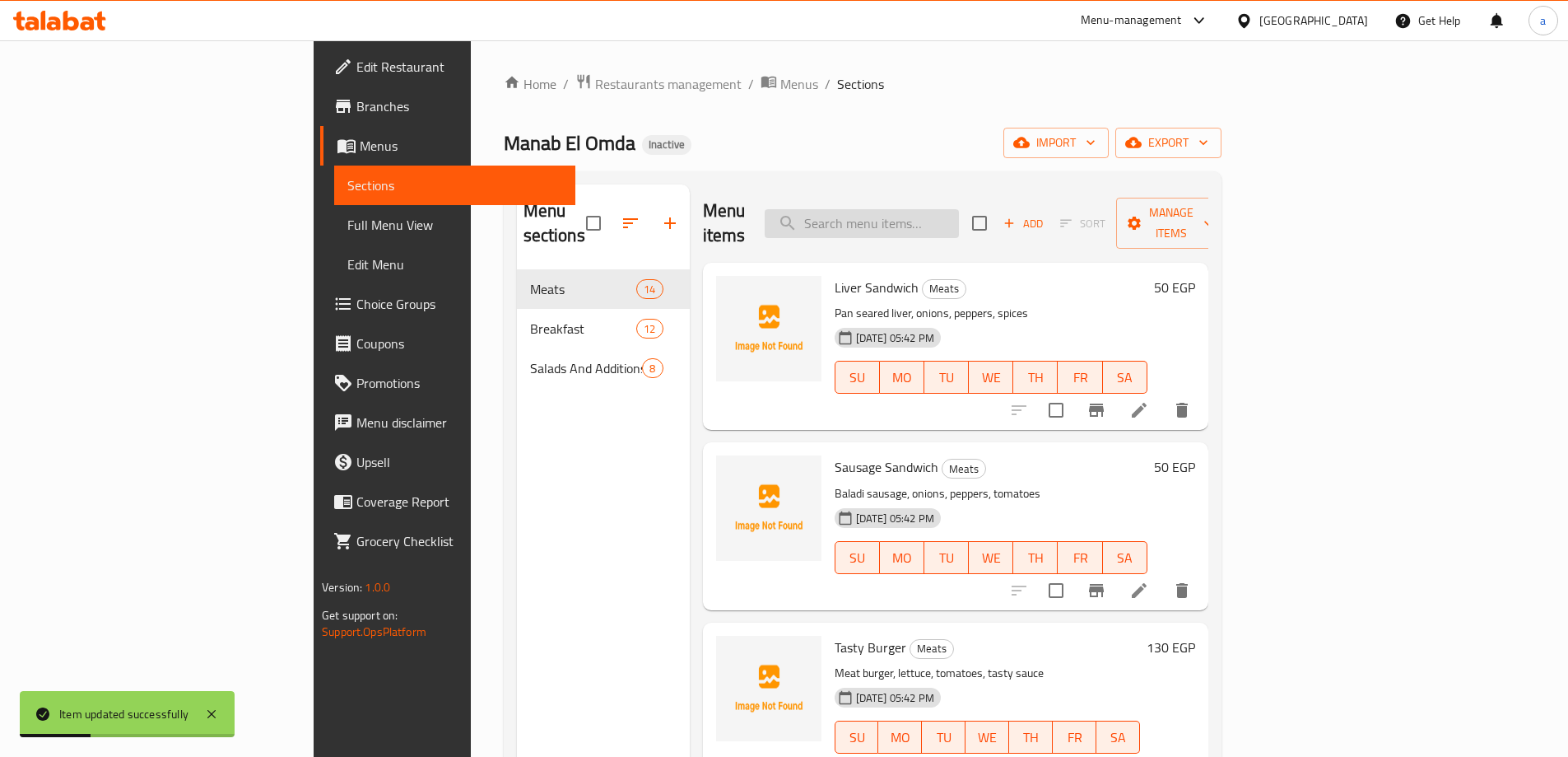
click at [935, 209] on input "search" at bounding box center [861, 223] width 195 height 29
paste input "Grilled Kofta"
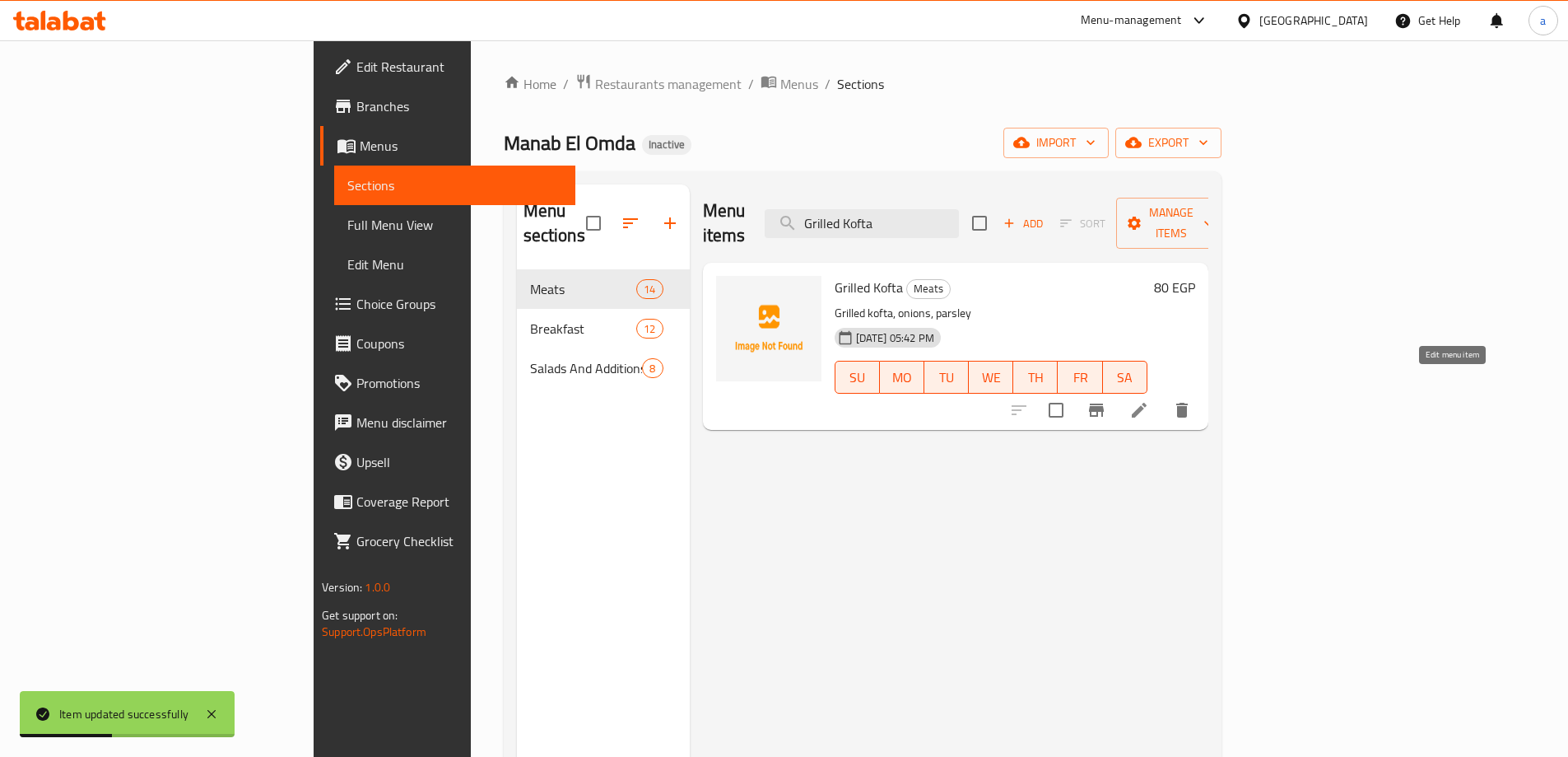
type input "Grilled Kofta"
click at [1149, 400] on icon at bounding box center [1139, 410] width 20 height 20
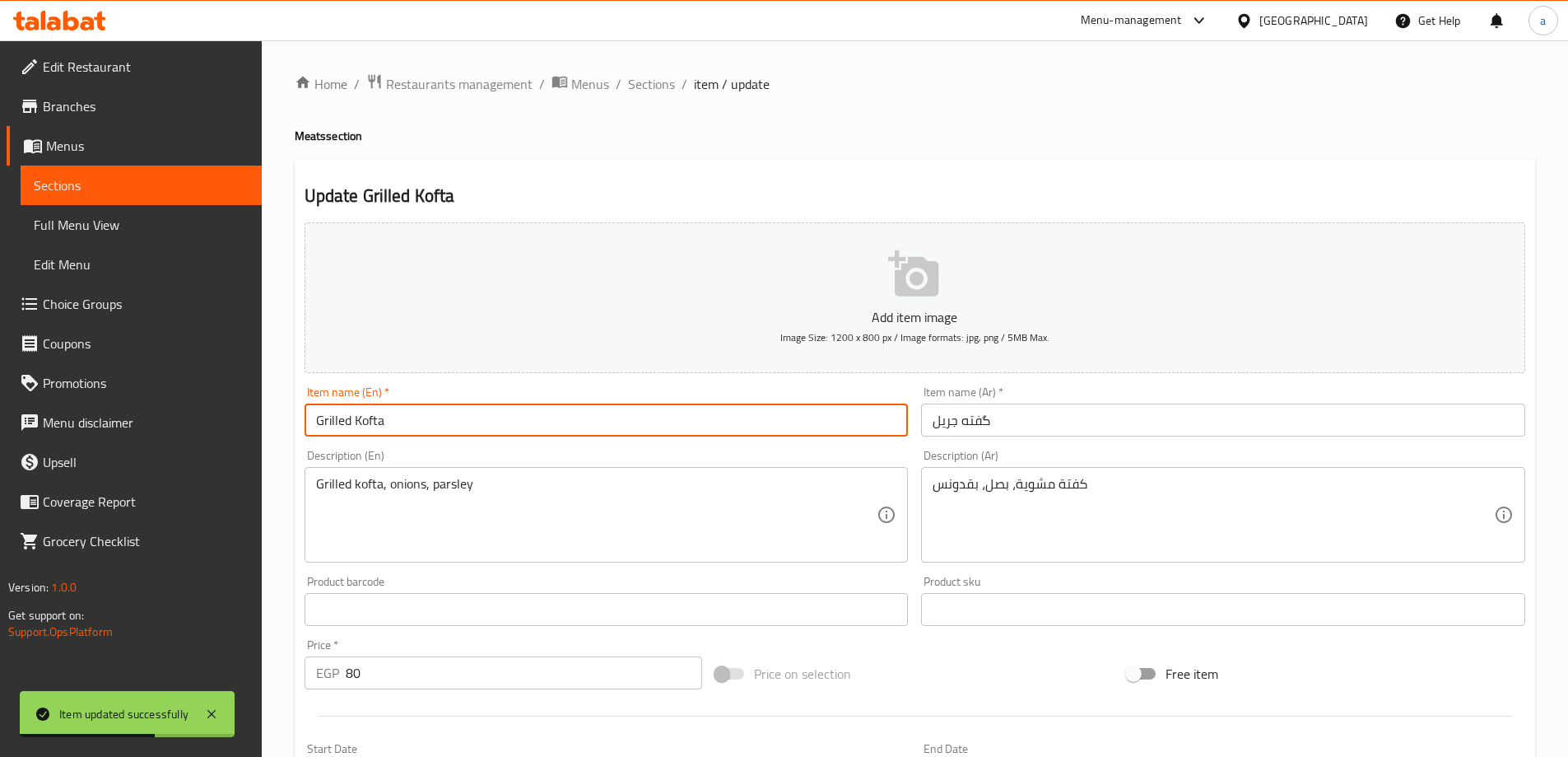
click at [349, 417] on input "Grilled Kofta" at bounding box center [606, 419] width 604 height 33
type input "Grill Kofta"
click at [412, 387] on div "Item name (En)   * Grill Kofta Item name (En) *" at bounding box center [606, 411] width 604 height 50
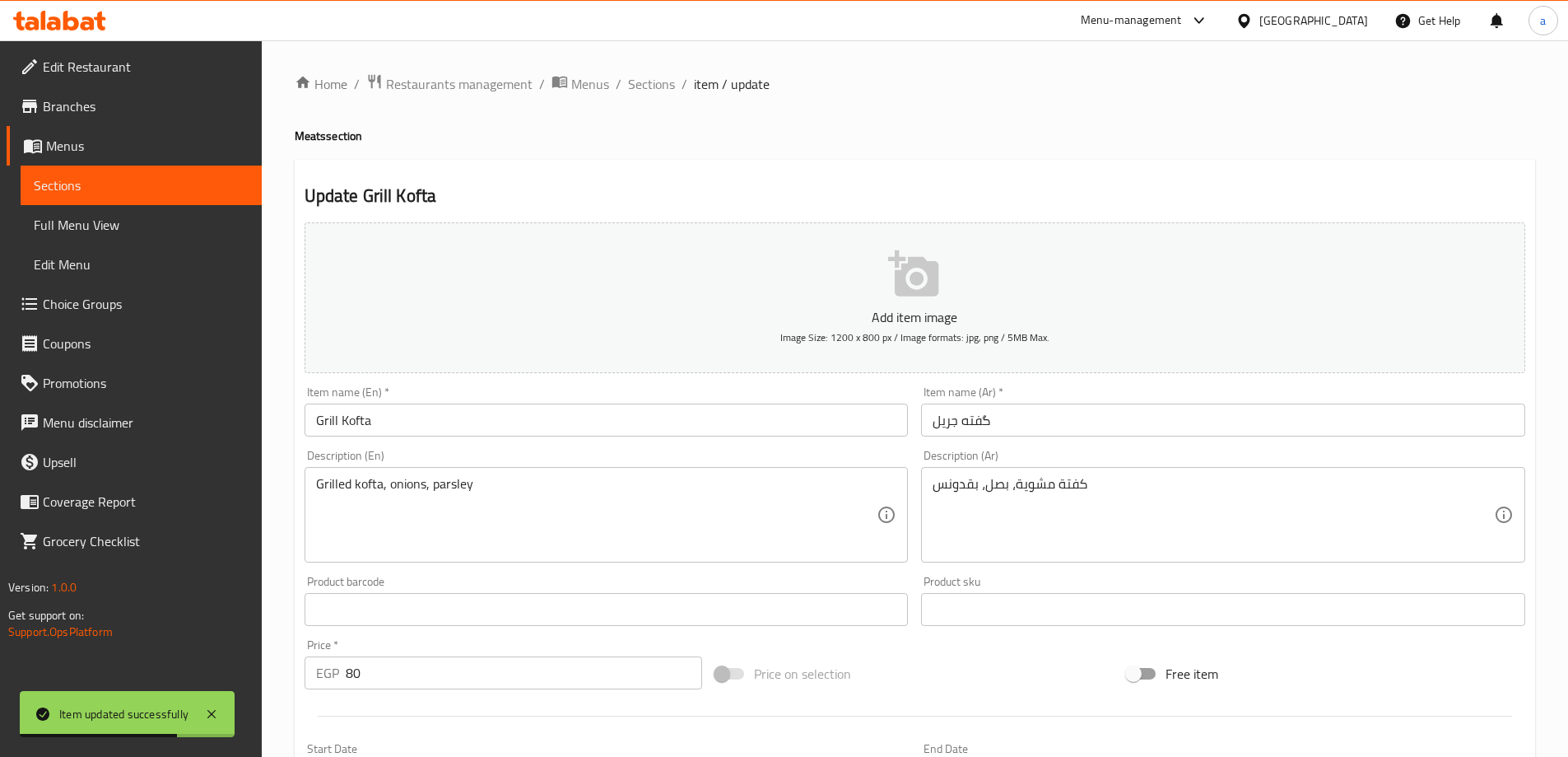
scroll to position [82, 0]
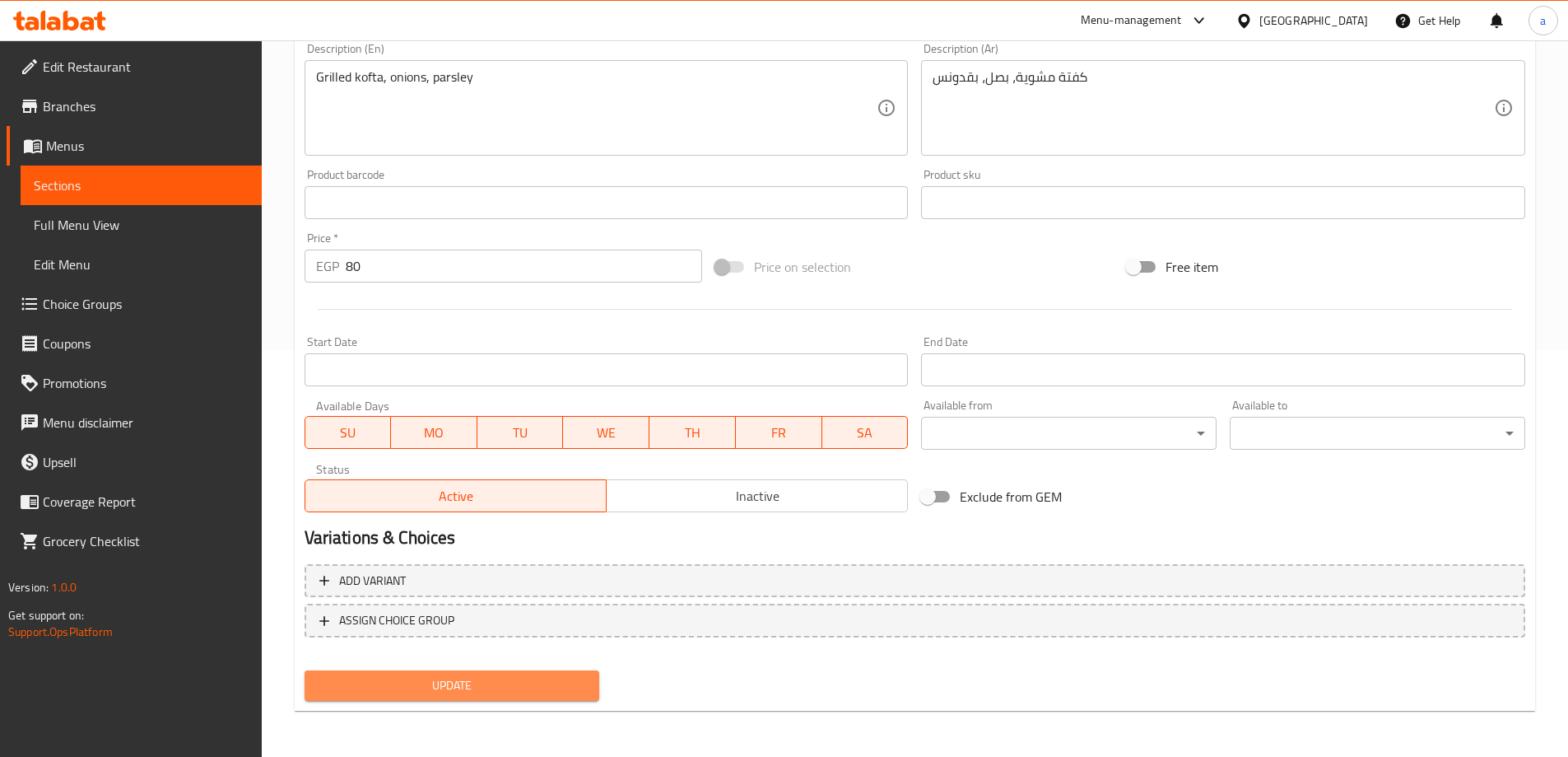
click at [476, 692] on span "Update" at bounding box center [452, 685] width 269 height 21
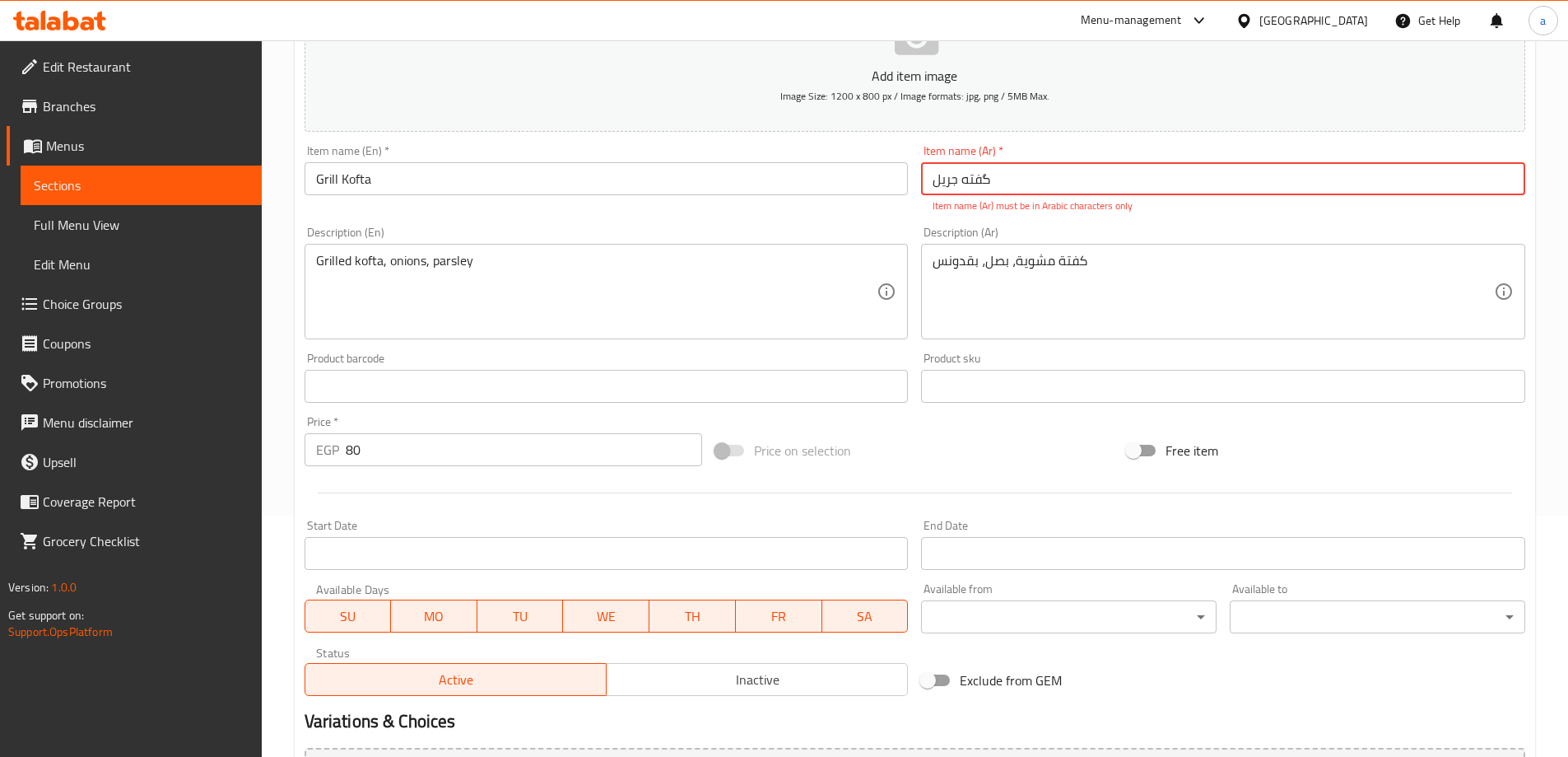
scroll to position [74, 0]
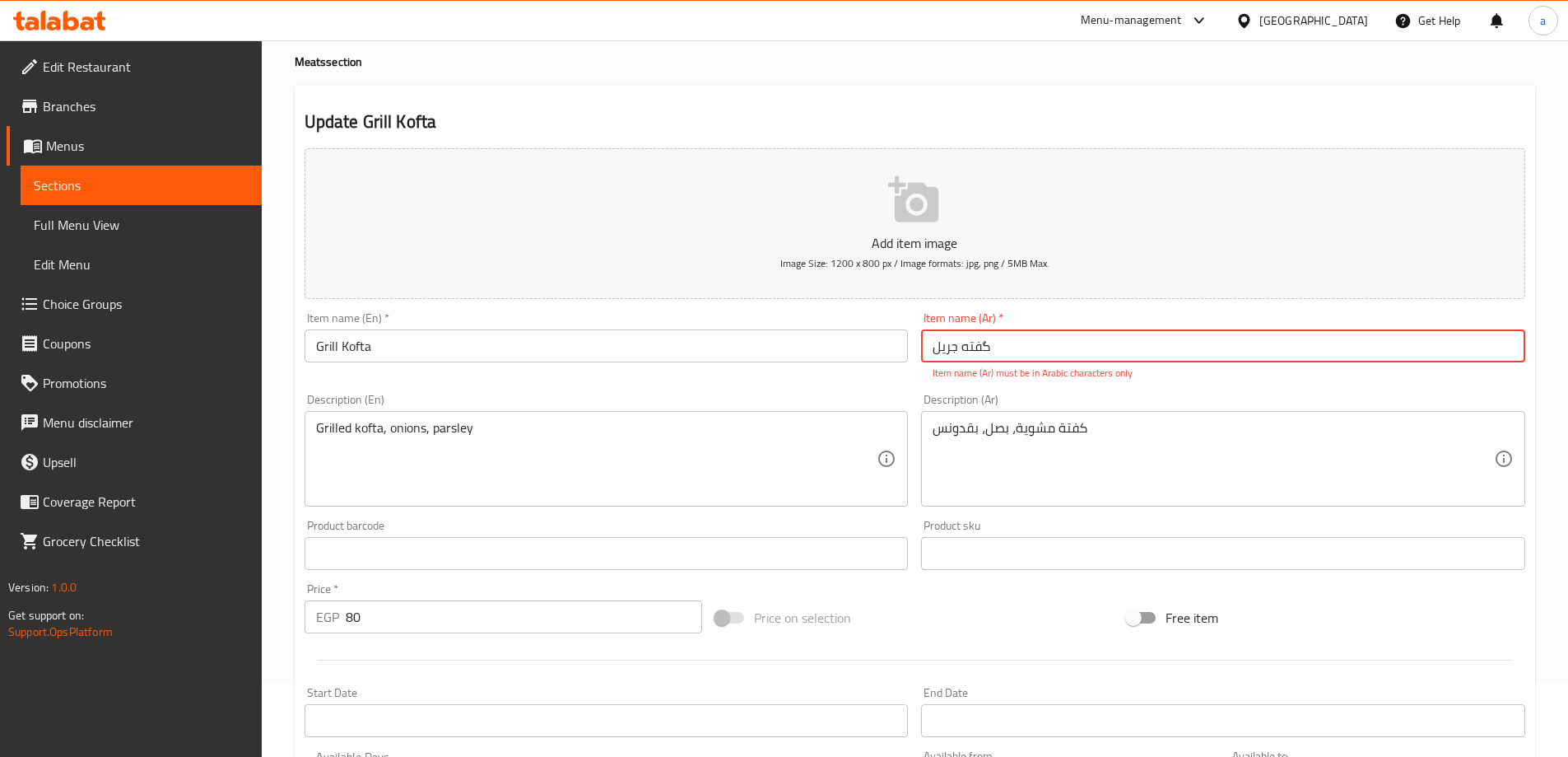
click at [1019, 348] on input "گفته جریل" at bounding box center [1223, 346] width 604 height 33
click at [987, 349] on input "گفته جریل" at bounding box center [1223, 346] width 604 height 33
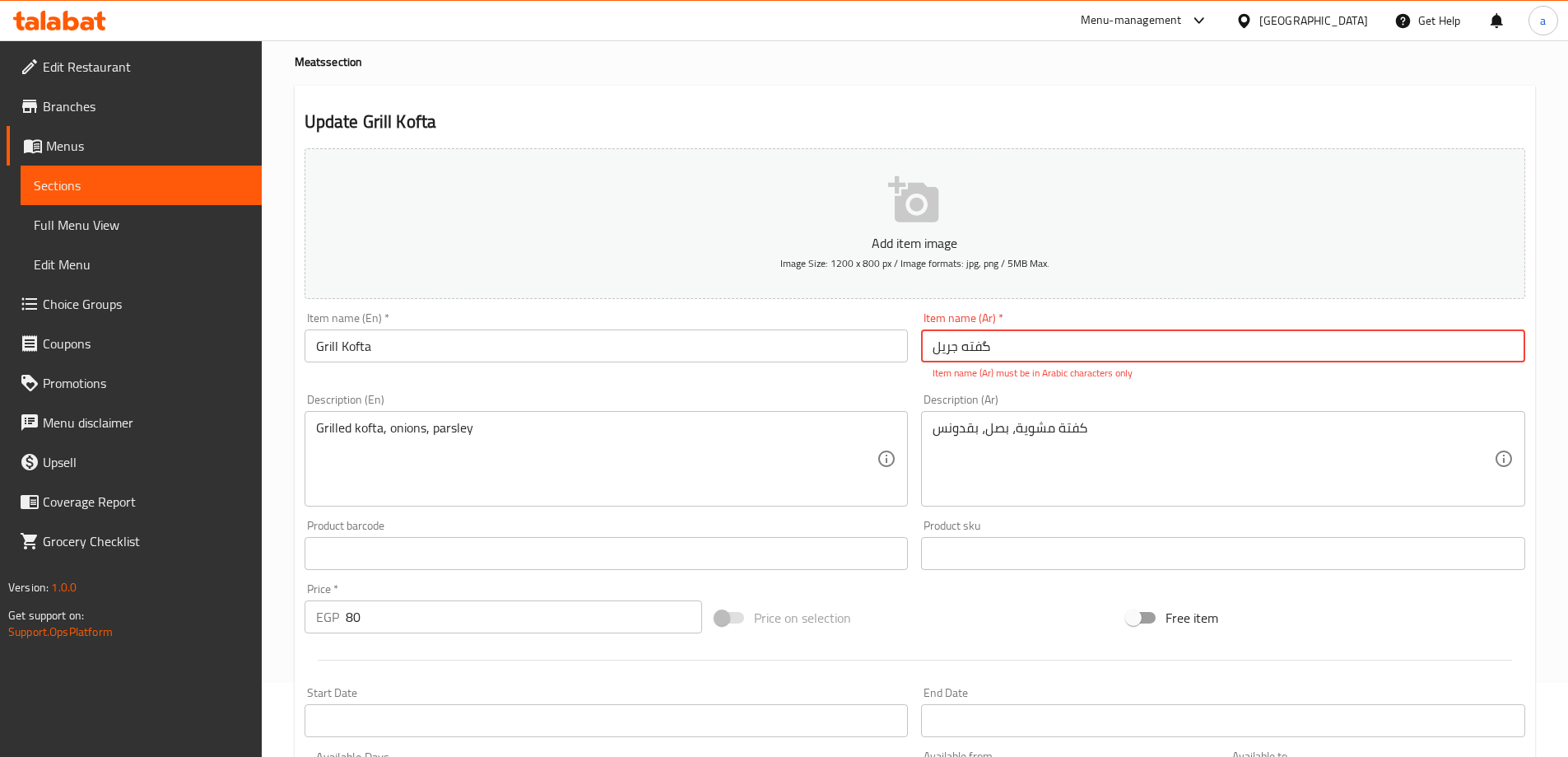
click at [968, 340] on input "گفته جریل" at bounding box center [1223, 346] width 604 height 33
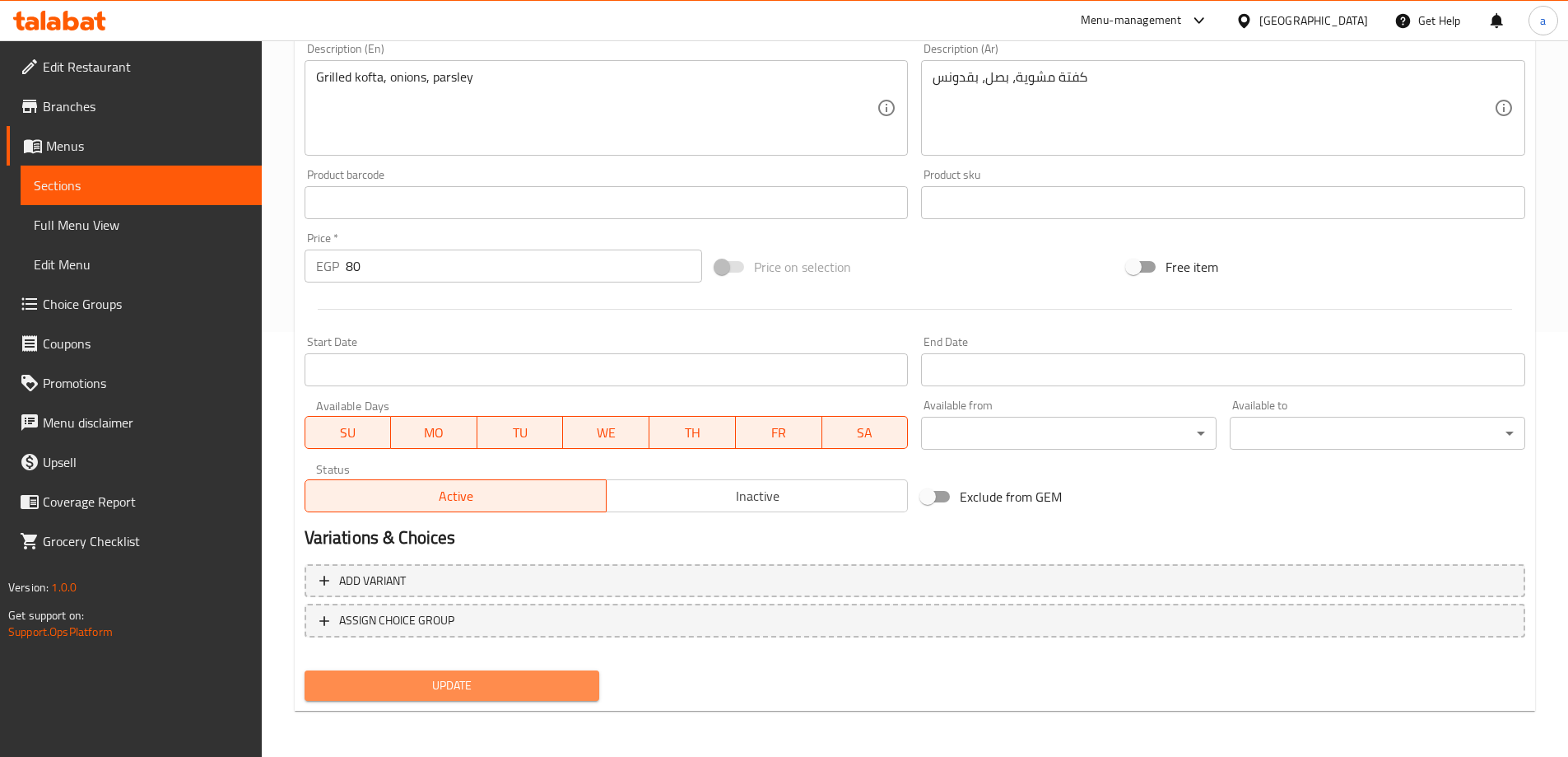
click at [513, 692] on span "Update" at bounding box center [452, 685] width 269 height 21
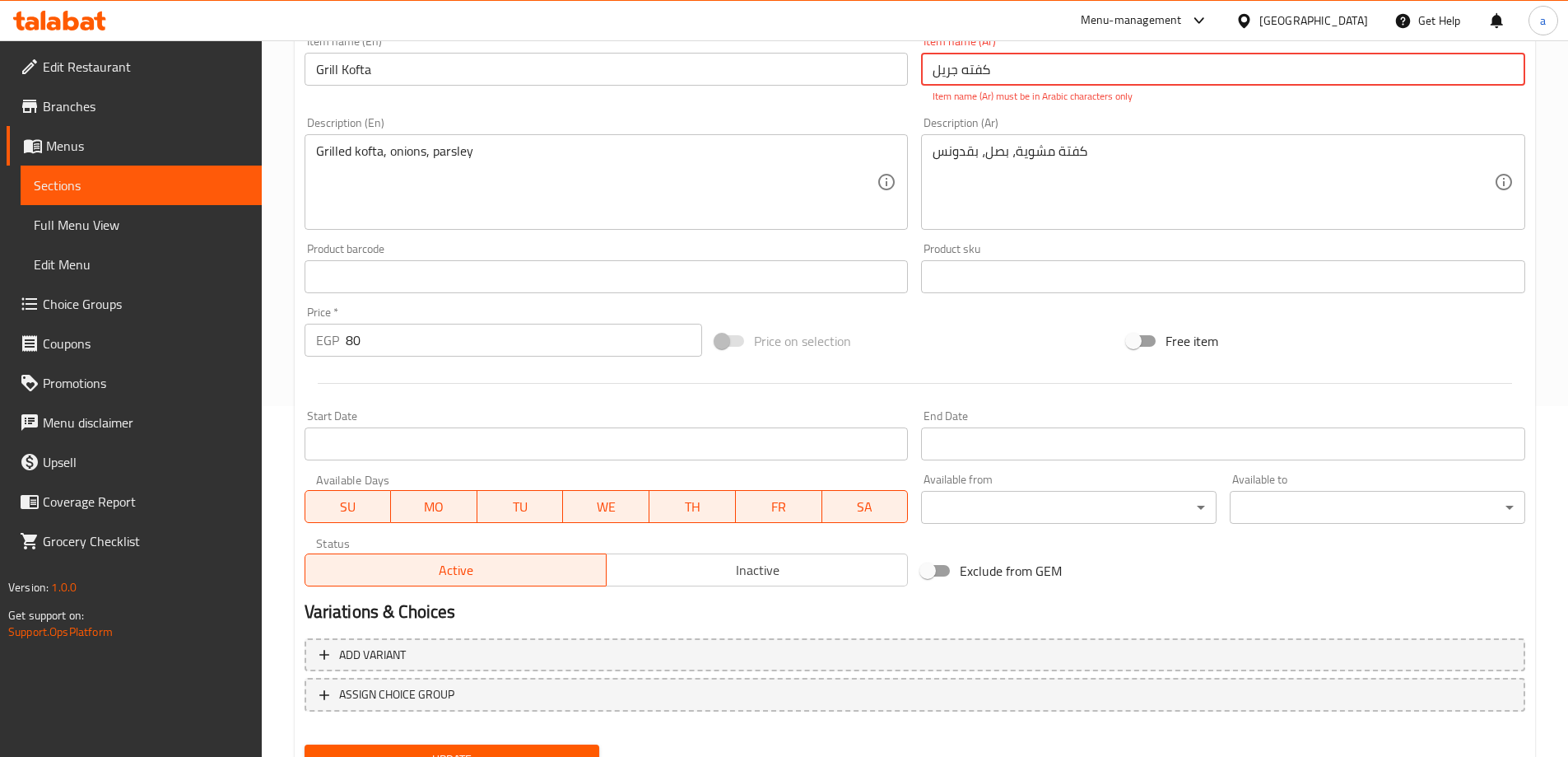
scroll to position [322, 0]
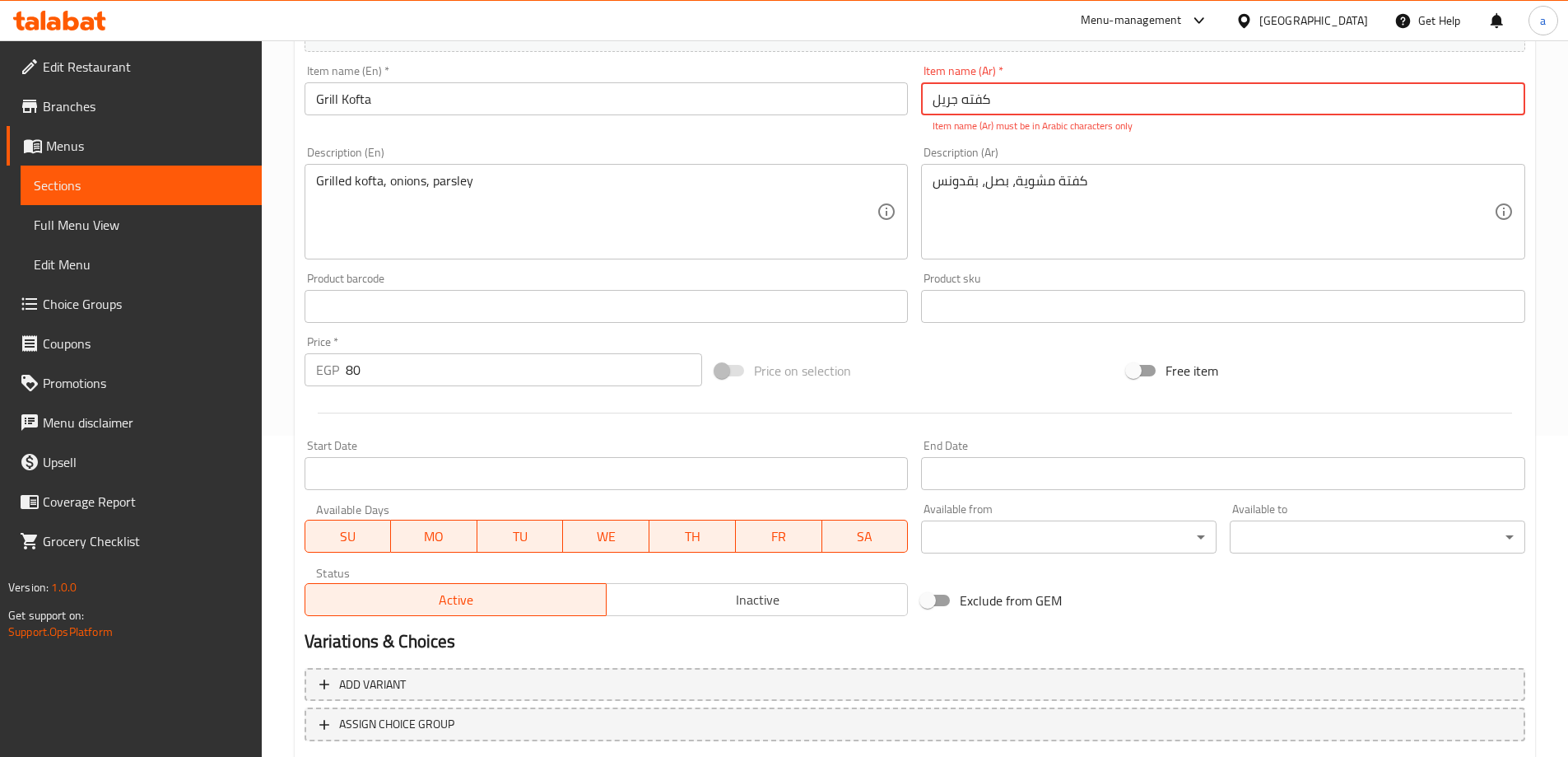
click at [1028, 96] on input "كفته جریل" at bounding box center [1223, 98] width 604 height 33
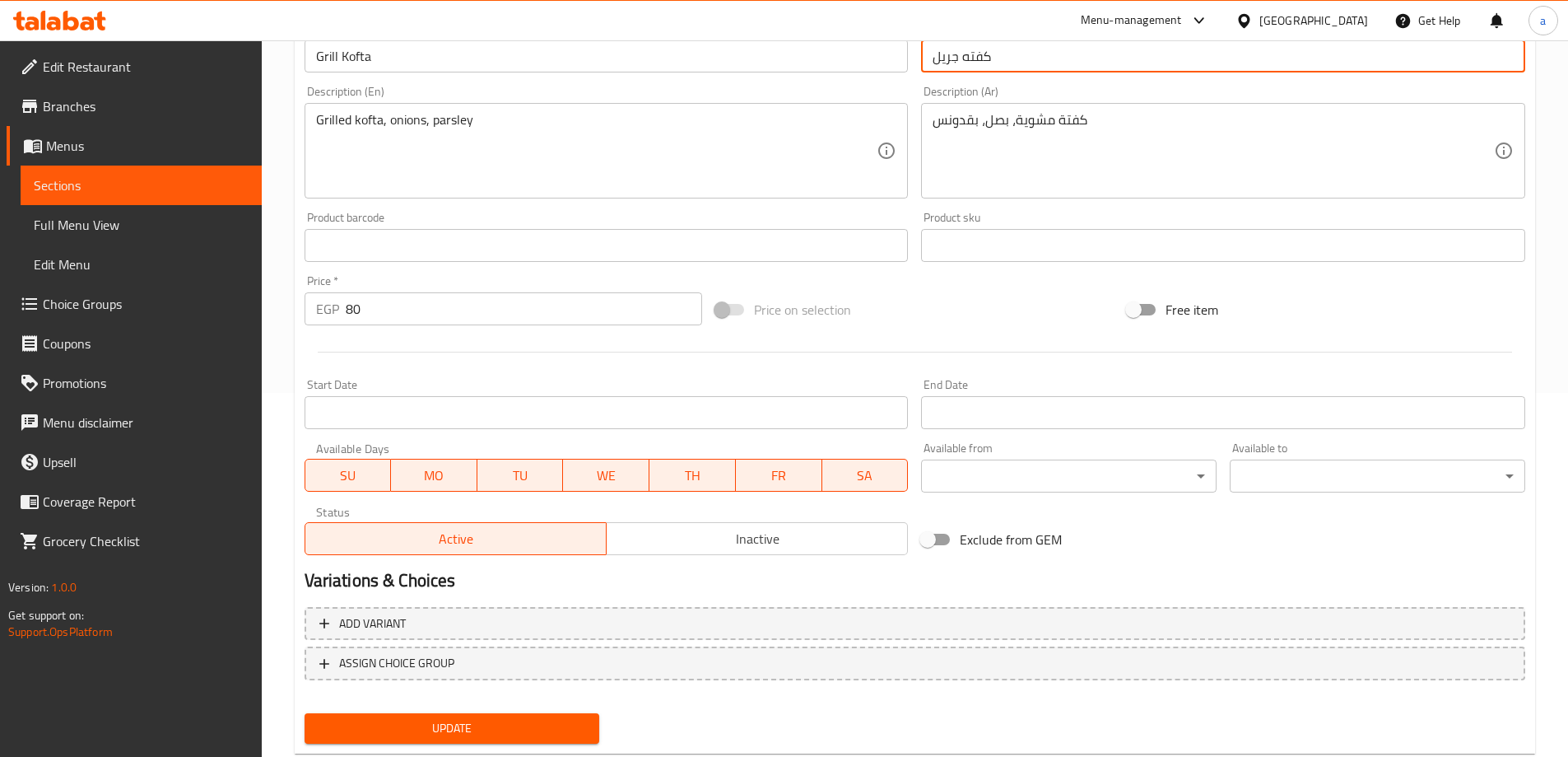
scroll to position [406, 0]
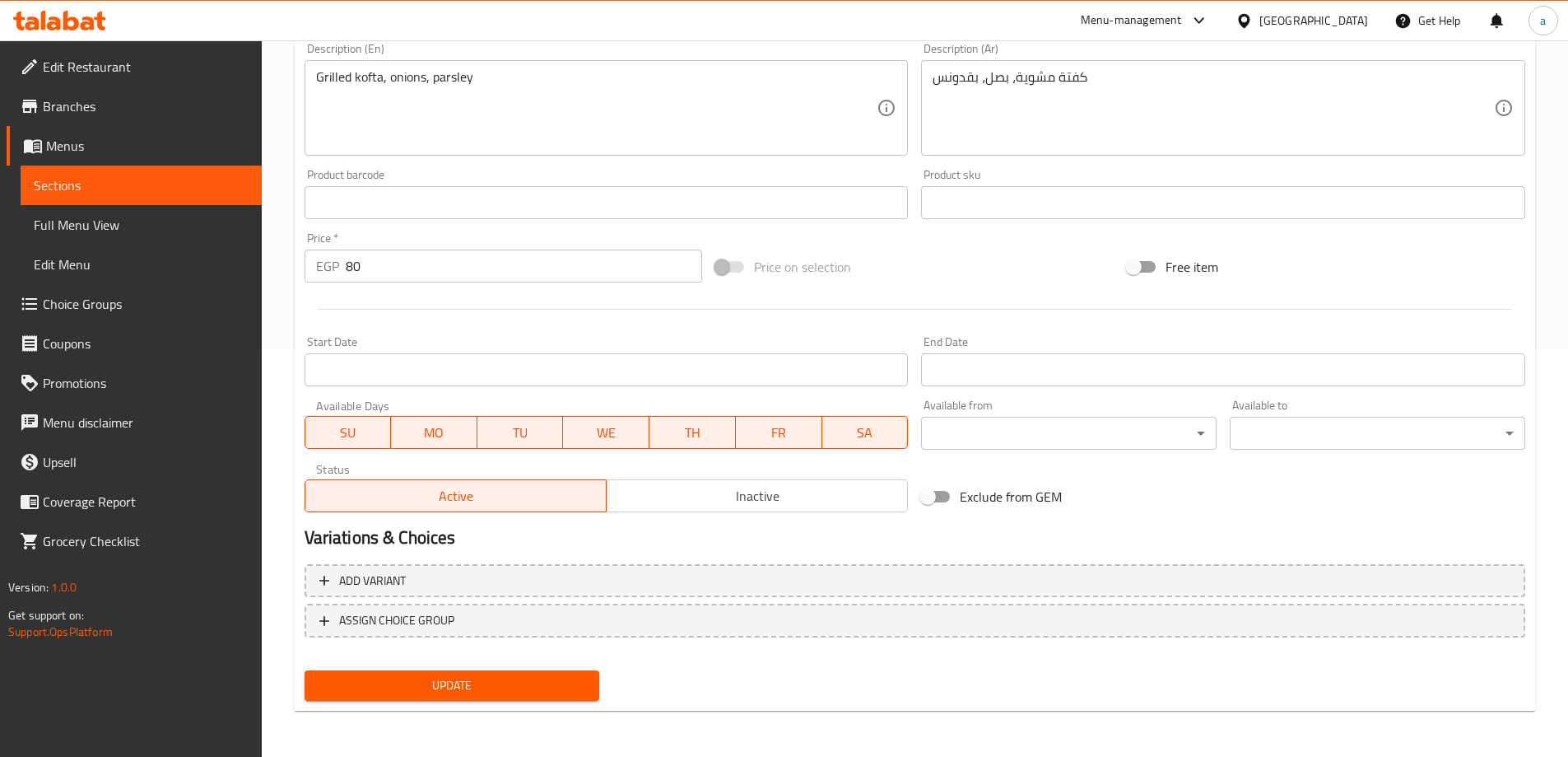
type input "كفته جريل"
click at [462, 696] on span "Update" at bounding box center [452, 685] width 269 height 21
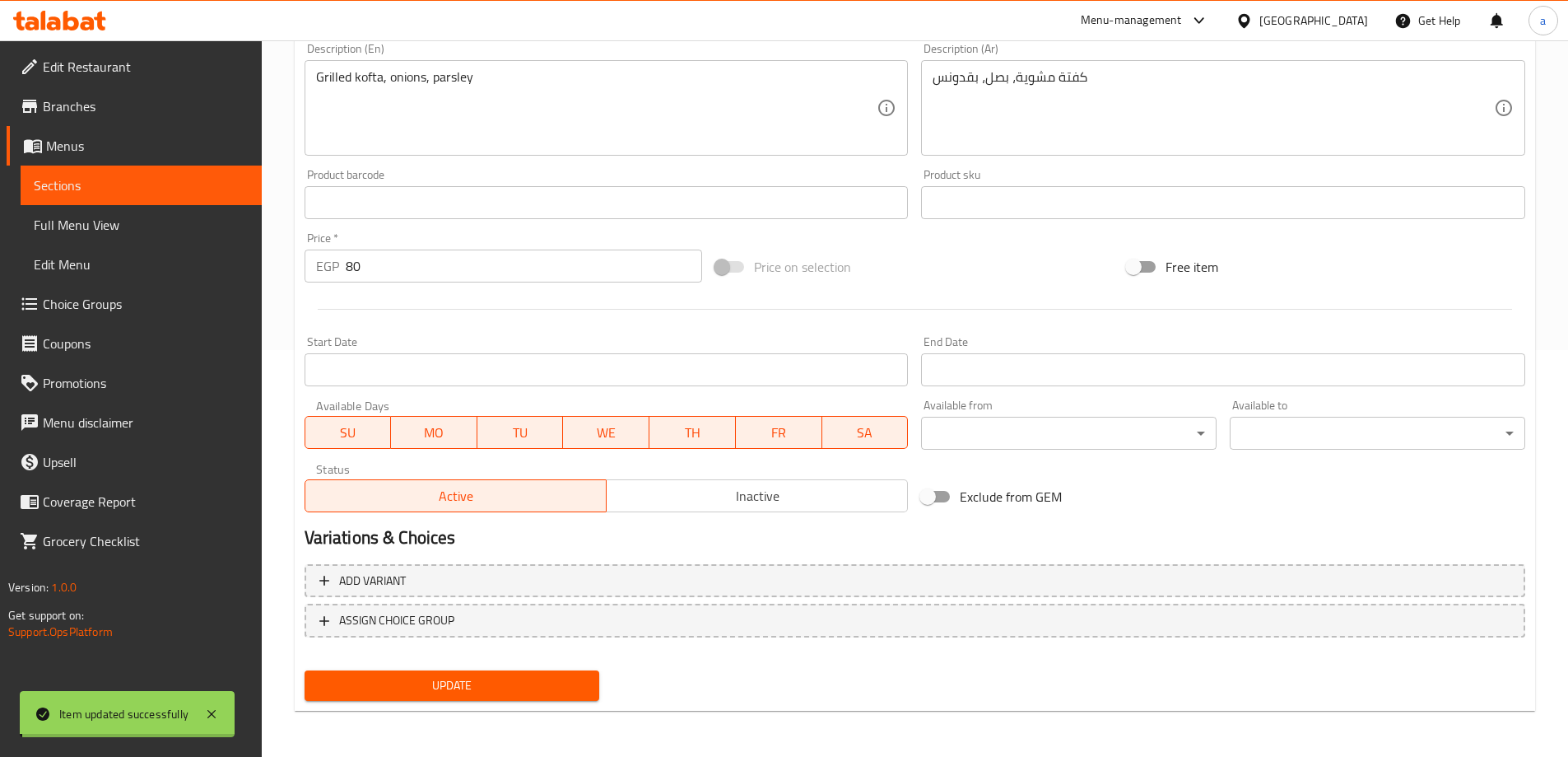
click at [159, 185] on span "Sections" at bounding box center [141, 186] width 215 height 20
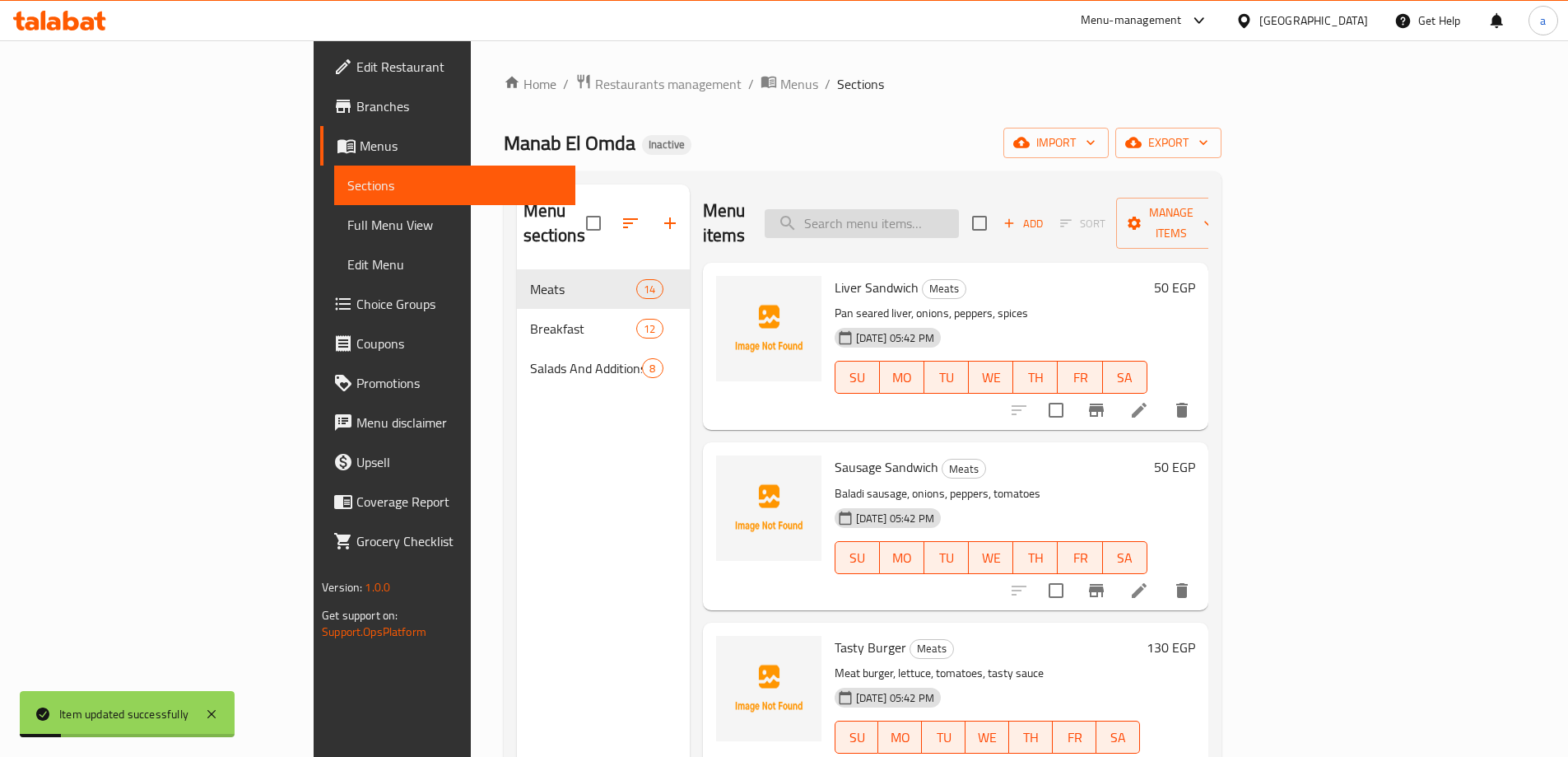
click at [924, 223] on input "search" at bounding box center [861, 223] width 195 height 29
paste input "Grilled Fajita"
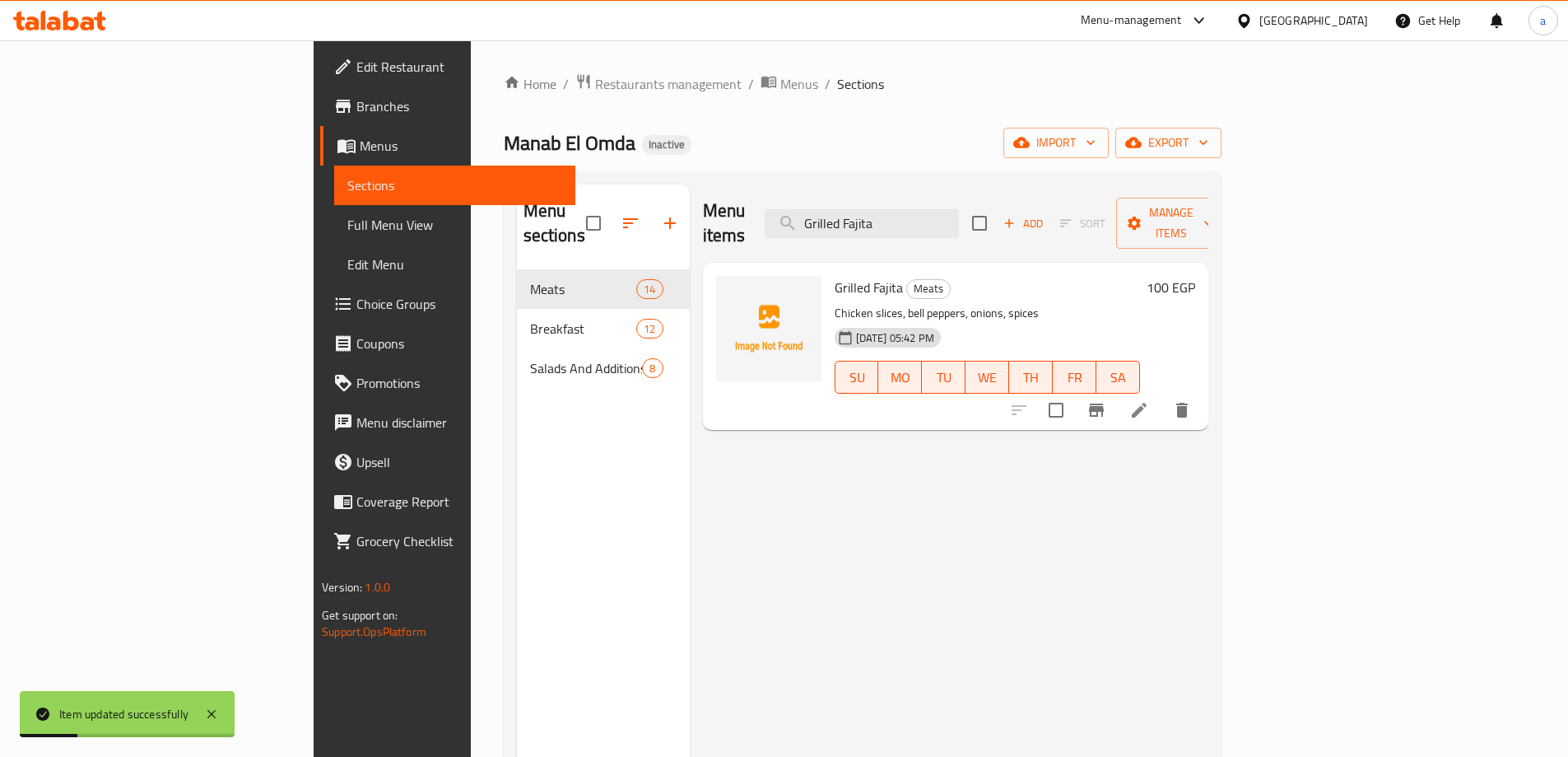
type input "Grilled Fajita"
click at [1162, 395] on li at bounding box center [1139, 410] width 46 height 30
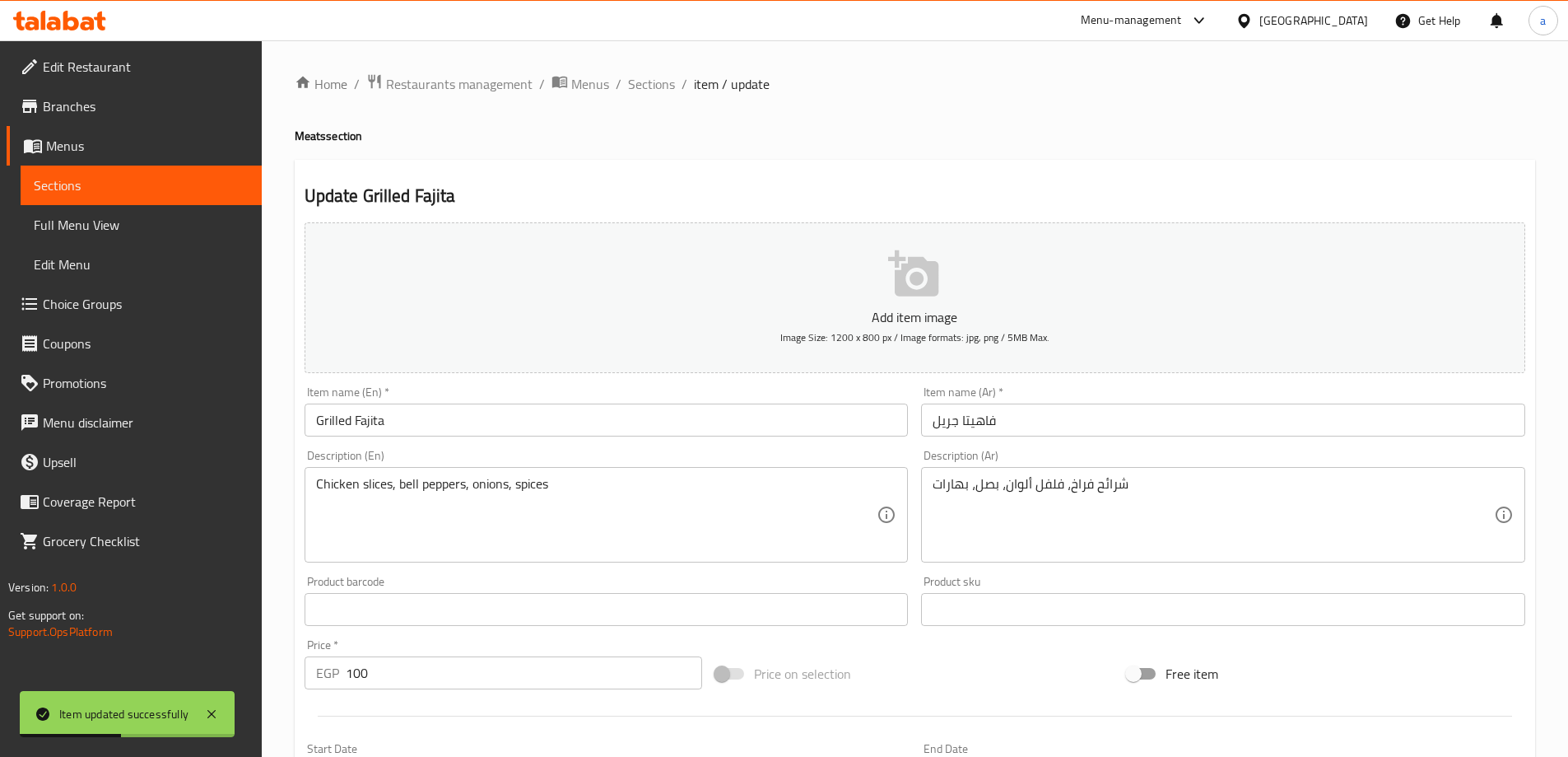
click at [349, 419] on input "Grilled Fajita" at bounding box center [606, 419] width 604 height 33
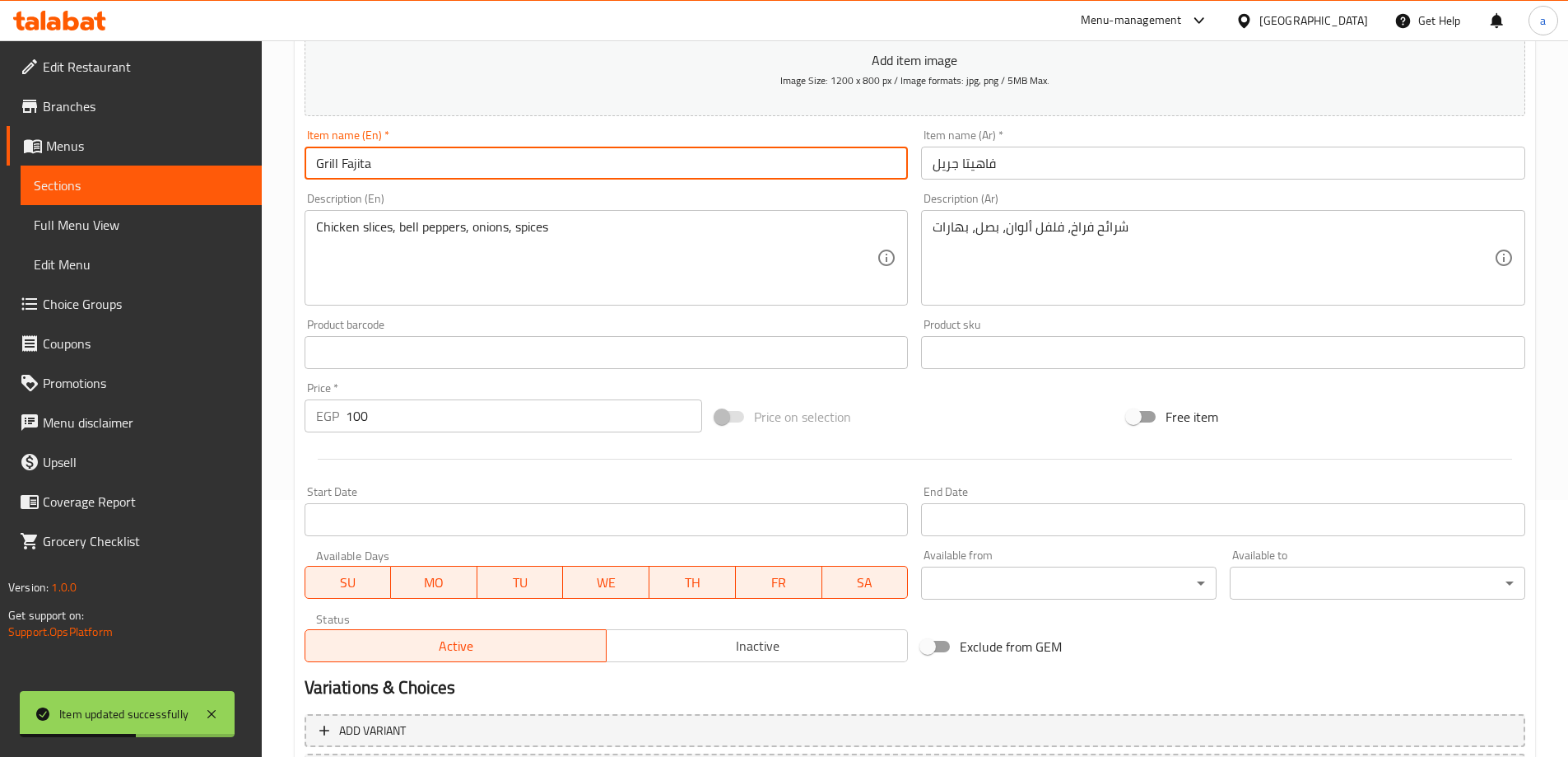
scroll to position [406, 0]
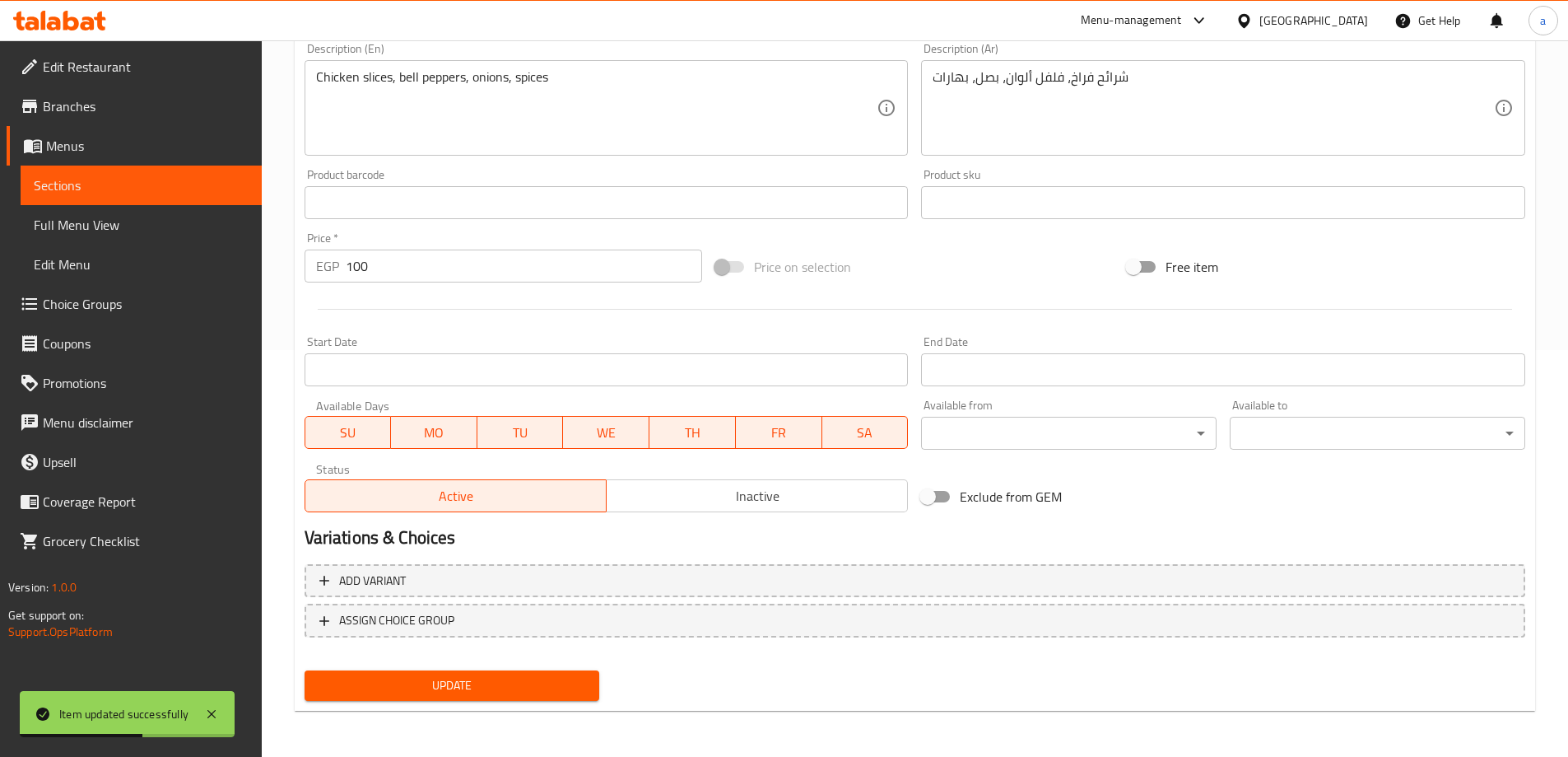
type input "Grill Fajita"
click at [480, 696] on button "Update" at bounding box center [452, 685] width 295 height 31
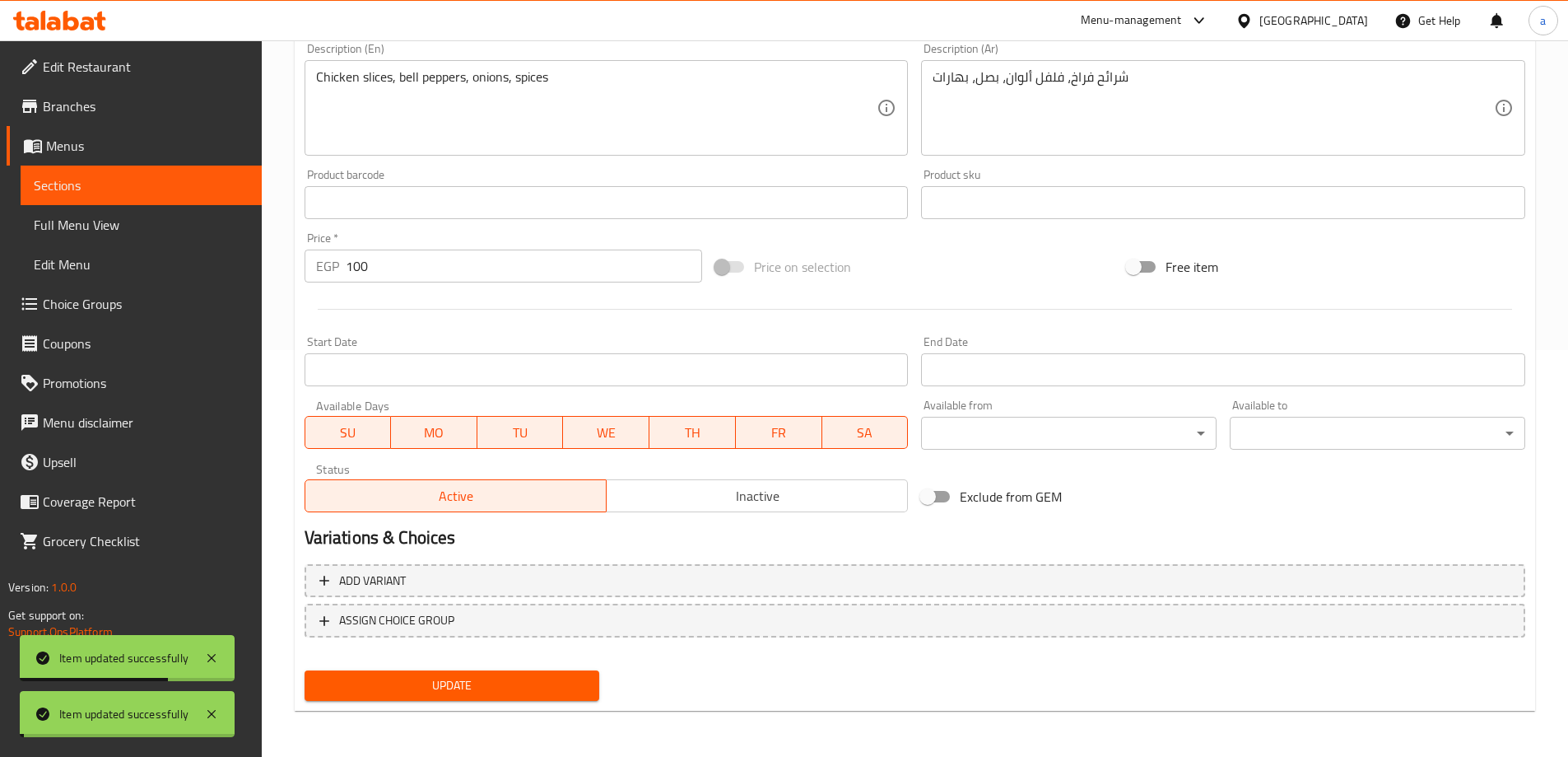
click at [182, 186] on span "Sections" at bounding box center [141, 186] width 215 height 20
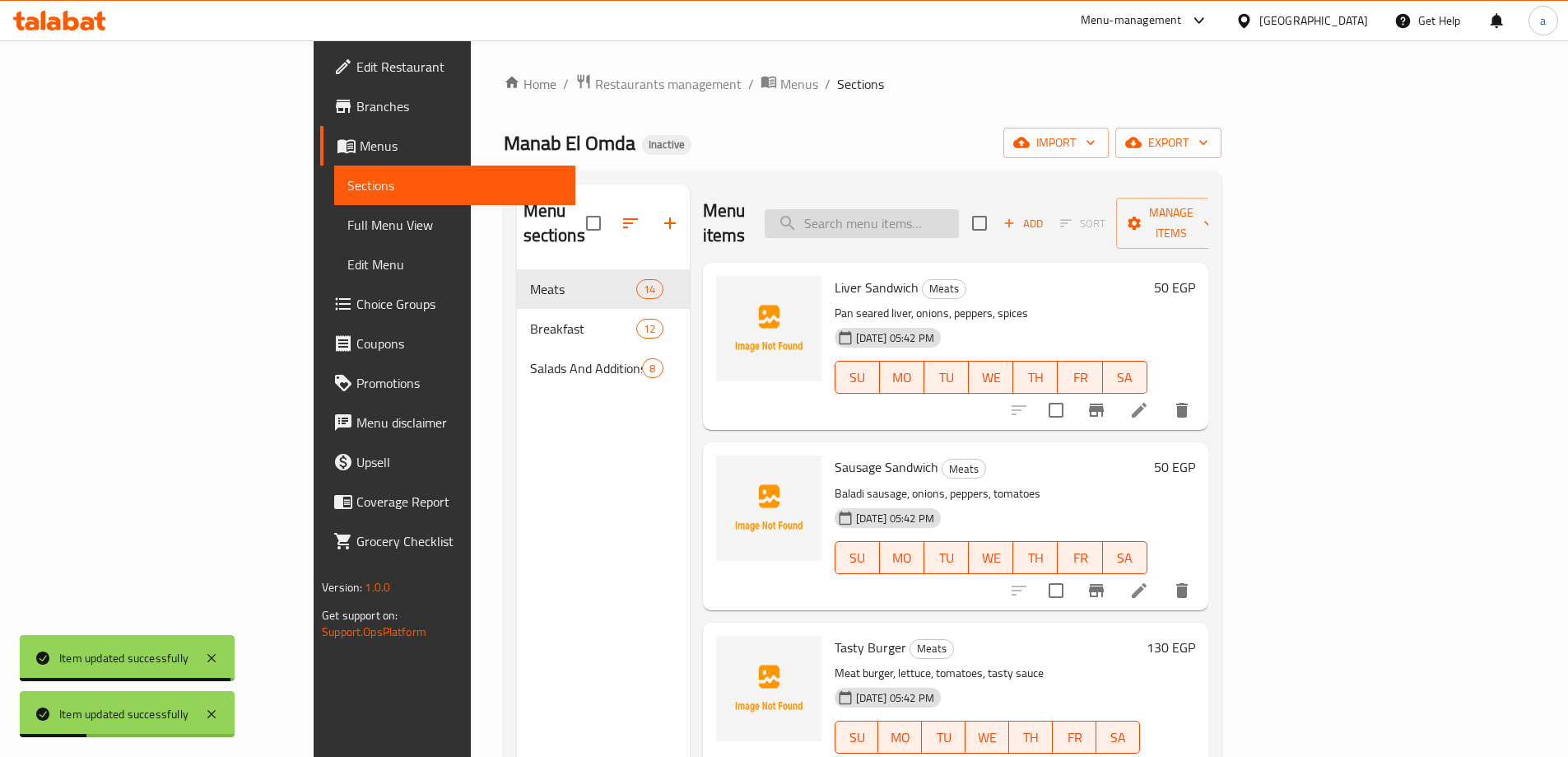
click at [916, 209] on input "search" at bounding box center [861, 223] width 195 height 29
paste input "El Omda's Foul Sandwich"
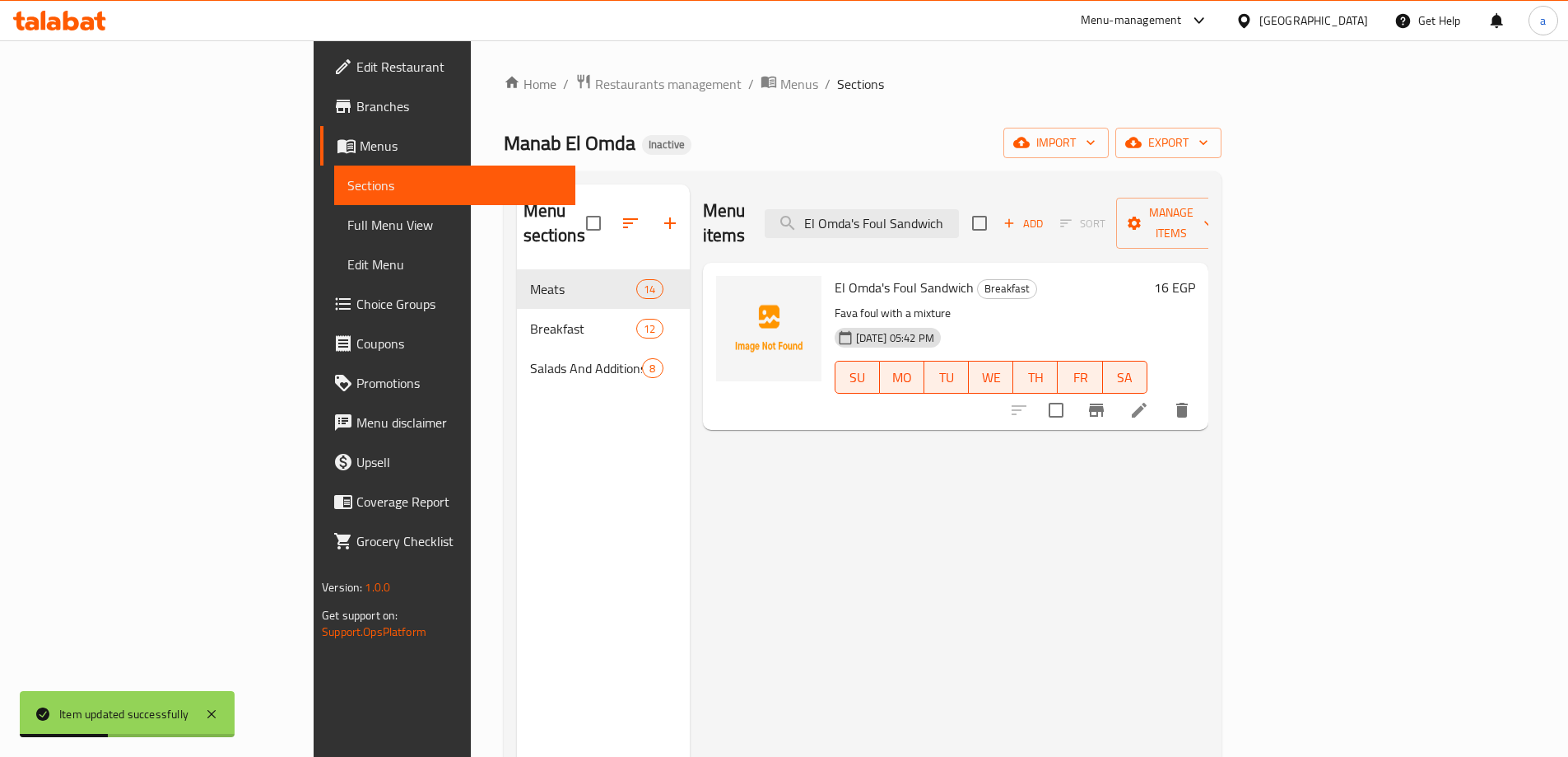
type input "El Omda's Foul Sandwich"
click at [1149, 400] on icon at bounding box center [1139, 410] width 20 height 20
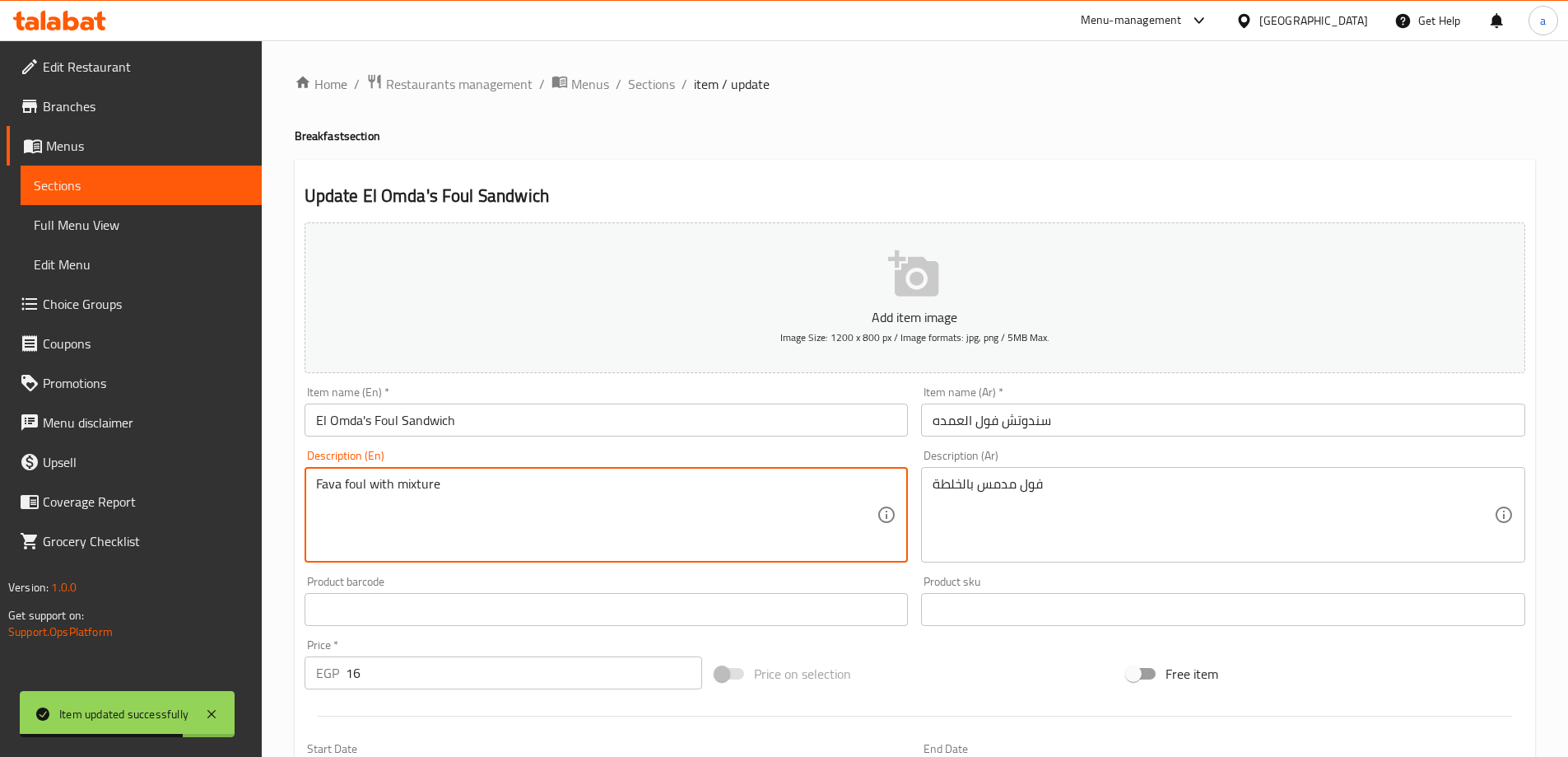
type textarea "Fava foul with mixture"
click at [573, 461] on div "Description (En) Fava foul with mixture Description (En)" at bounding box center [606, 505] width 604 height 113
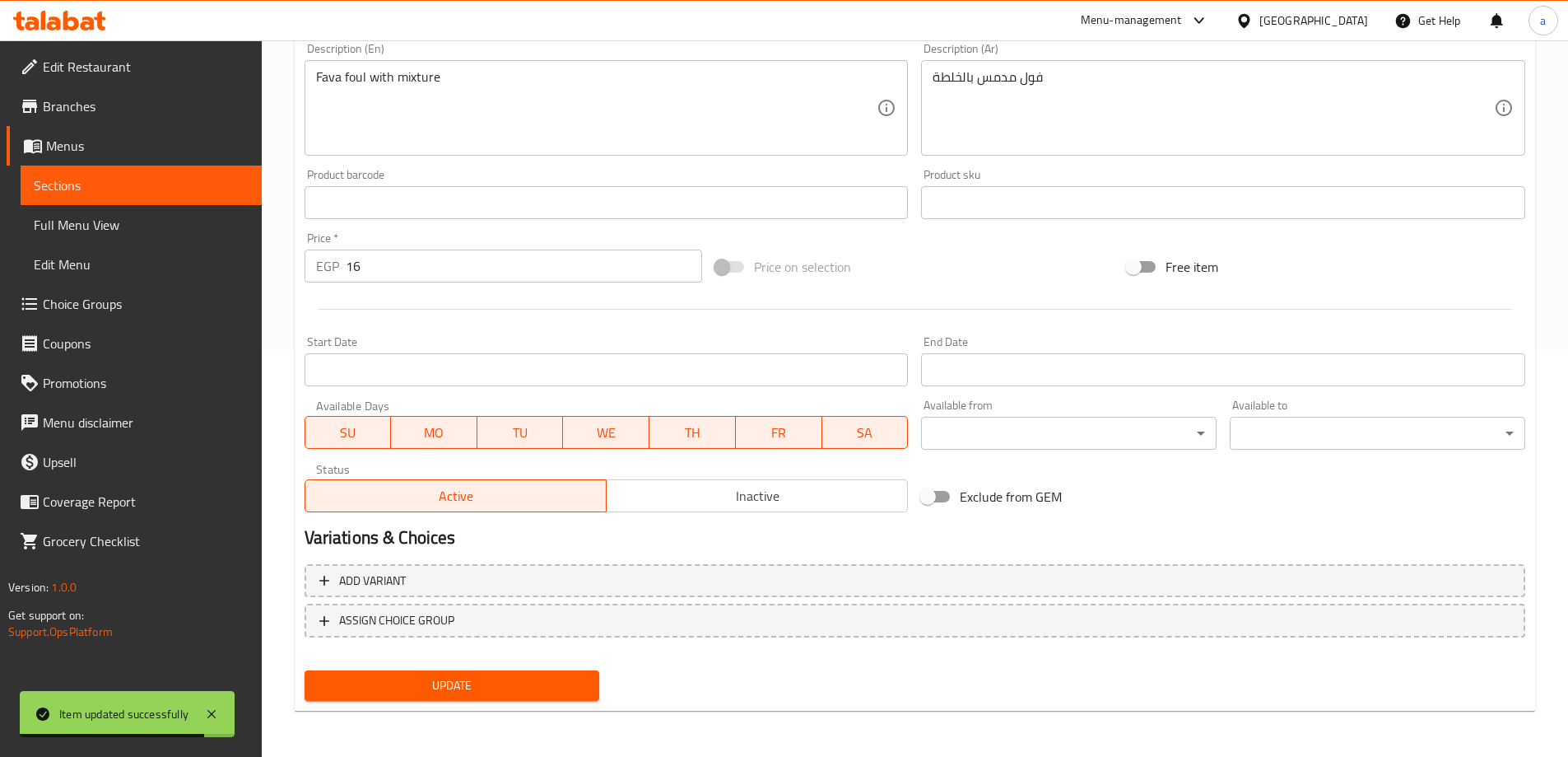
click at [436, 678] on span "Update" at bounding box center [452, 685] width 269 height 21
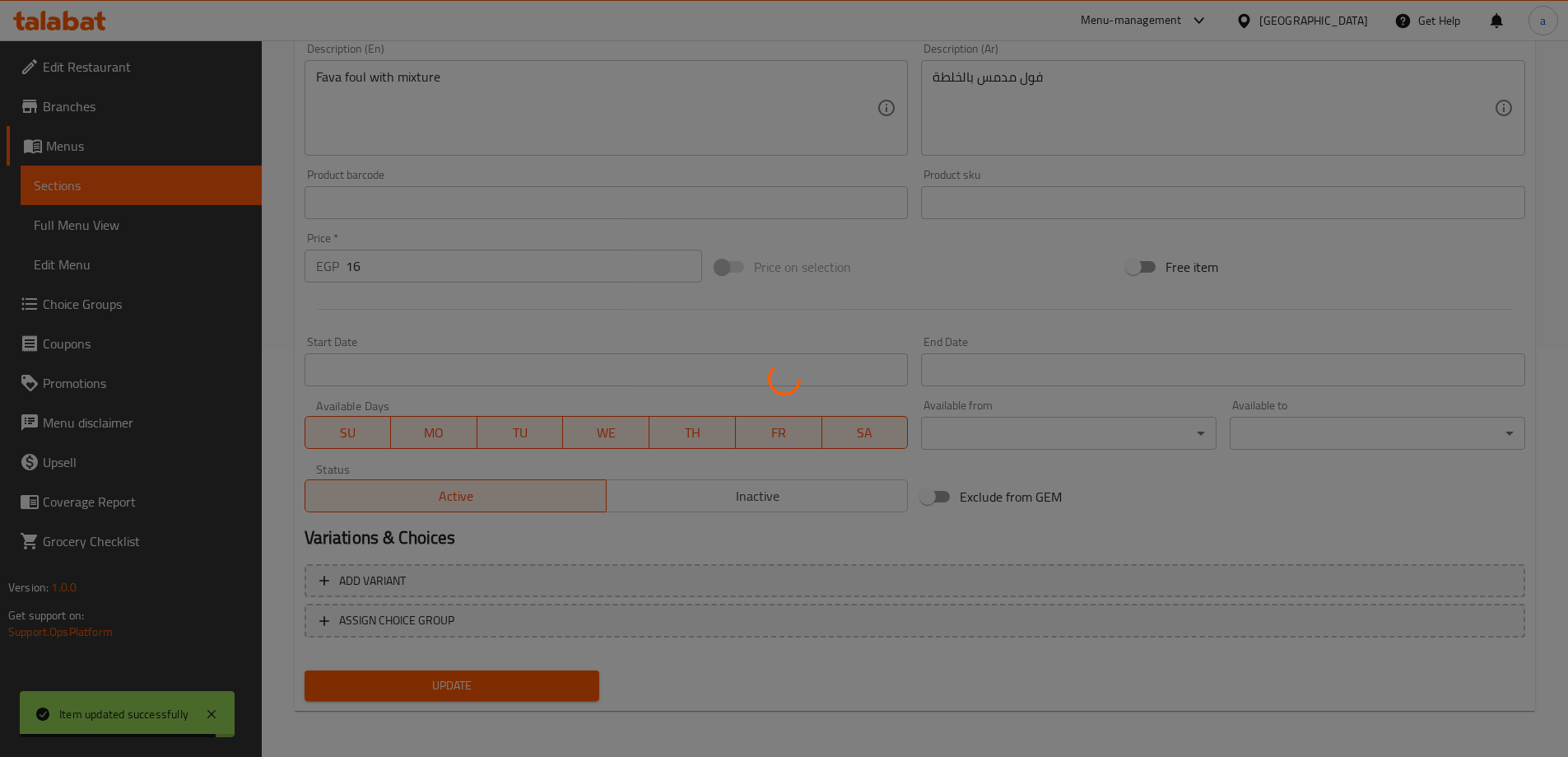
scroll to position [160, 0]
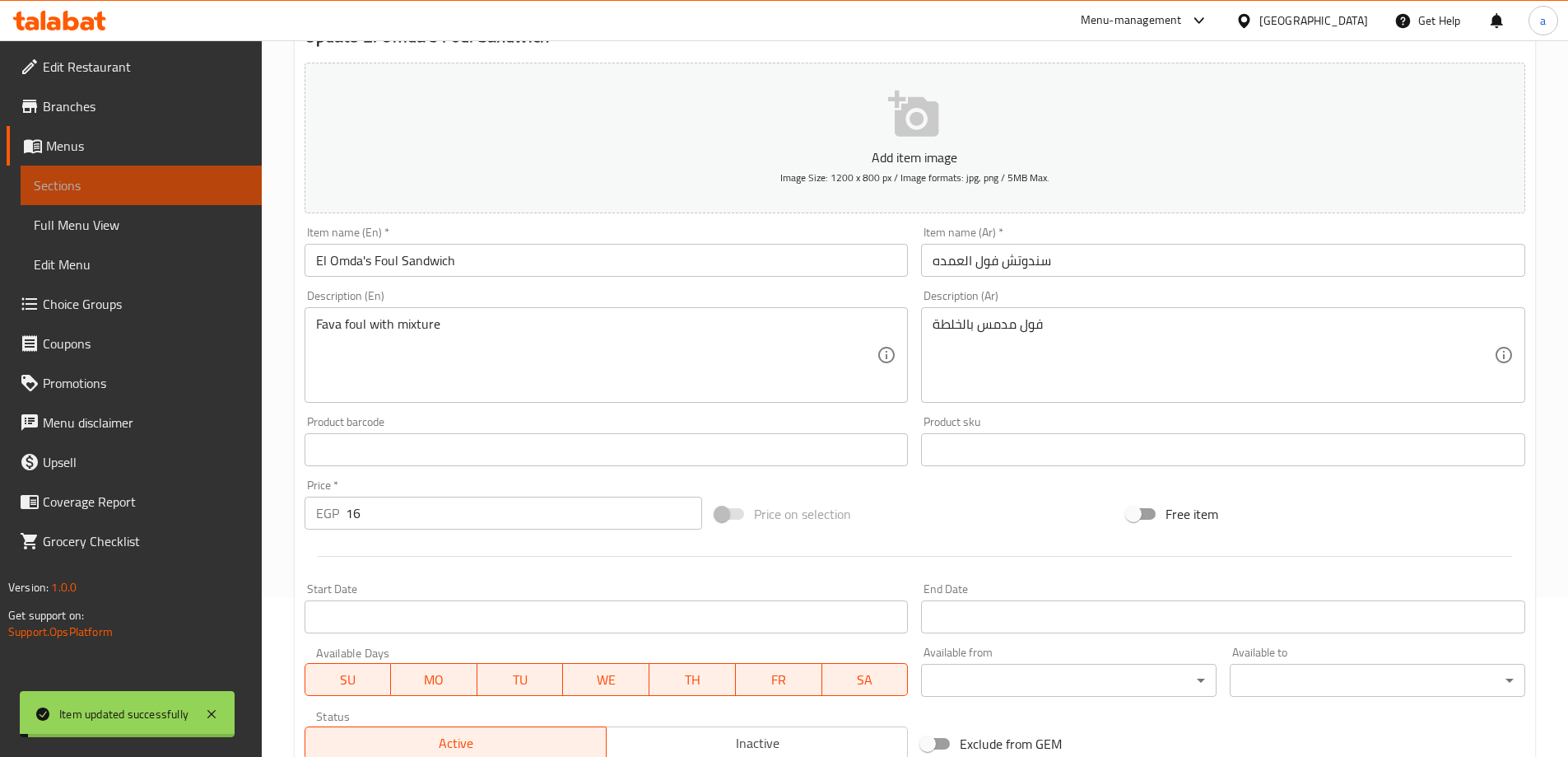
click at [170, 171] on link "Sections" at bounding box center [142, 186] width 242 height 40
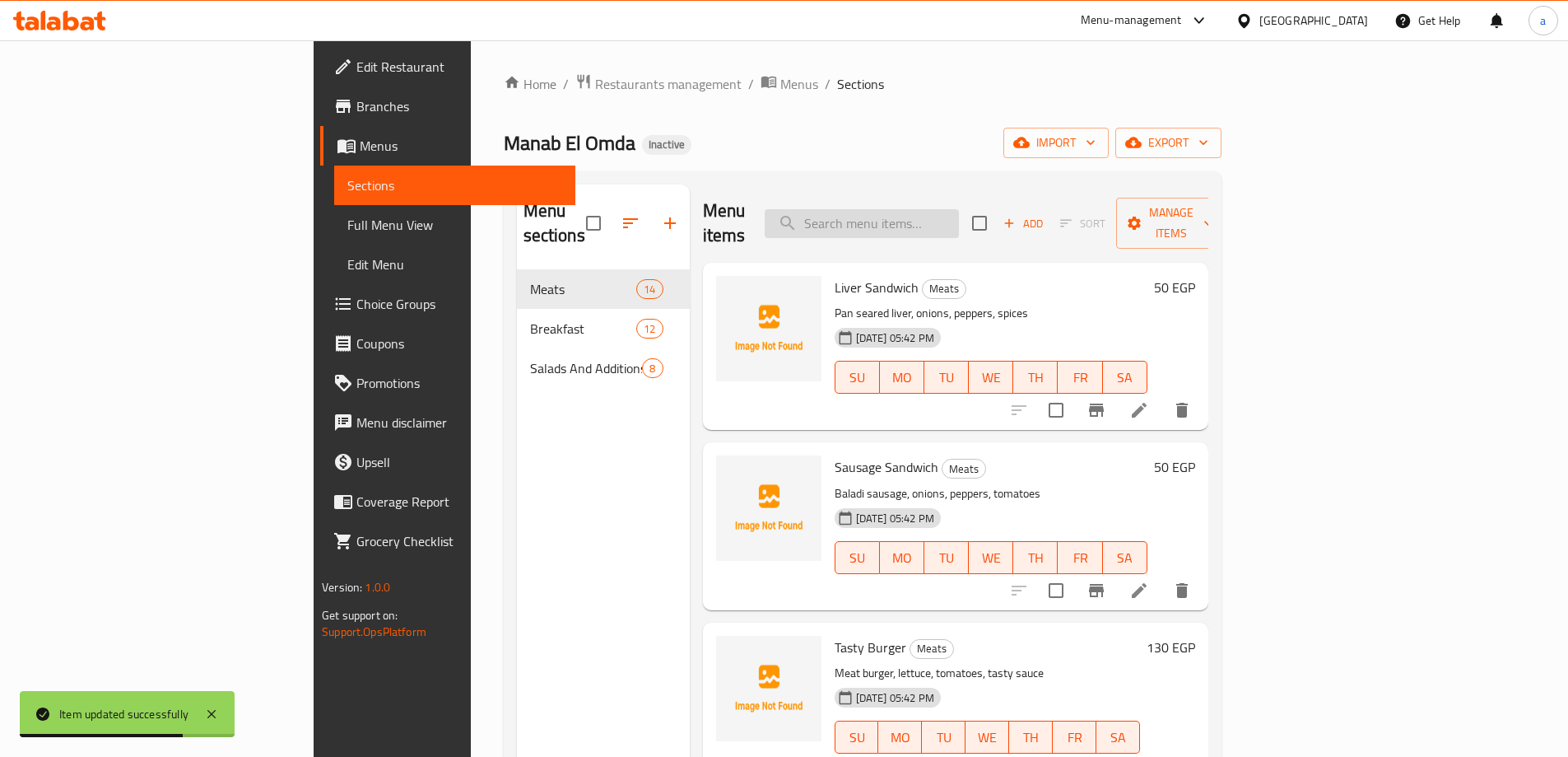
click at [958, 217] on input "search" at bounding box center [861, 223] width 195 height 29
paste input "Tahini"
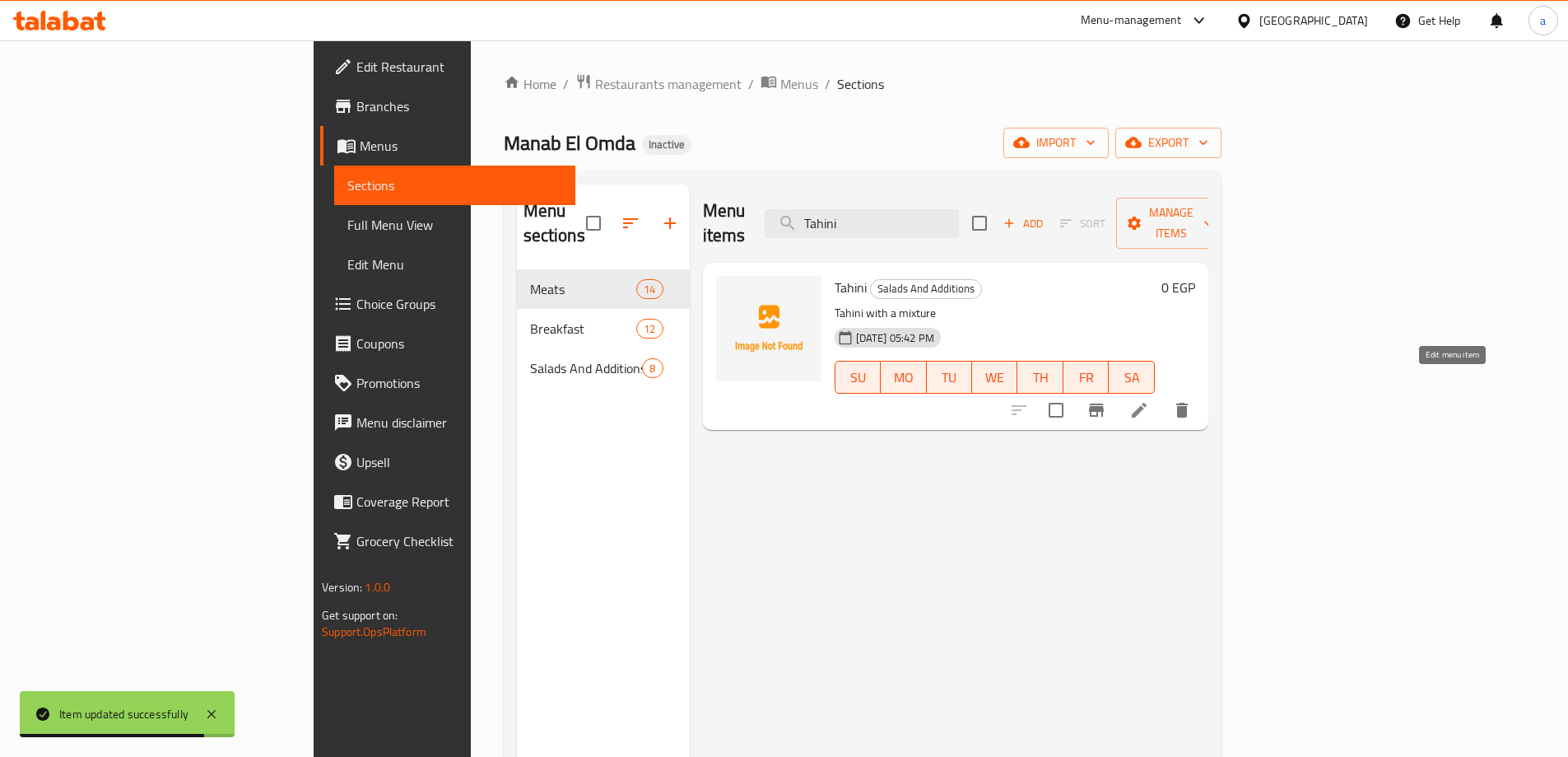
type input "Tahini"
click at [1149, 400] on icon at bounding box center [1139, 410] width 20 height 20
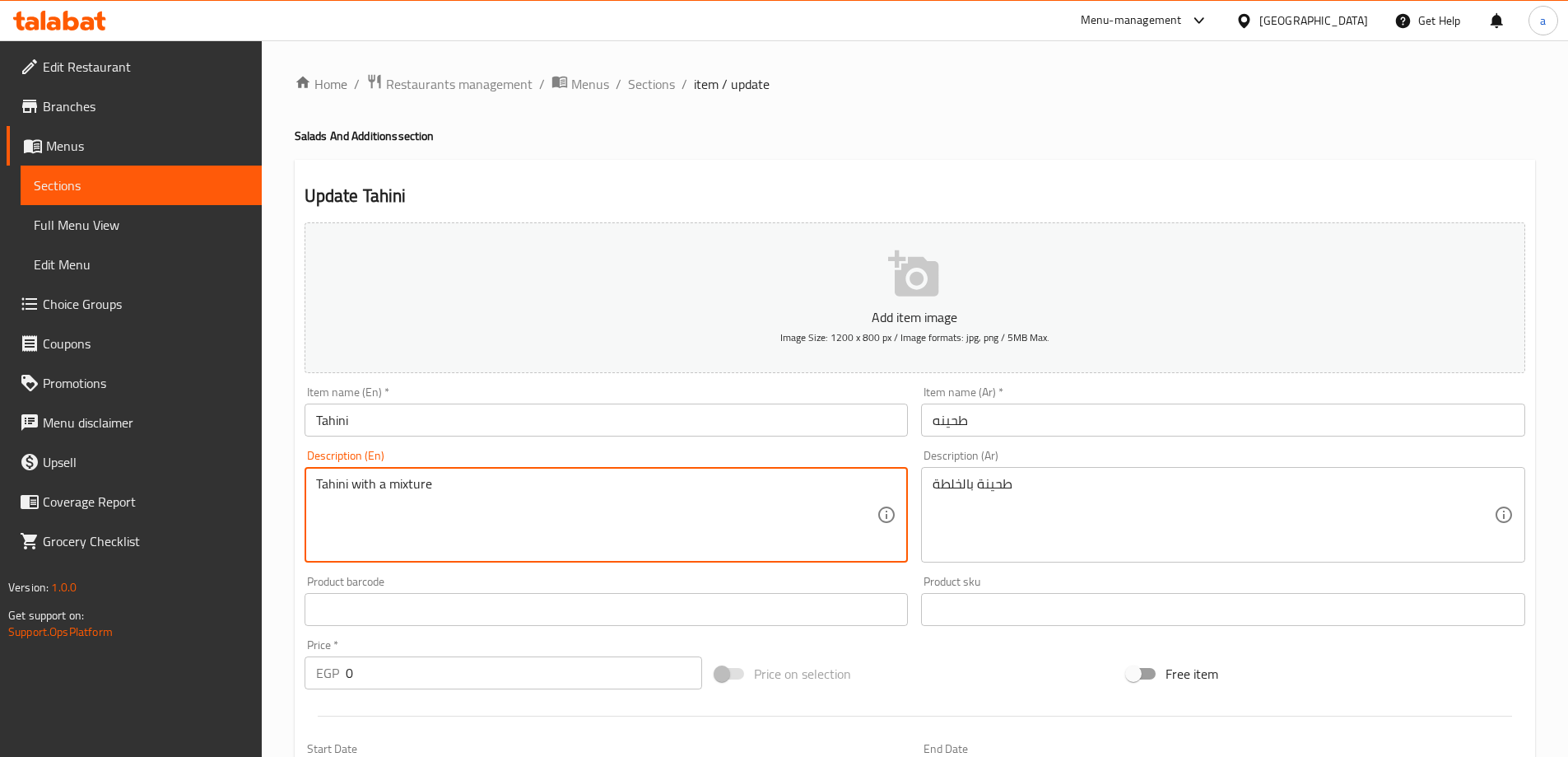
click at [381, 481] on textarea "Tahini with a mixture" at bounding box center [597, 515] width 561 height 78
click at [381, 482] on textarea "Tahini with a mixture" at bounding box center [597, 515] width 561 height 78
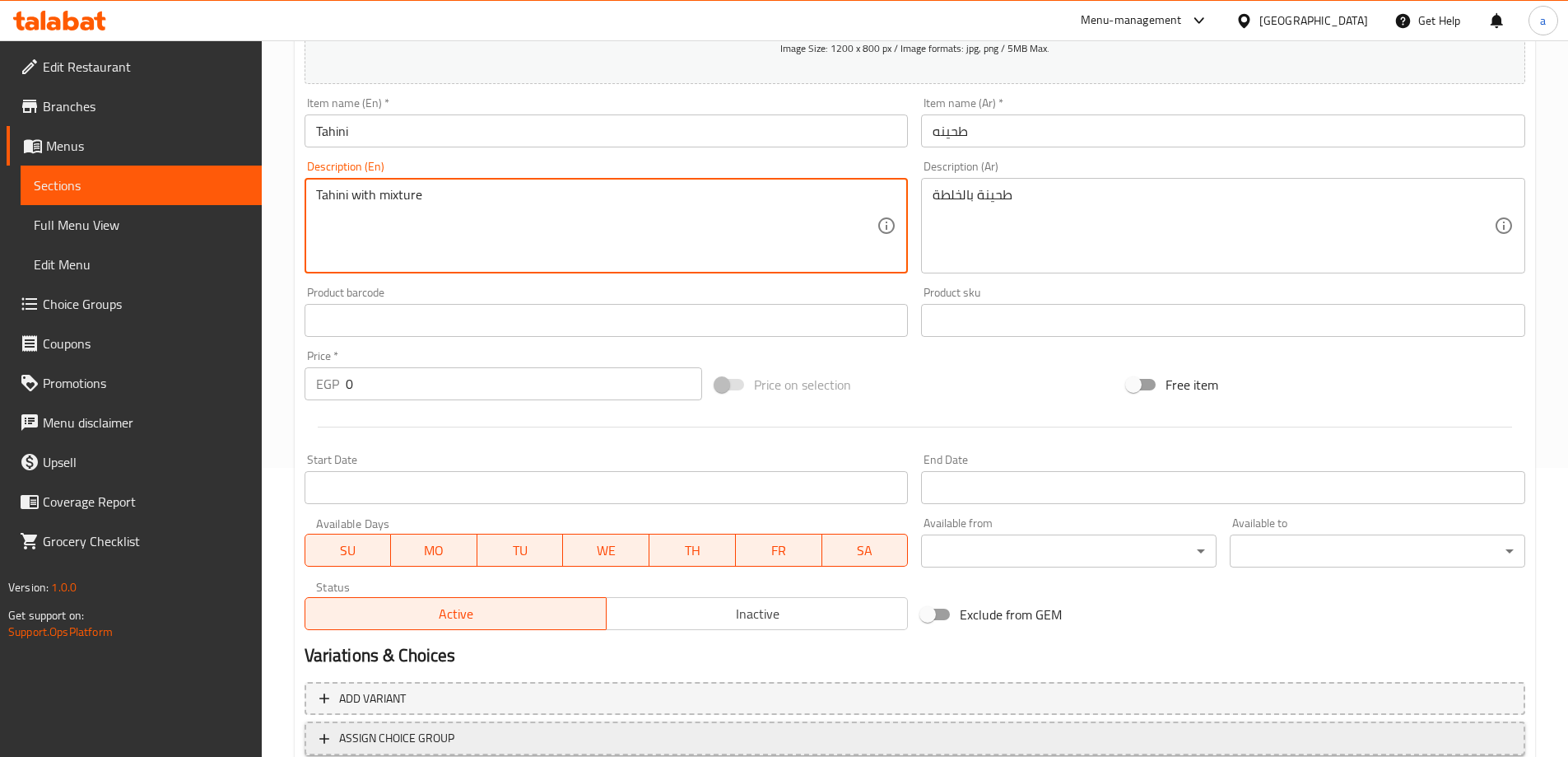
scroll to position [330, 0]
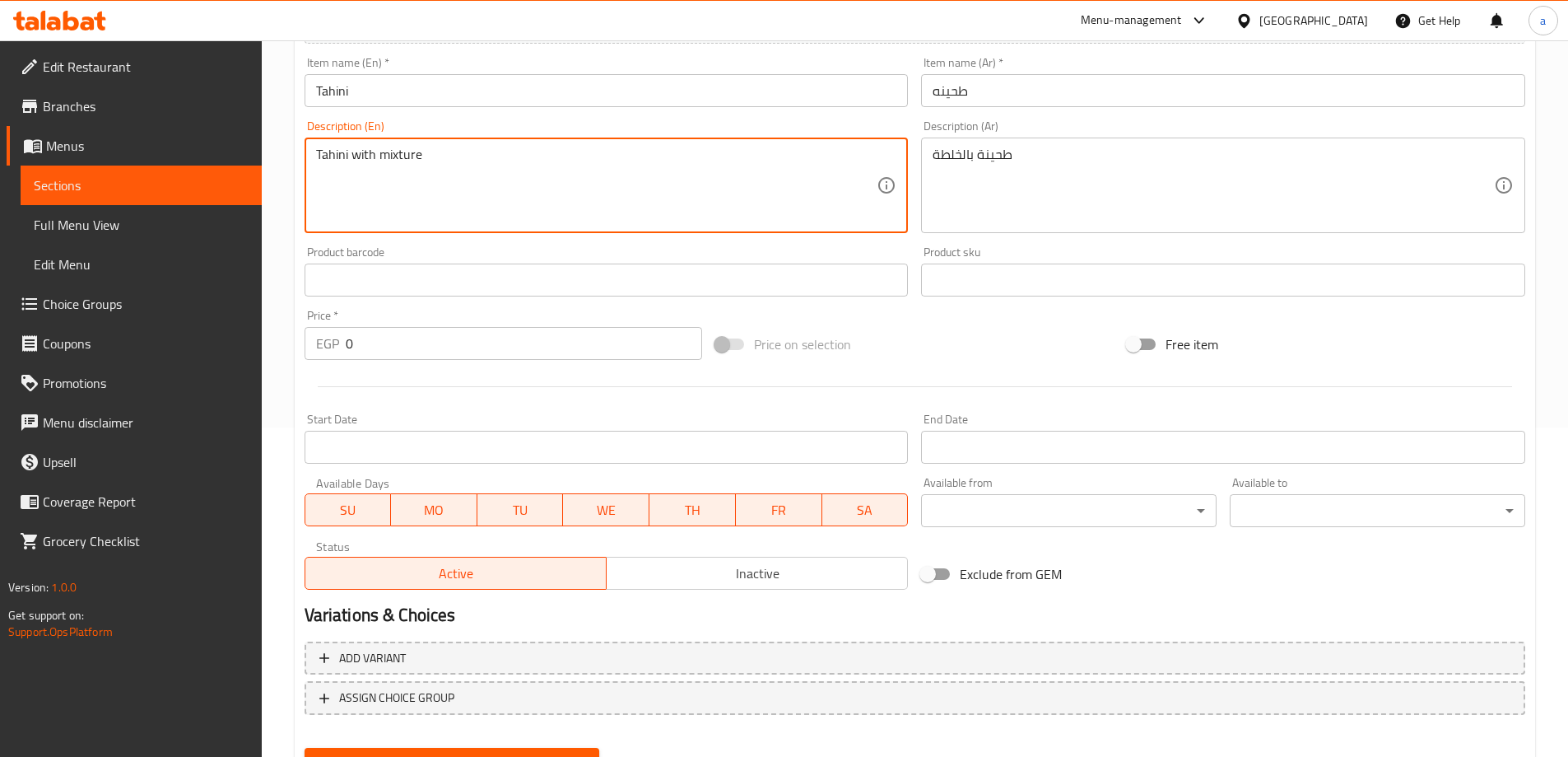
type textarea "Tahini with mixture"
click at [467, 748] on button "Update" at bounding box center [452, 763] width 295 height 31
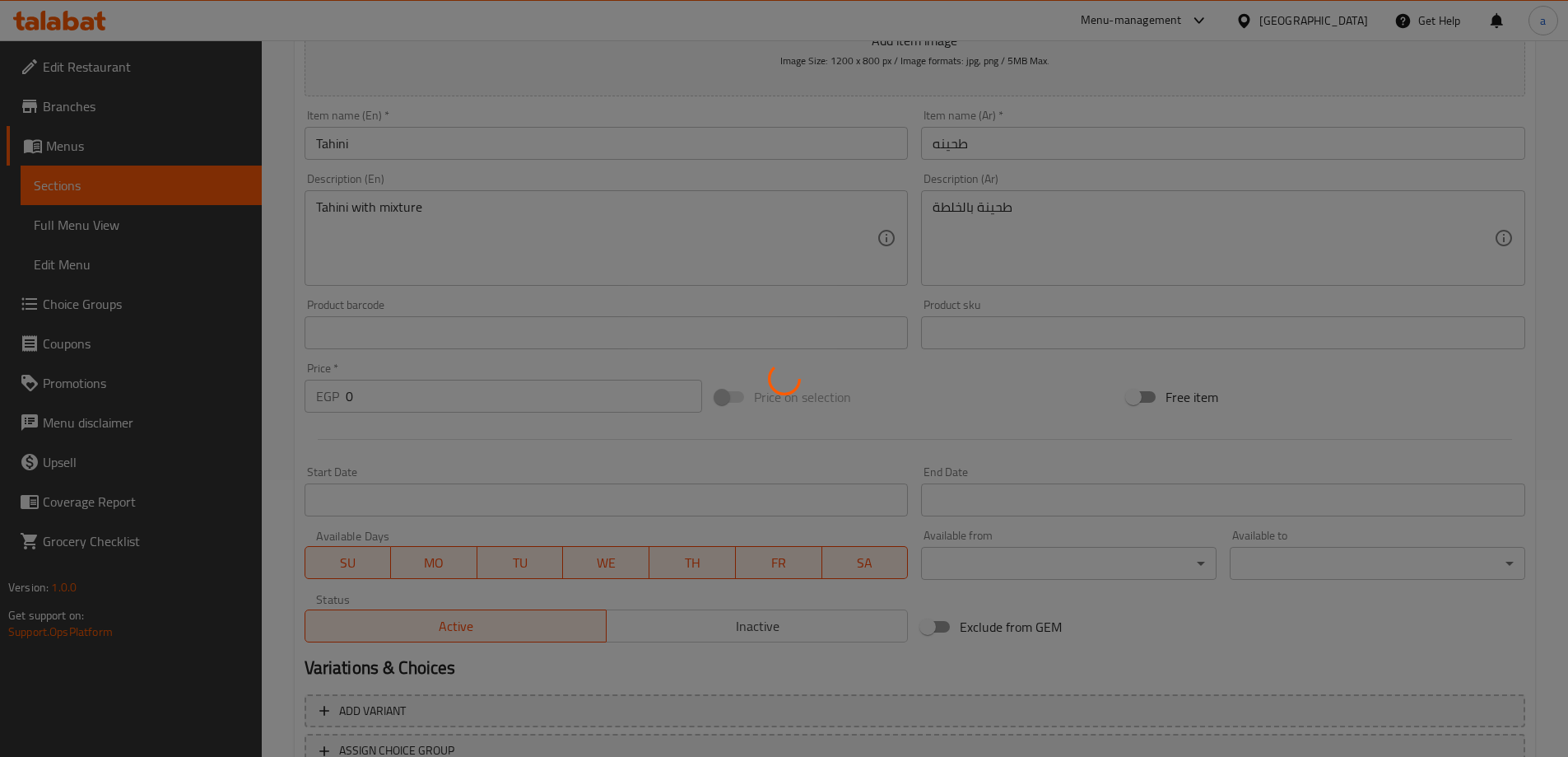
scroll to position [247, 0]
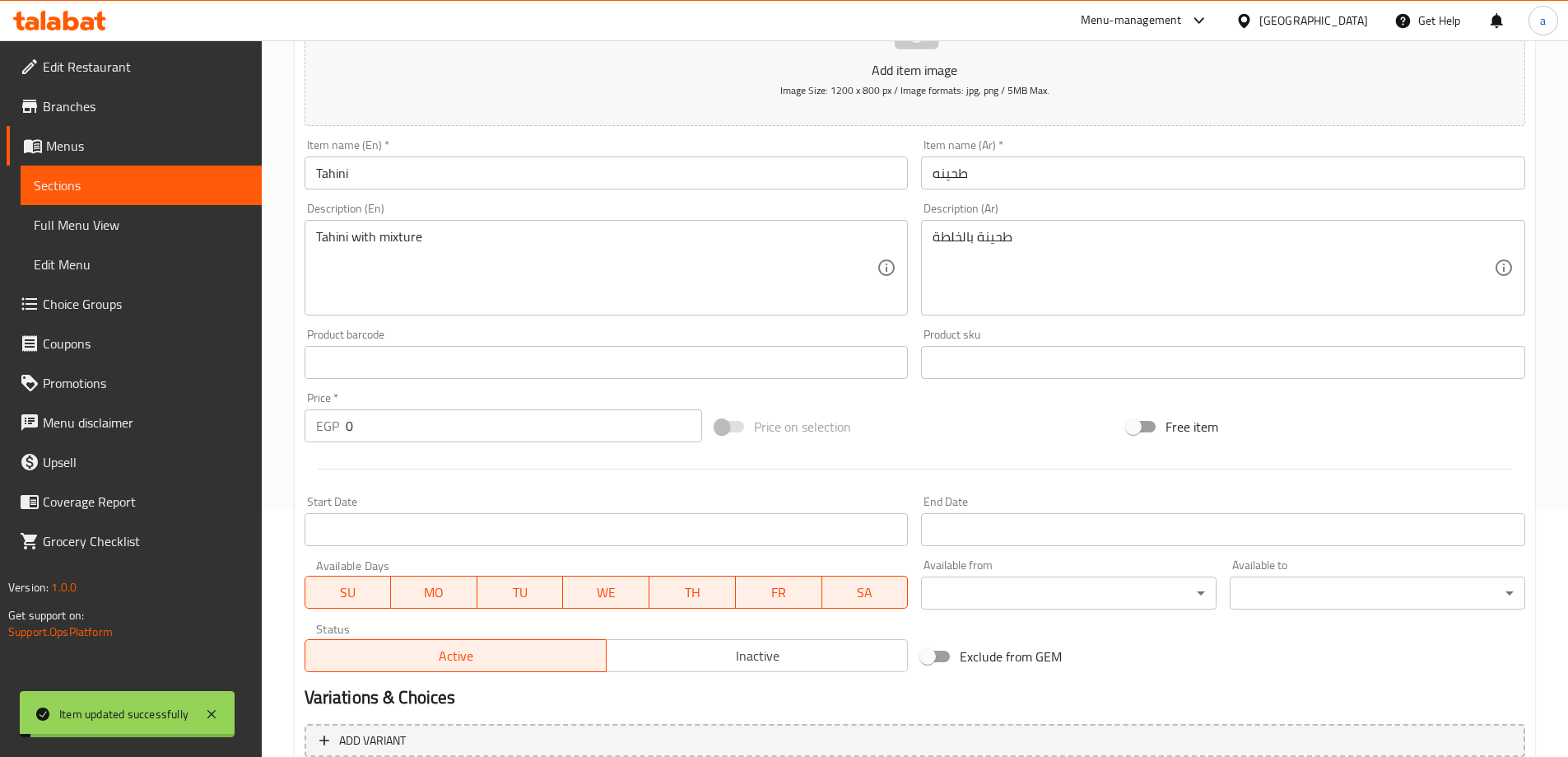
click at [196, 190] on span "Sections" at bounding box center [141, 186] width 215 height 20
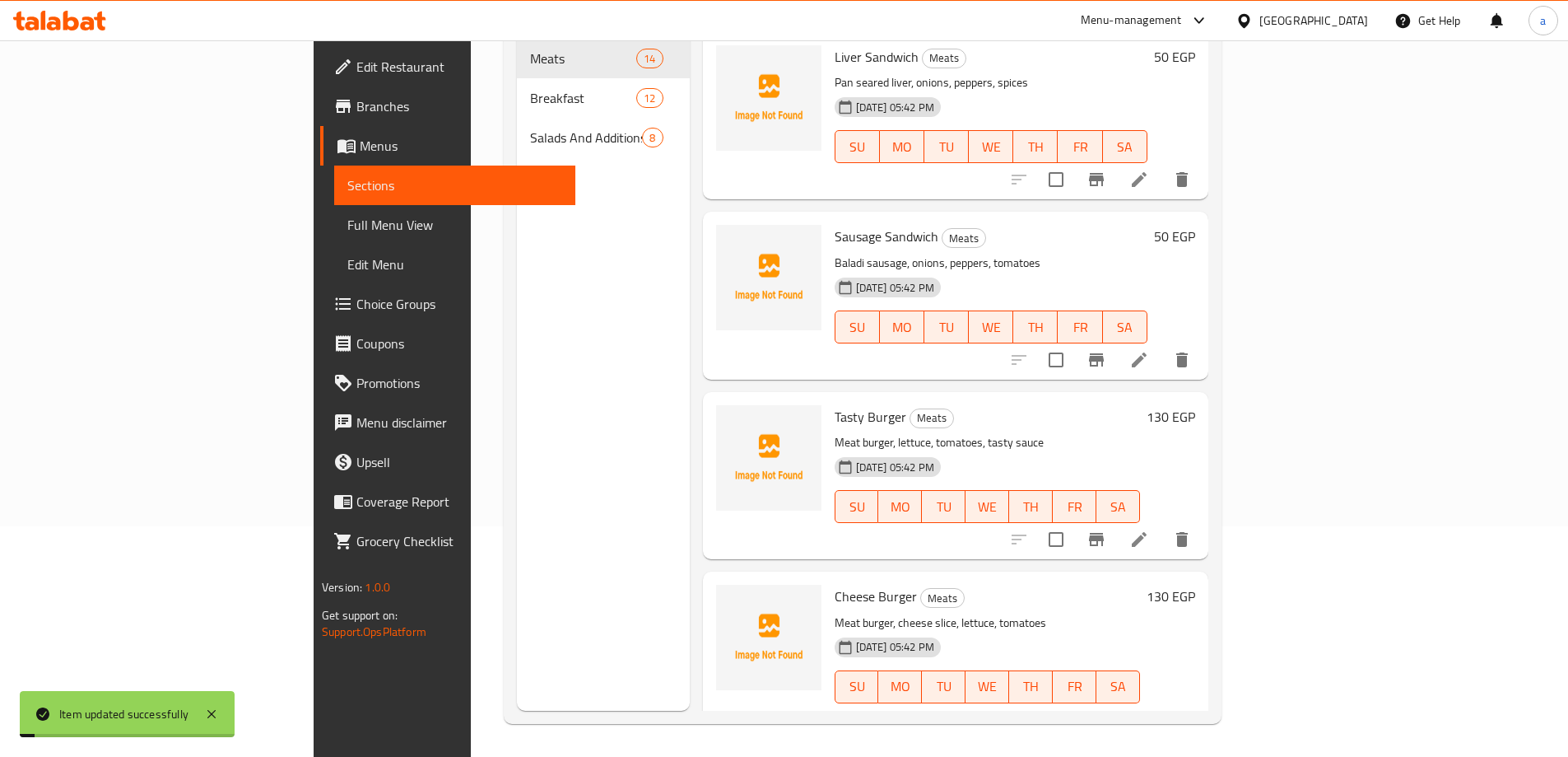
scroll to position [231, 0]
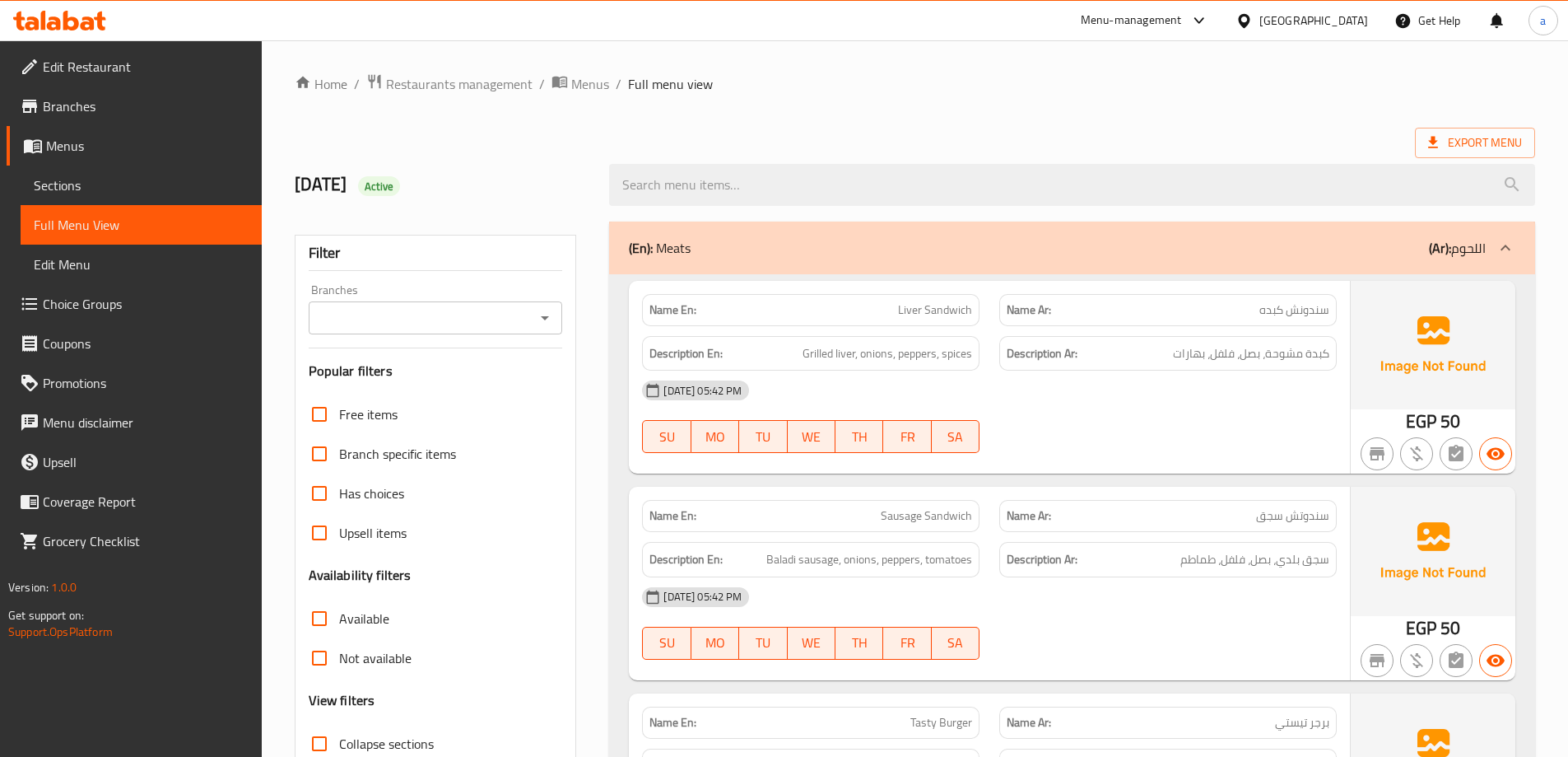
click at [140, 64] on span "Edit Restaurant" at bounding box center [146, 67] width 206 height 20
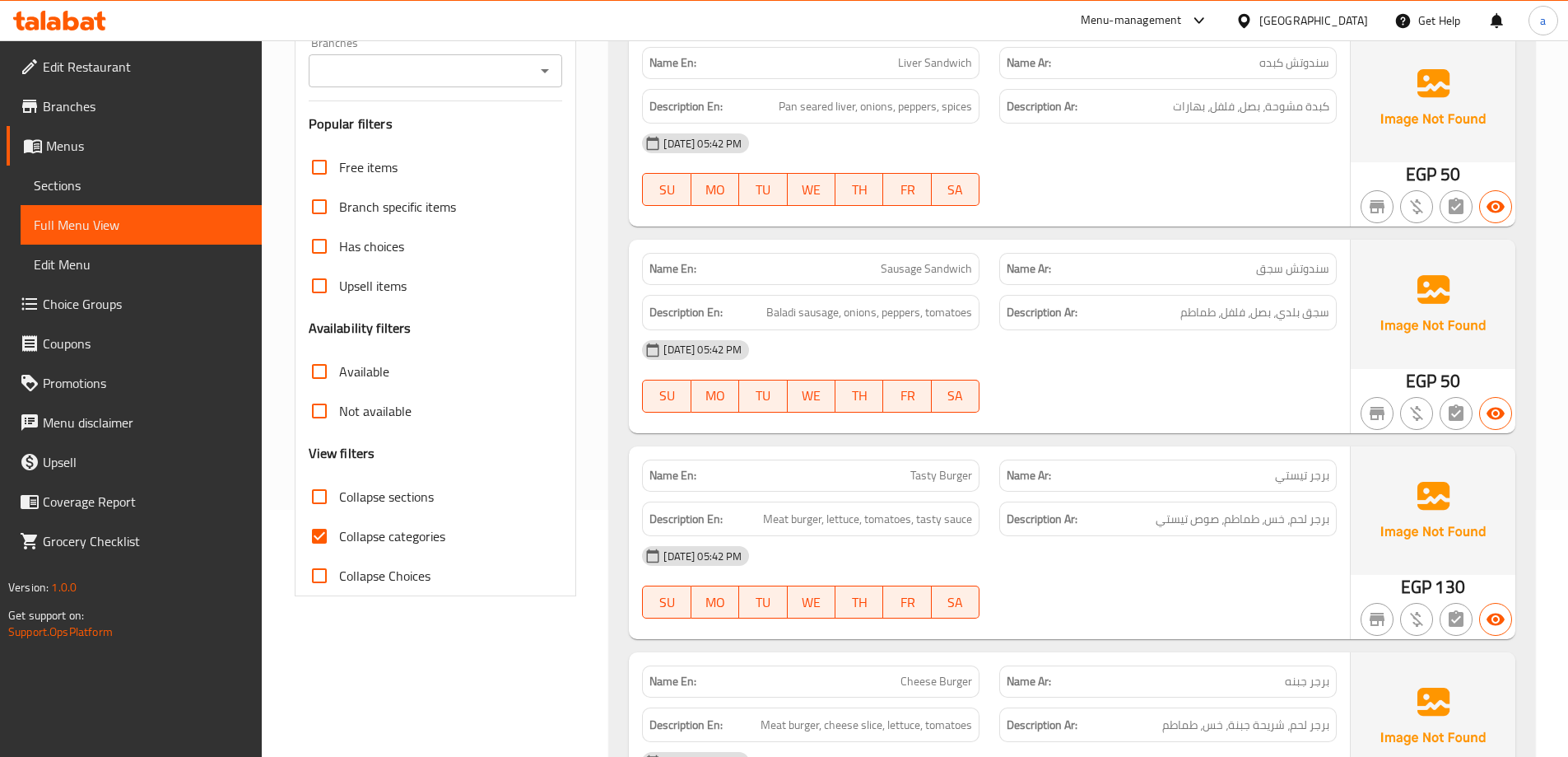
drag, startPoint x: 318, startPoint y: 532, endPoint x: 627, endPoint y: 418, distance: 329.4
click at [318, 532] on input "Collapse categories" at bounding box center [319, 536] width 40 height 40
checkbox input "false"
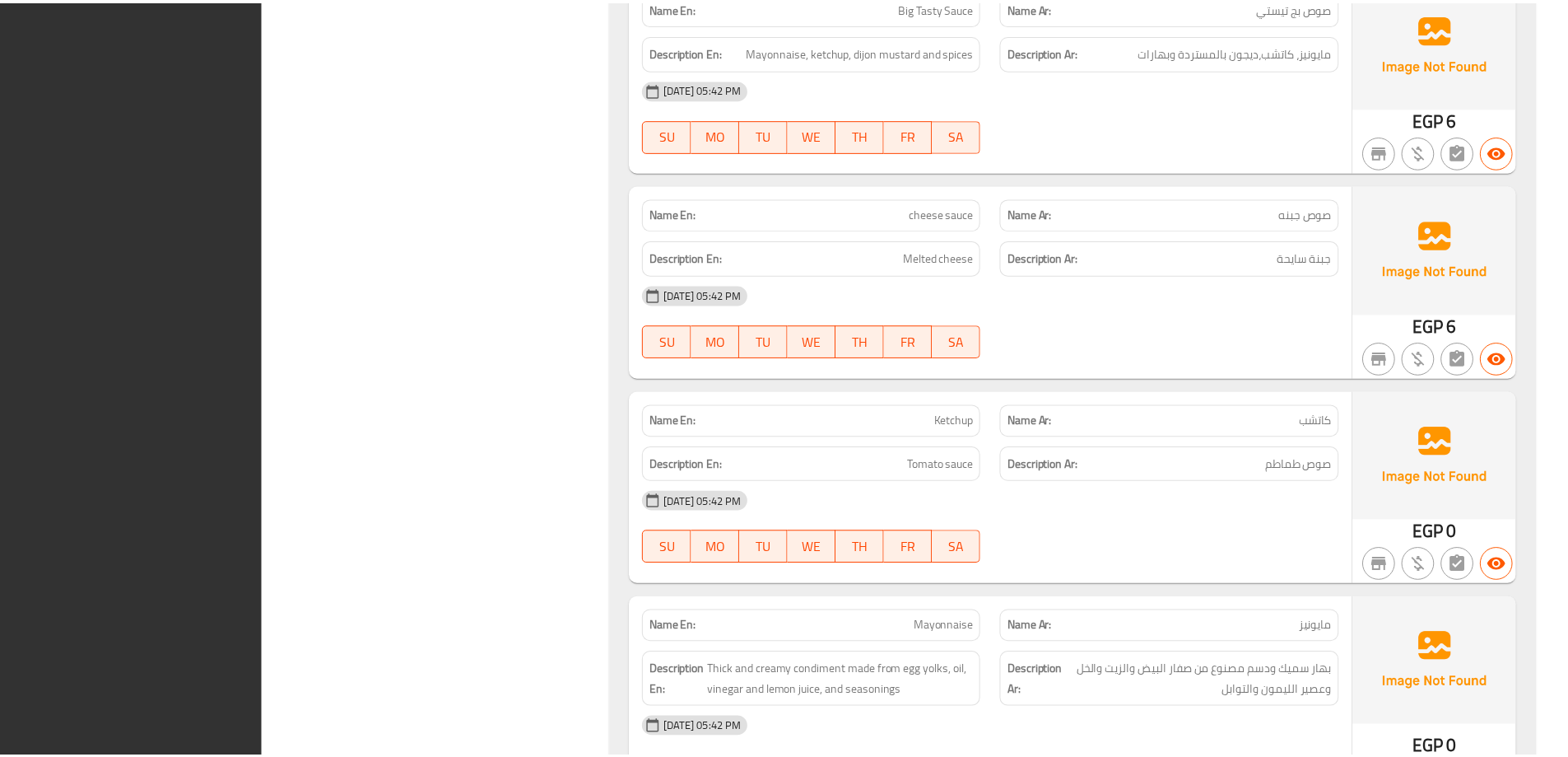
scroll to position [6828, 0]
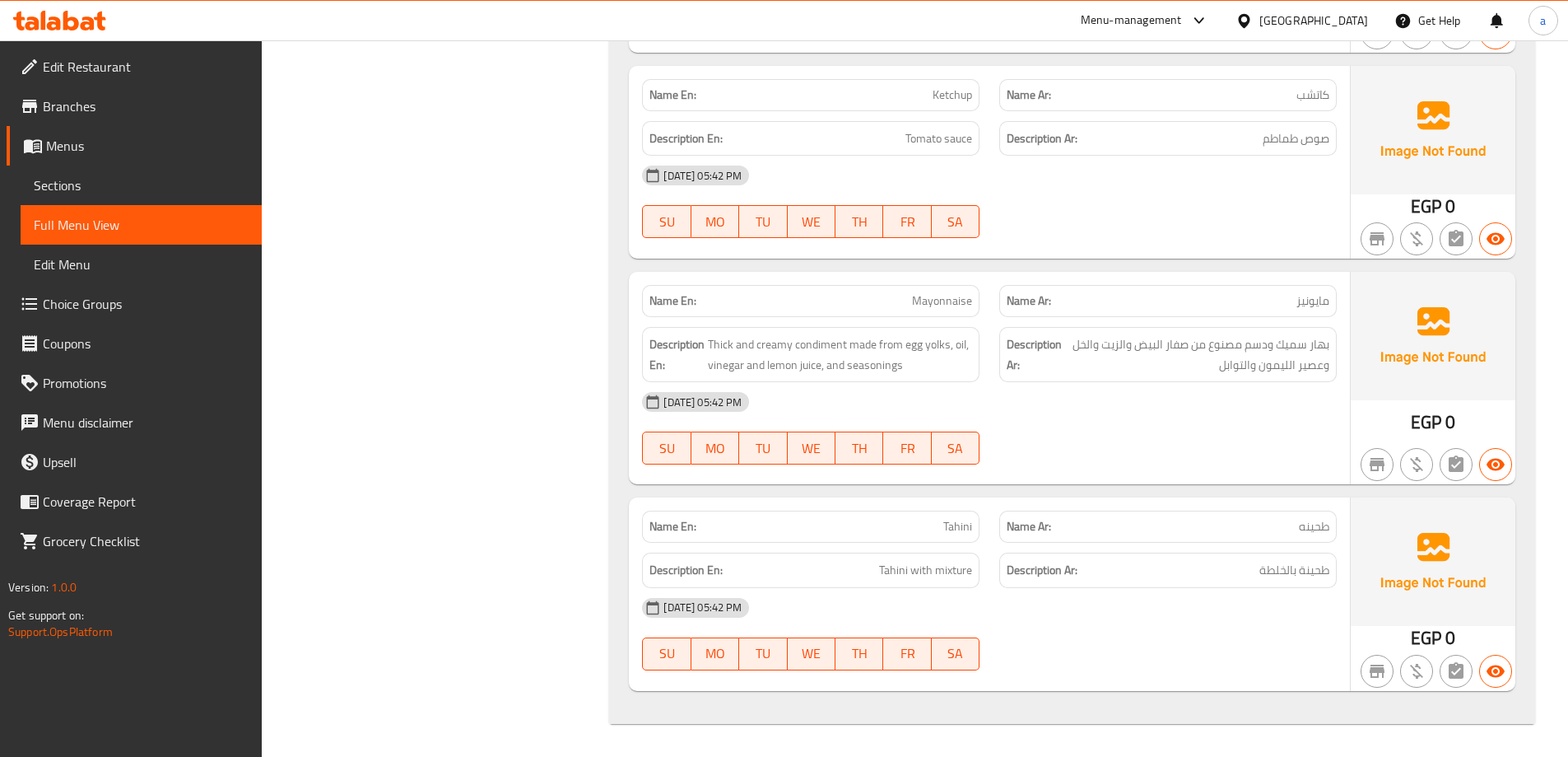
click at [307, 39] on div "Menu-management [GEOGRAPHIC_DATA] Get Help a" at bounding box center [784, 21] width 1568 height 40
click at [102, 179] on span "Sections" at bounding box center [141, 186] width 215 height 20
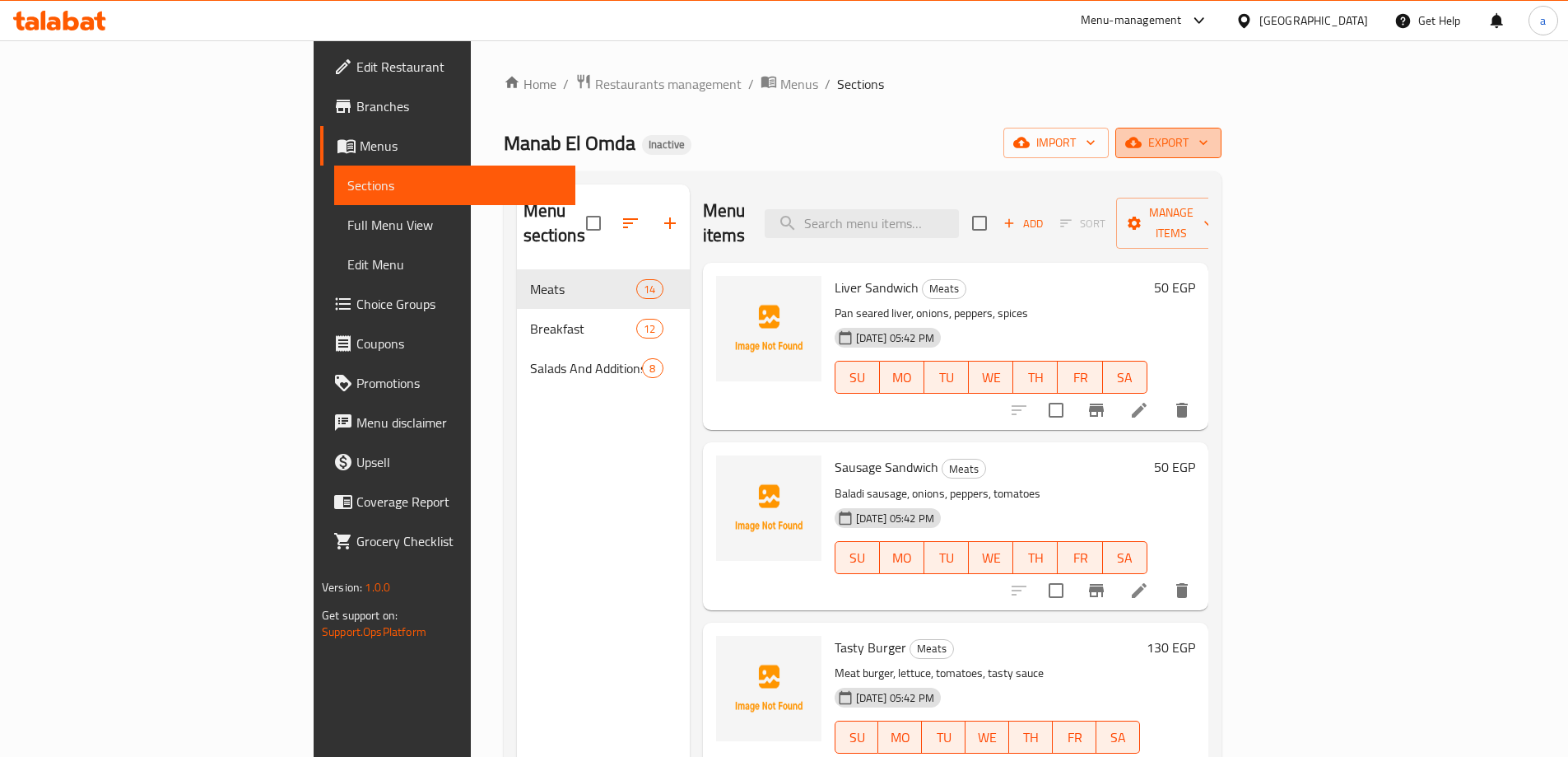
click at [1208, 150] on span "export" at bounding box center [1168, 143] width 80 height 21
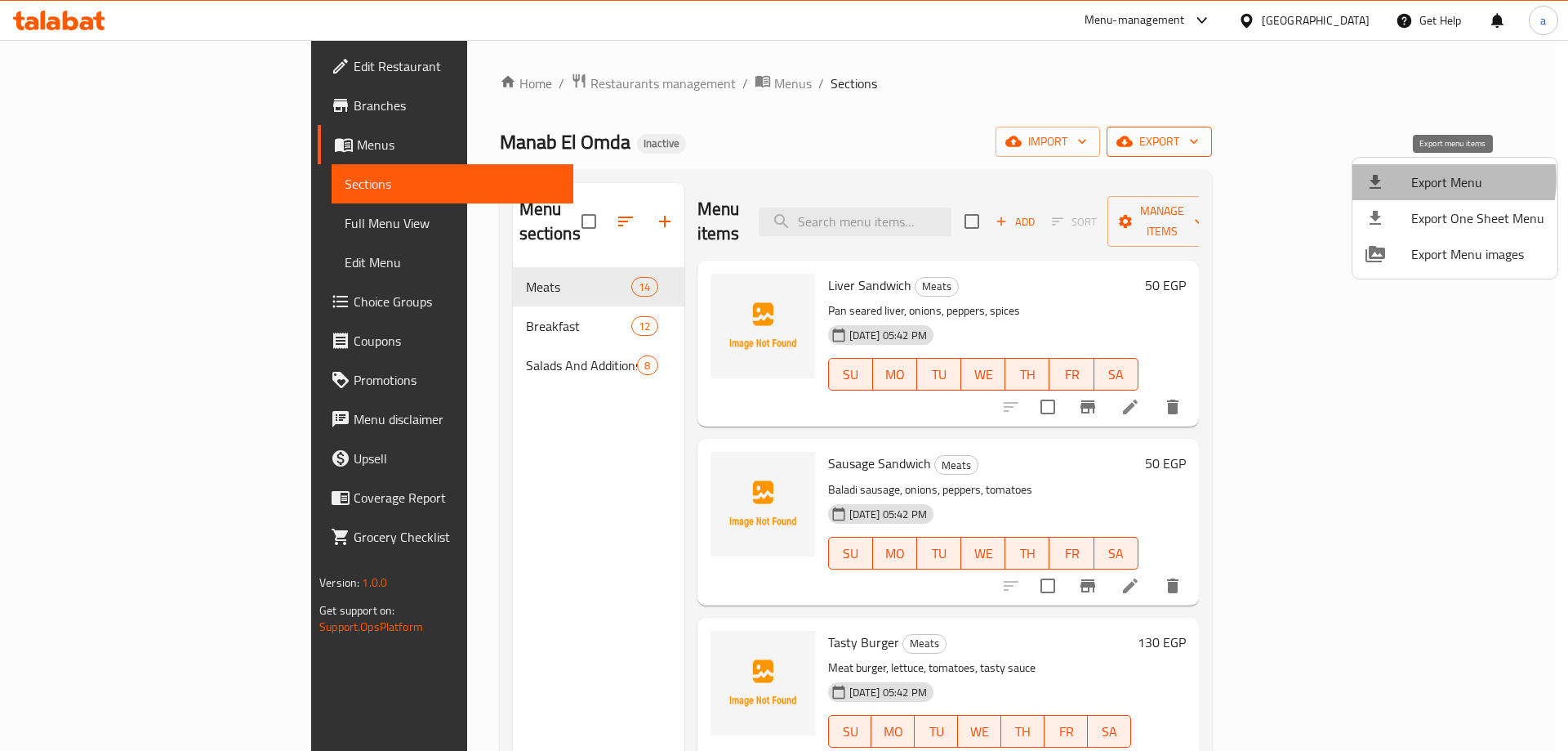
click at [1430, 179] on span "Export Menu" at bounding box center [1478, 182] width 133 height 20
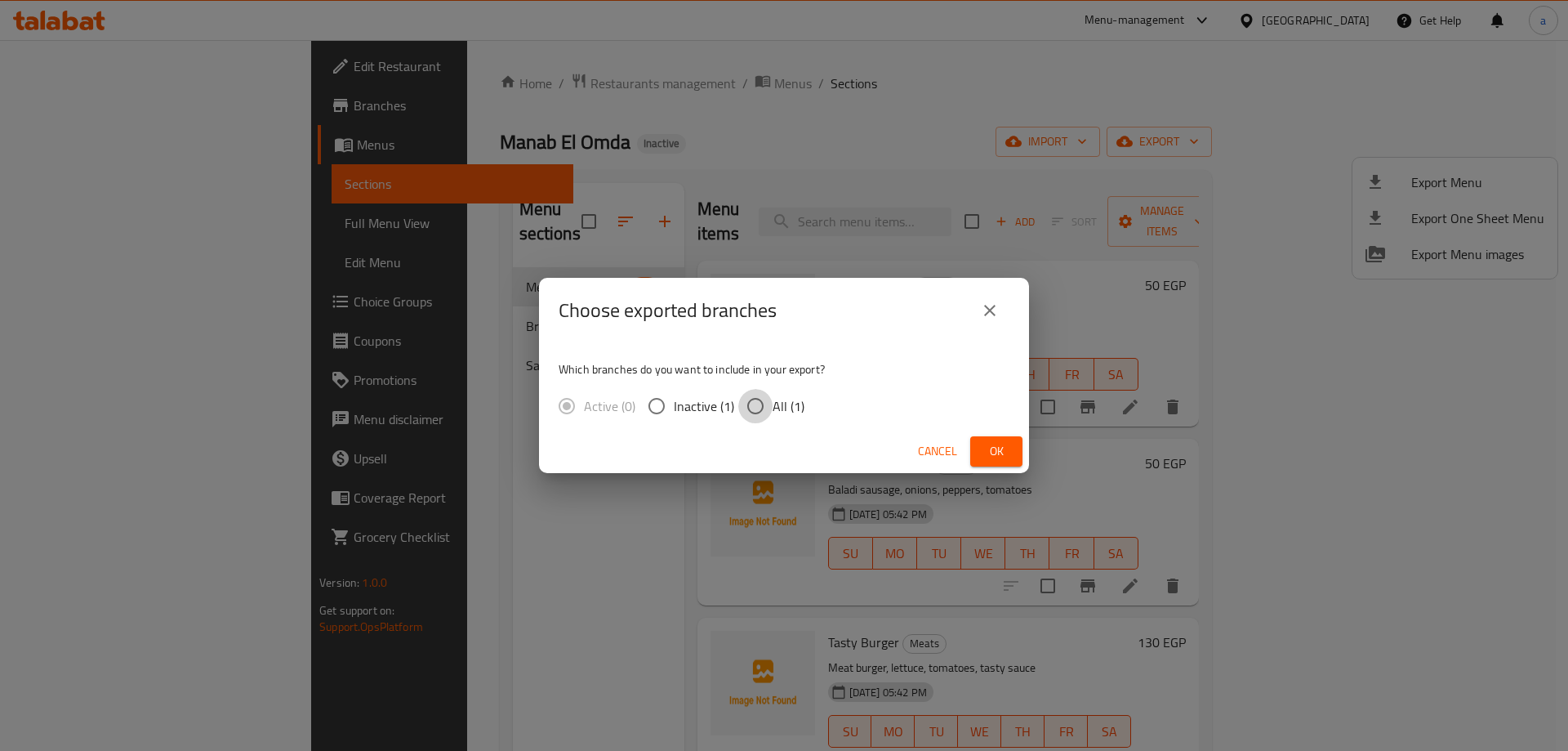
click at [761, 417] on input "All (1)" at bounding box center [755, 405] width 35 height 35
radio input "true"
click at [1030, 454] on div "Choose exported branches Which branches do you want to include in your export? …" at bounding box center [784, 376] width 1568 height 751
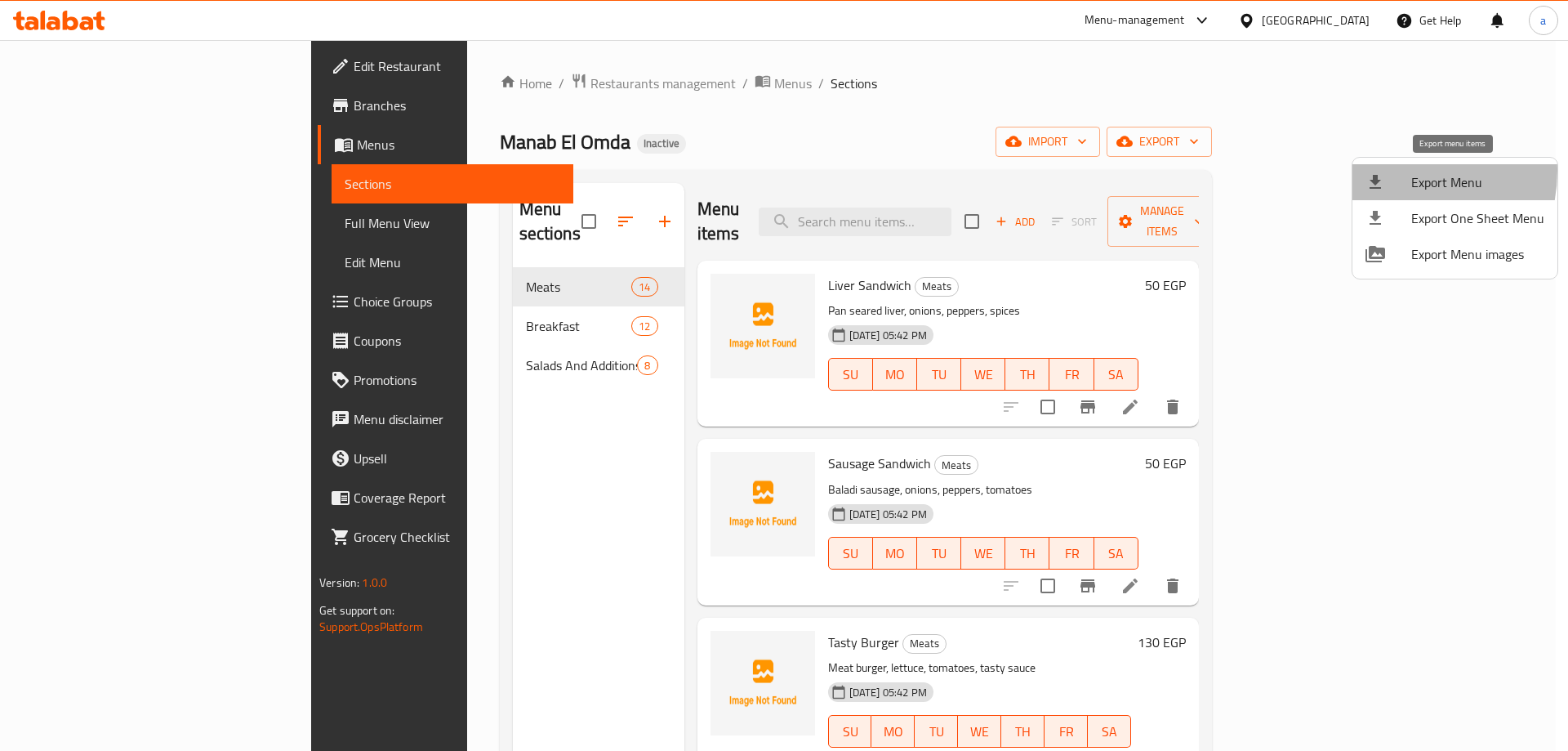
click at [1391, 170] on li "Export Menu" at bounding box center [1454, 182] width 205 height 36
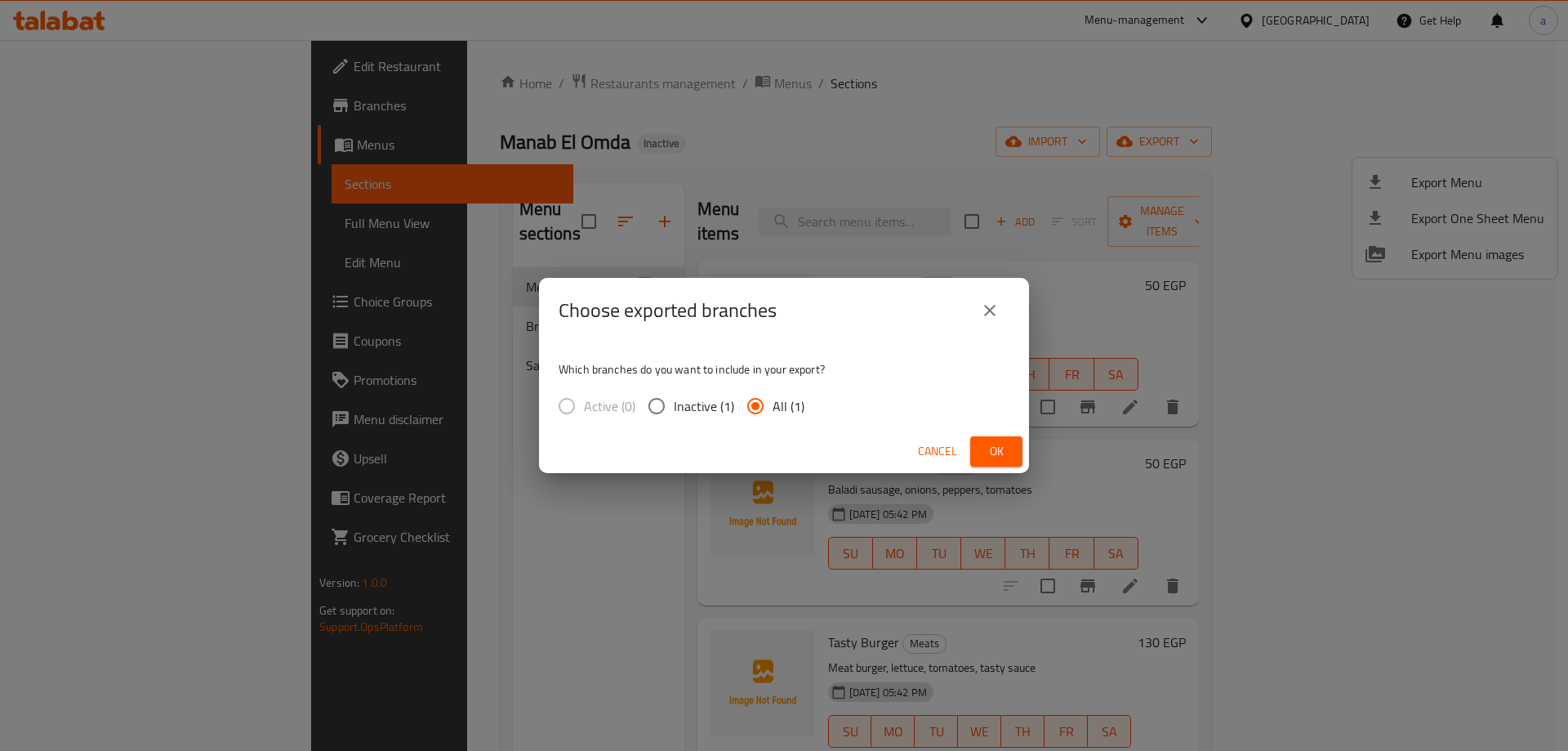
click at [999, 447] on span "Ok" at bounding box center [996, 451] width 26 height 21
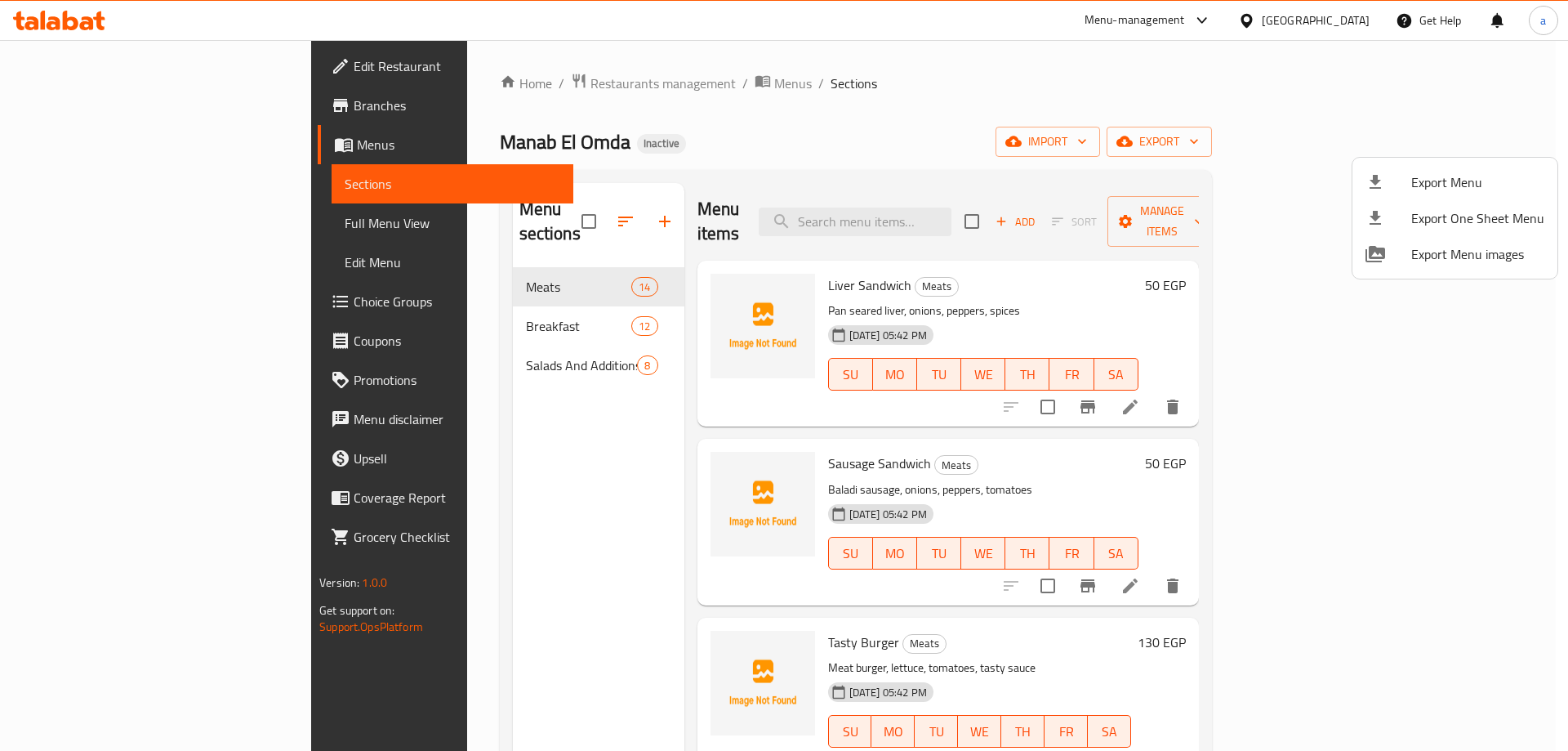
drag, startPoint x: 874, startPoint y: 137, endPoint x: 889, endPoint y: 131, distance: 16.2
click at [874, 137] on div at bounding box center [784, 376] width 1568 height 751
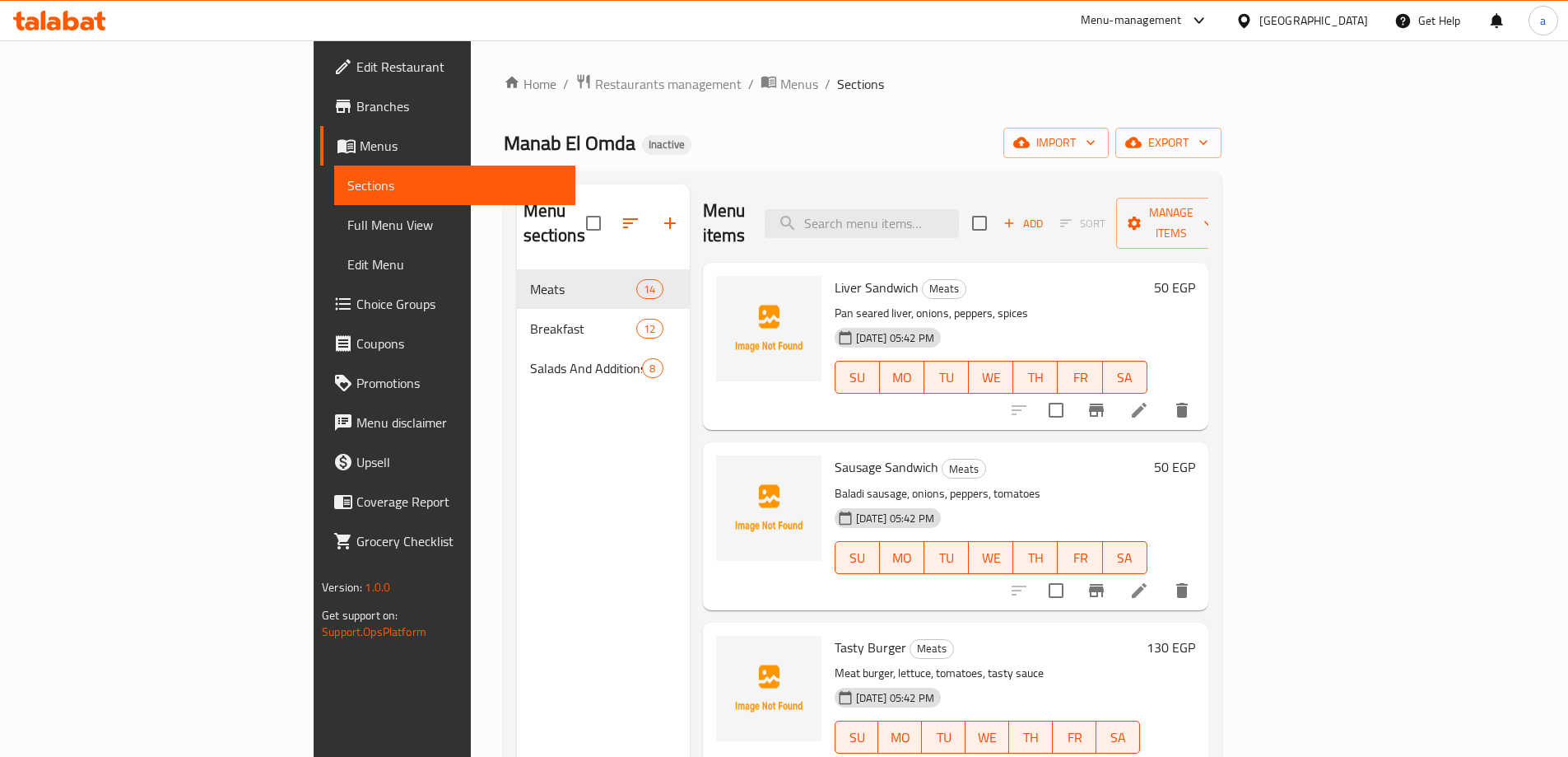
click at [68, 21] on icon at bounding box center [71, 21] width 16 height 20
